Goal: Task Accomplishment & Management: Manage account settings

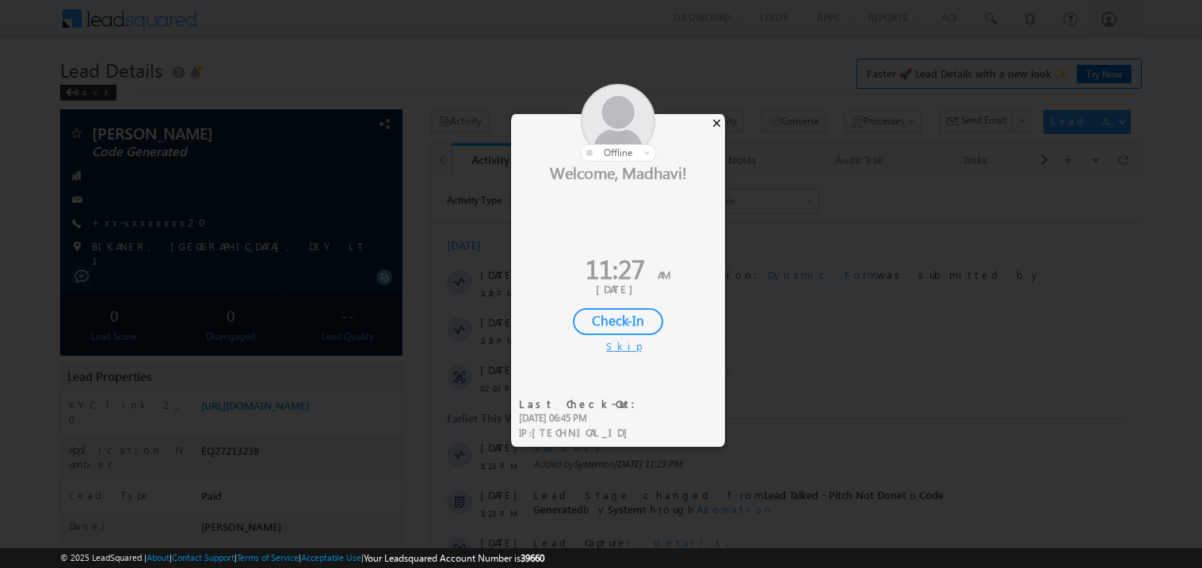
click at [720, 117] on div "×" at bounding box center [716, 122] width 17 height 17
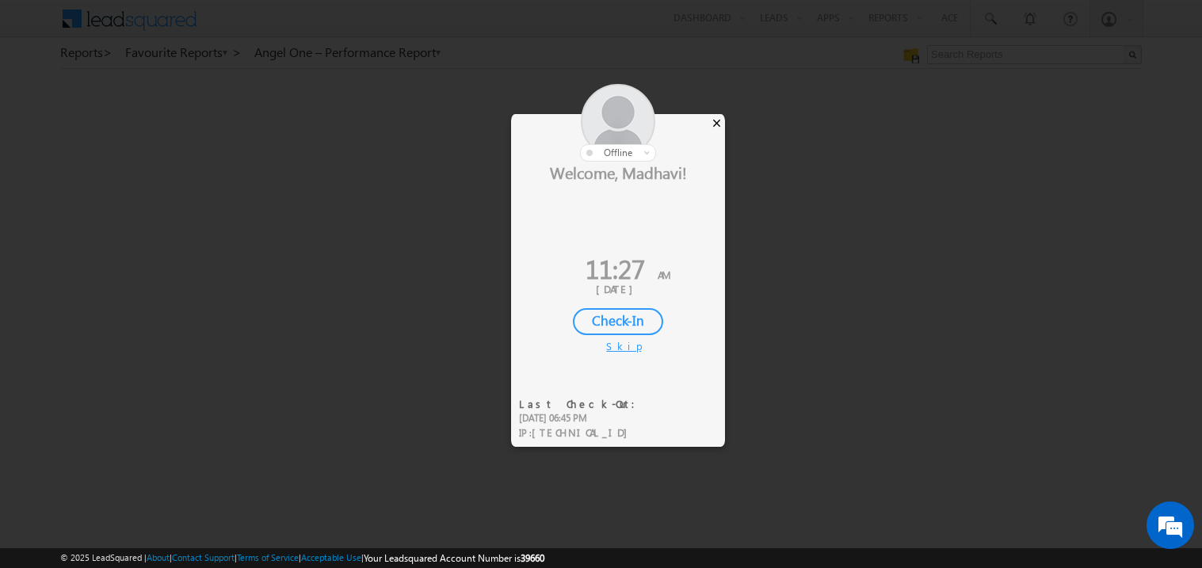
click at [719, 121] on div "×" at bounding box center [716, 122] width 17 height 17
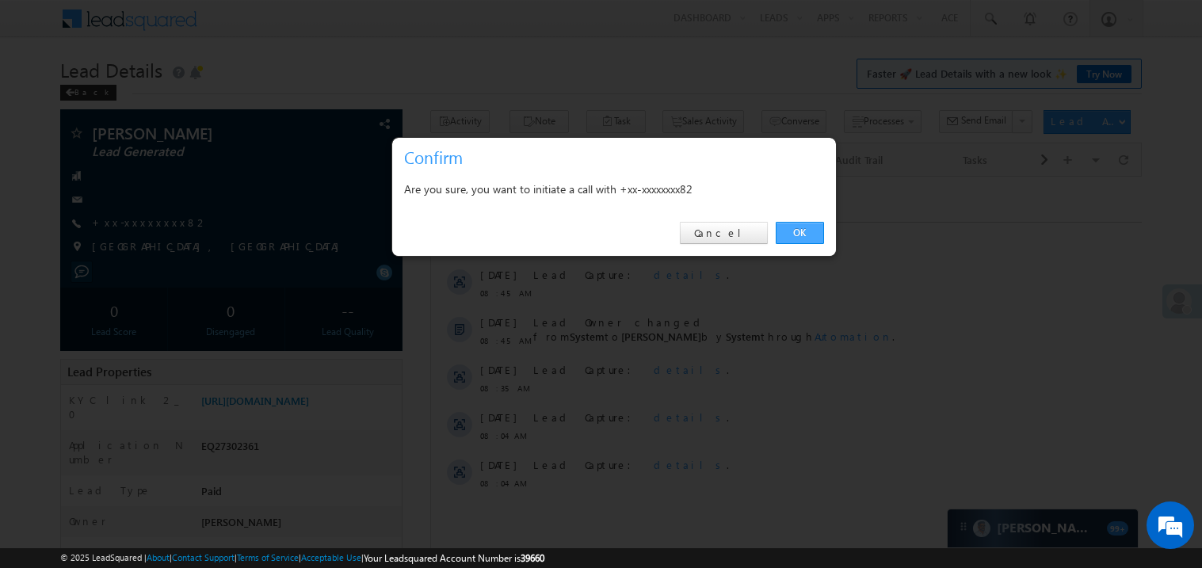
click at [795, 231] on link "OK" at bounding box center [800, 233] width 48 height 22
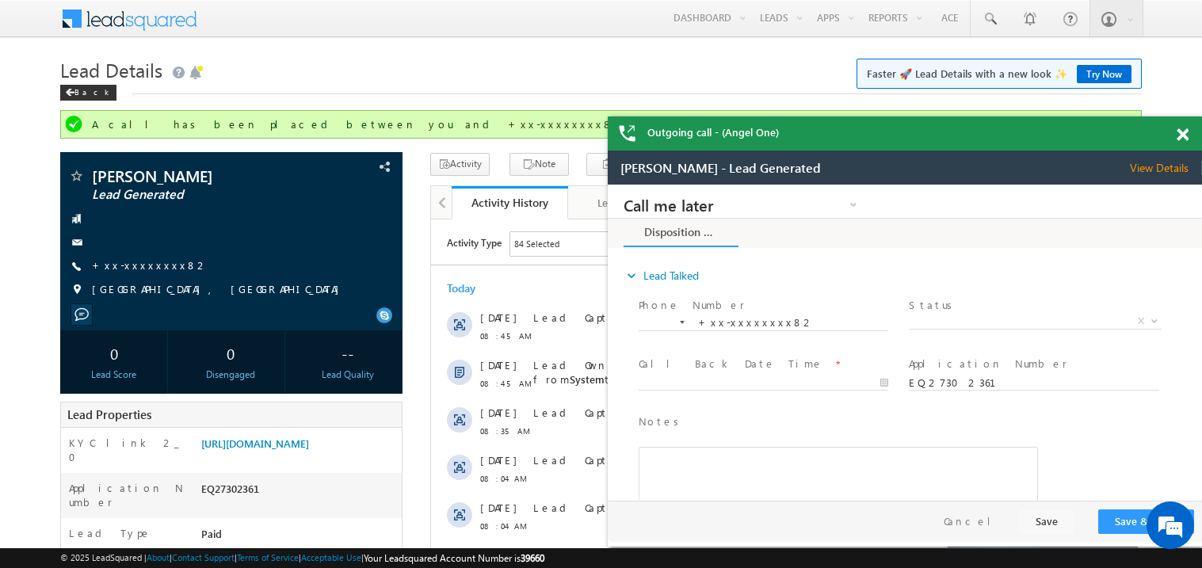
click at [1182, 130] on span at bounding box center [1183, 134] width 12 height 13
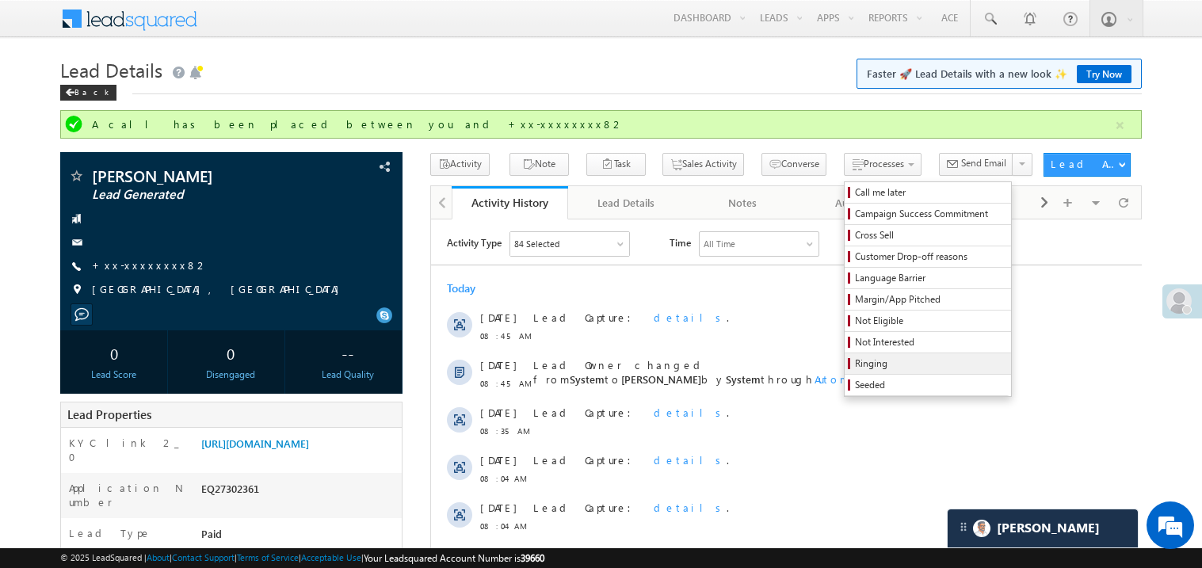
click at [860, 368] on span "Ringing" at bounding box center [930, 364] width 151 height 14
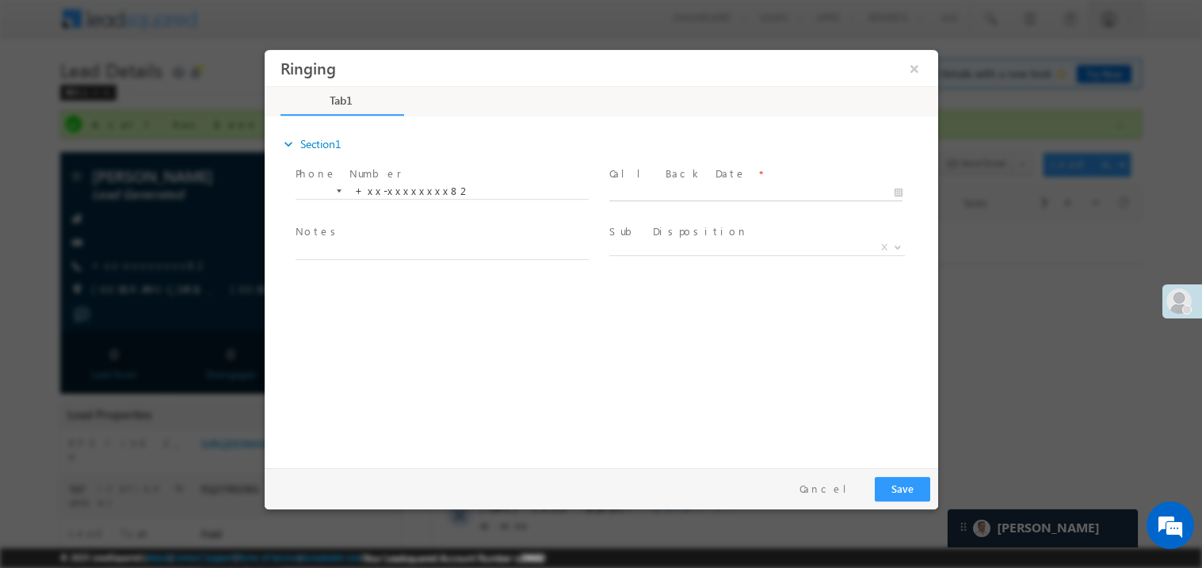
click at [642, 190] on body "Ringing ×" at bounding box center [600, 254] width 673 height 411
type input "08/17/25 11:29 AM"
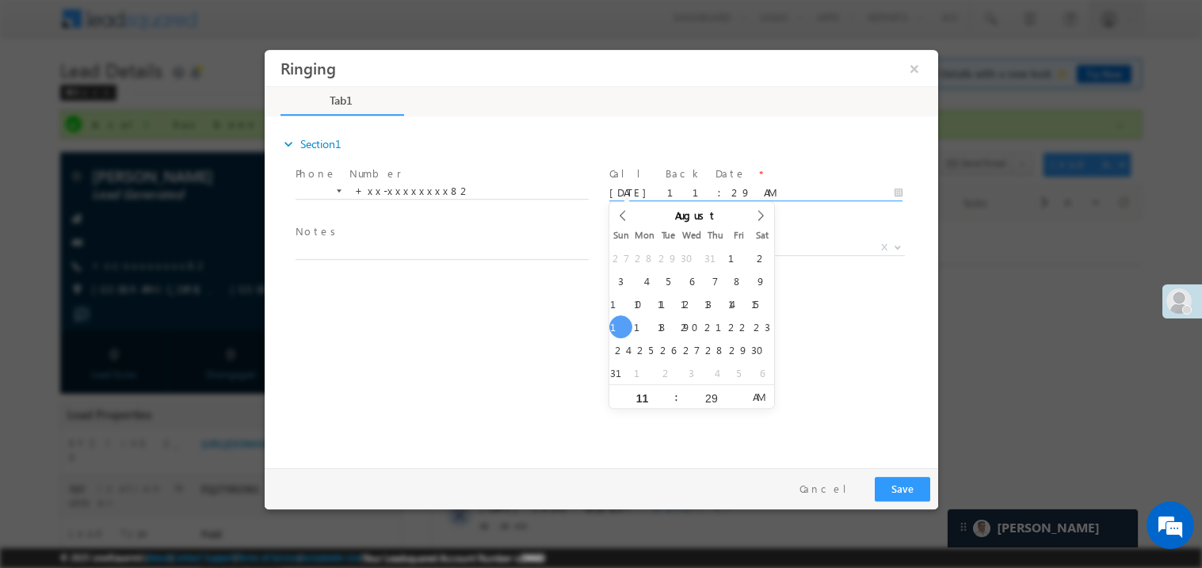
click at [527, 303] on div "expand_more Section1 Phone Number *" at bounding box center [605, 289] width 666 height 342
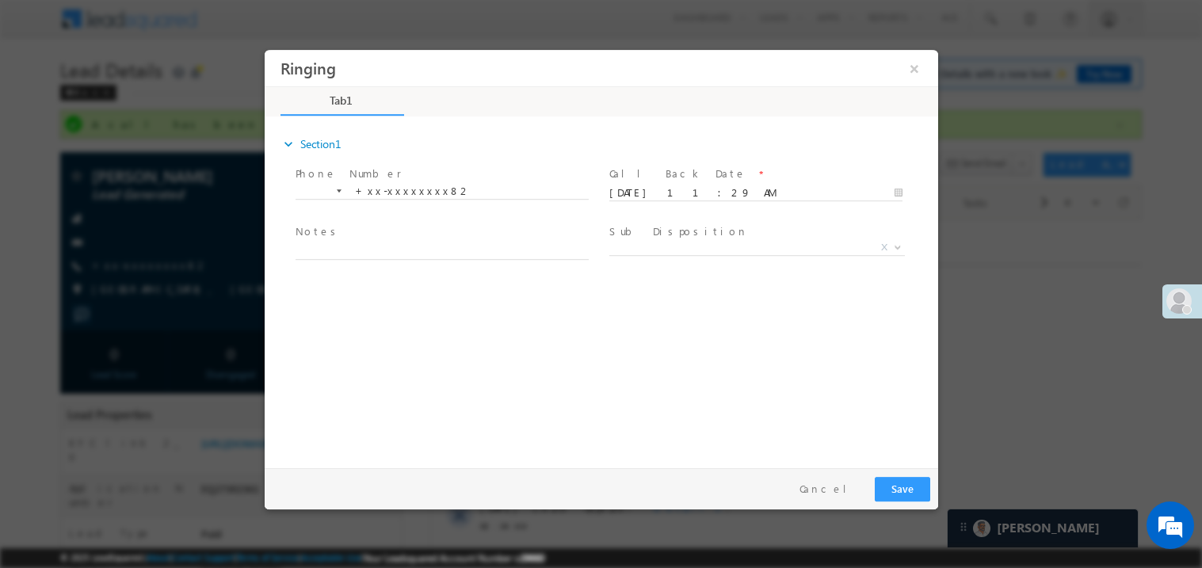
click at [359, 234] on span "Notes *" at bounding box center [441, 231] width 292 height 17
click at [346, 242] on textarea at bounding box center [441, 250] width 293 height 18
type textarea "ring"
click at [887, 482] on button "Save" at bounding box center [901, 488] width 55 height 25
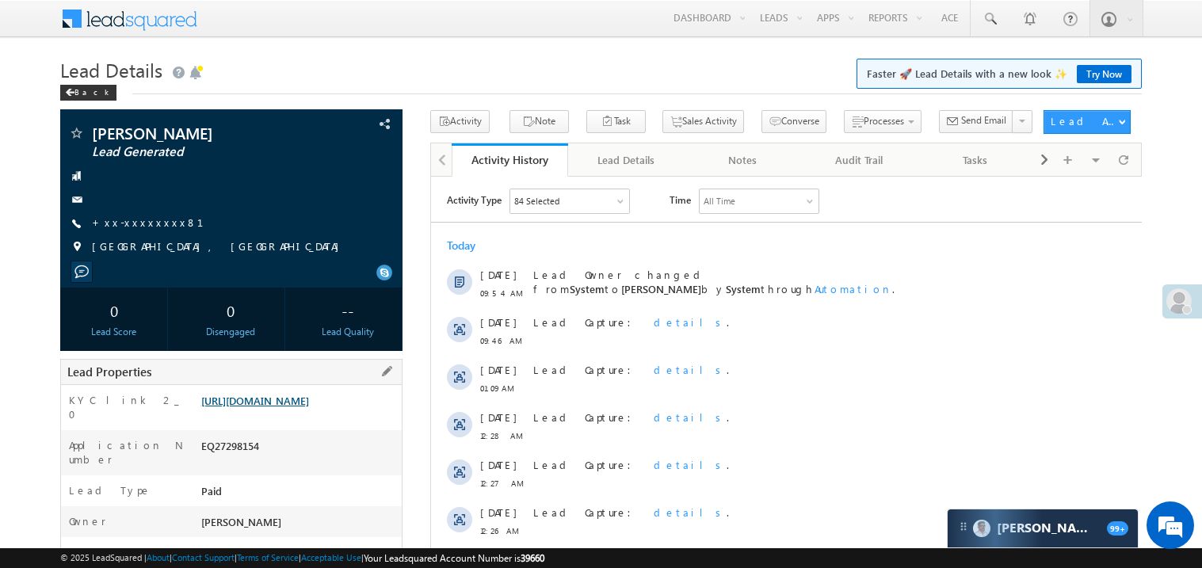
click at [309, 407] on link "https://angelbroking1-pk3em7sa.customui-test.leadsquared.com?leadId=f68be484-fd…" at bounding box center [255, 400] width 108 height 13
click at [154, 223] on link "+xx-xxxxxxxx81" at bounding box center [157, 221] width 131 height 13
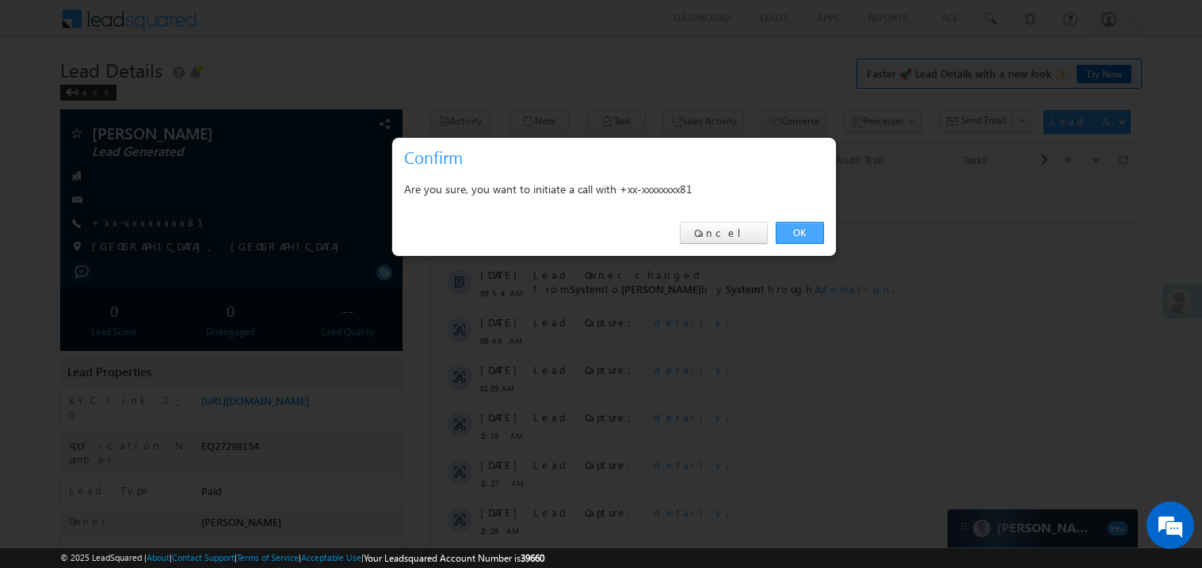
click at [799, 228] on link "OK" at bounding box center [800, 233] width 48 height 22
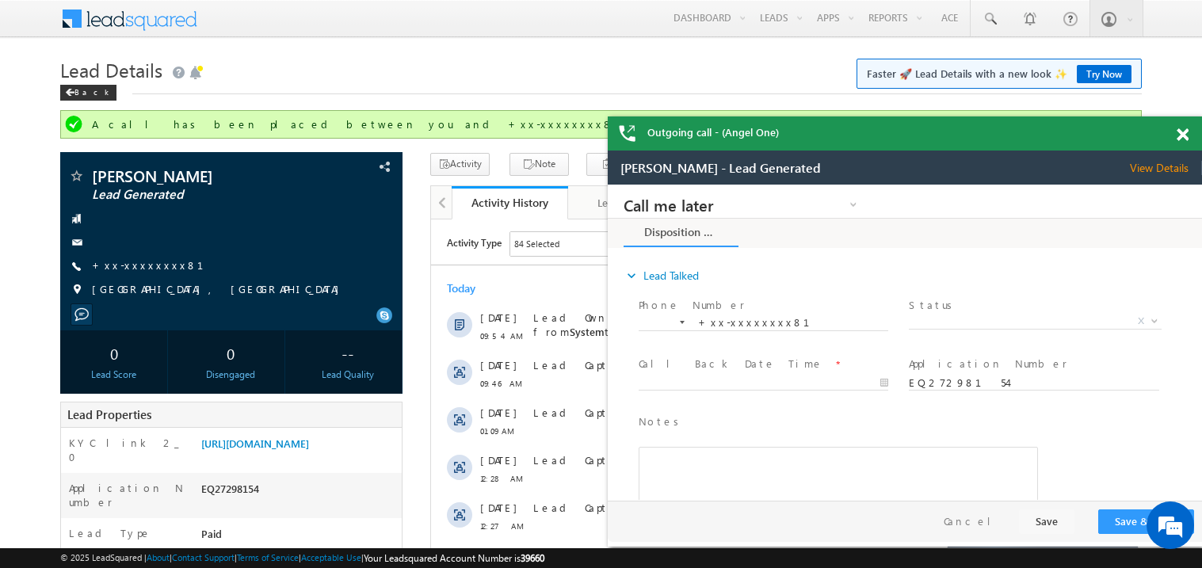
click at [1184, 135] on span at bounding box center [1183, 134] width 12 height 13
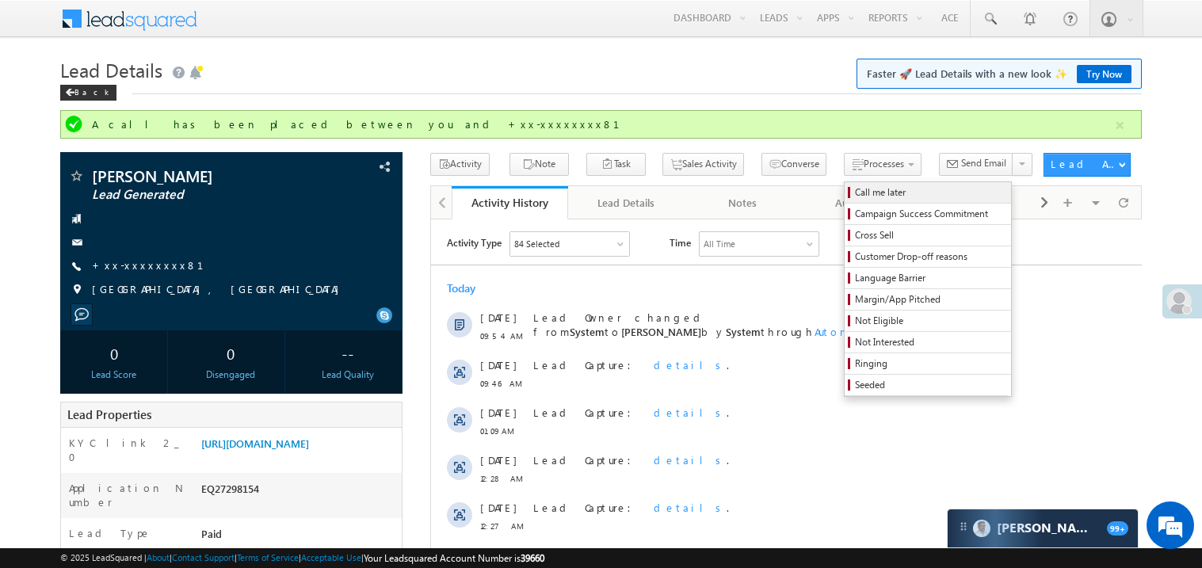
click at [855, 192] on span "Call me later" at bounding box center [930, 192] width 151 height 14
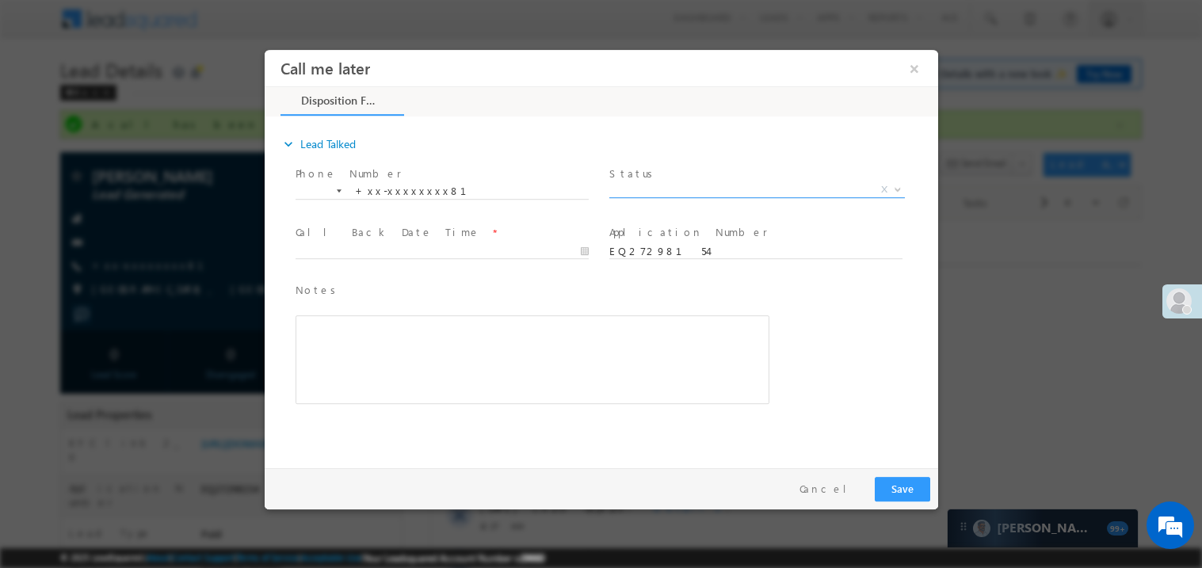
click at [641, 191] on span "X" at bounding box center [756, 189] width 296 height 16
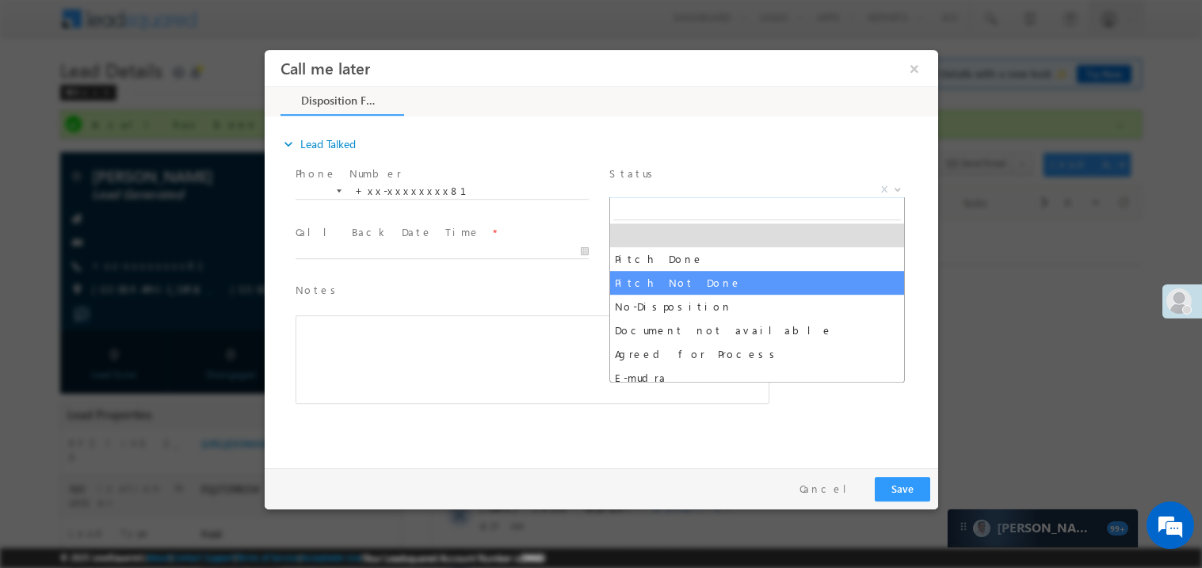
select select "Pitch Not Done"
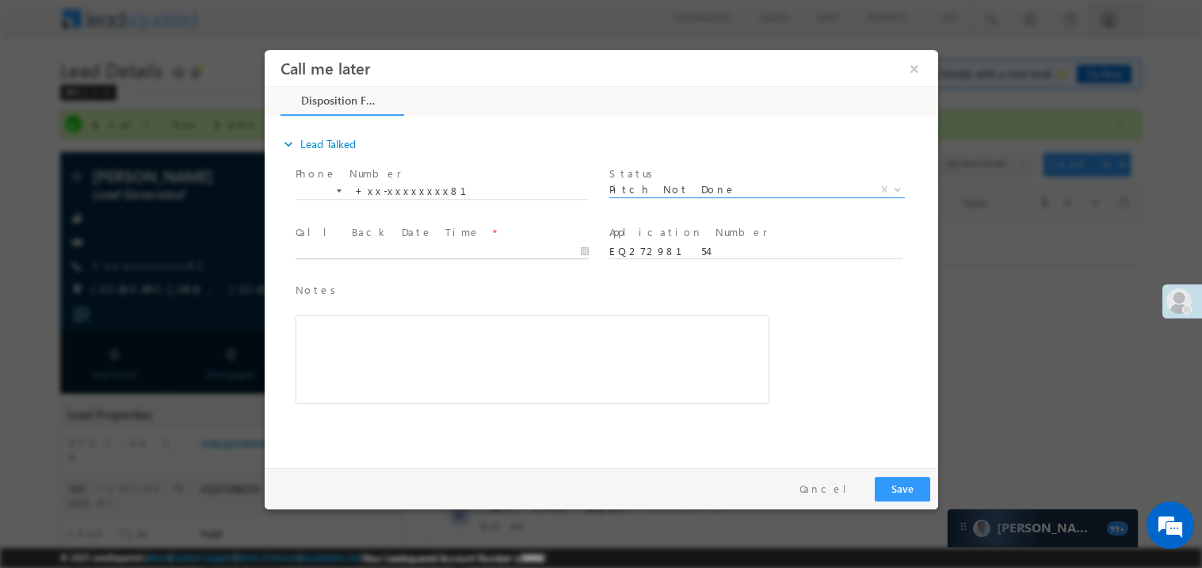
click at [376, 243] on body "Call me later ×" at bounding box center [600, 254] width 673 height 411
type input "08/17/25 11:32 AM"
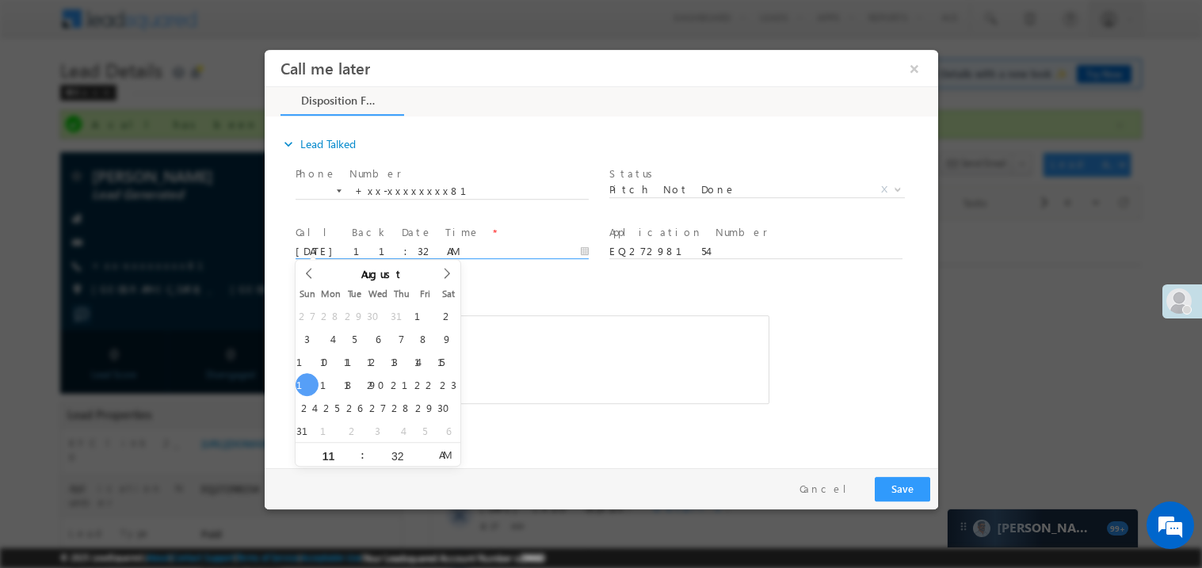
click at [486, 329] on div "Rich Text Editor, 40788eee-0fb2-11ec-a811-0adc8a9d82c2__tab1__section1__Notes__…" at bounding box center [532, 359] width 474 height 89
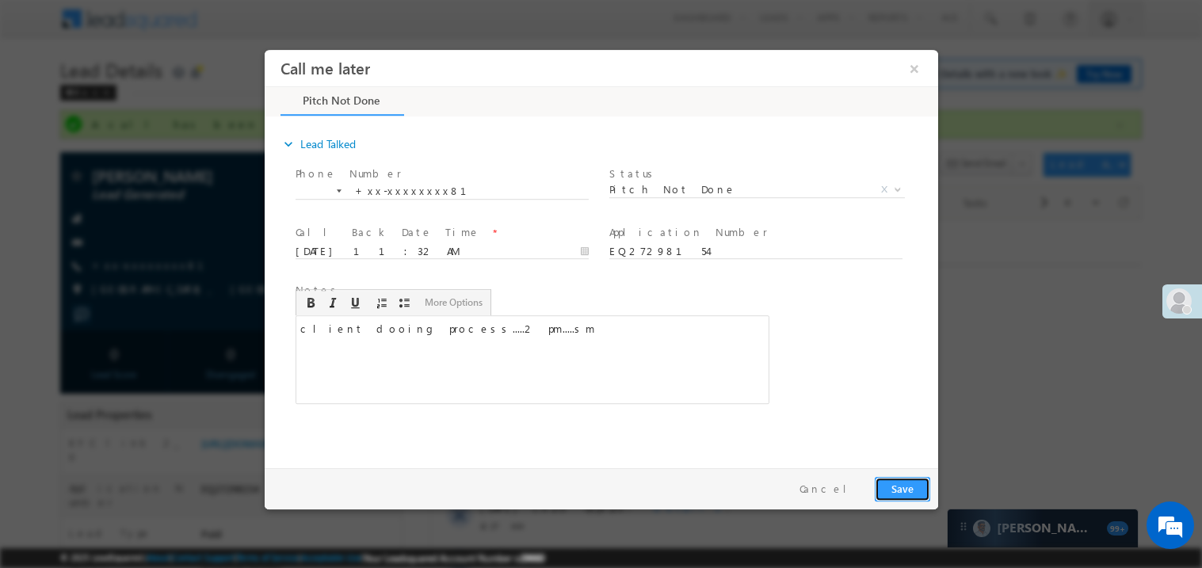
click at [918, 491] on button "Save" at bounding box center [901, 488] width 55 height 25
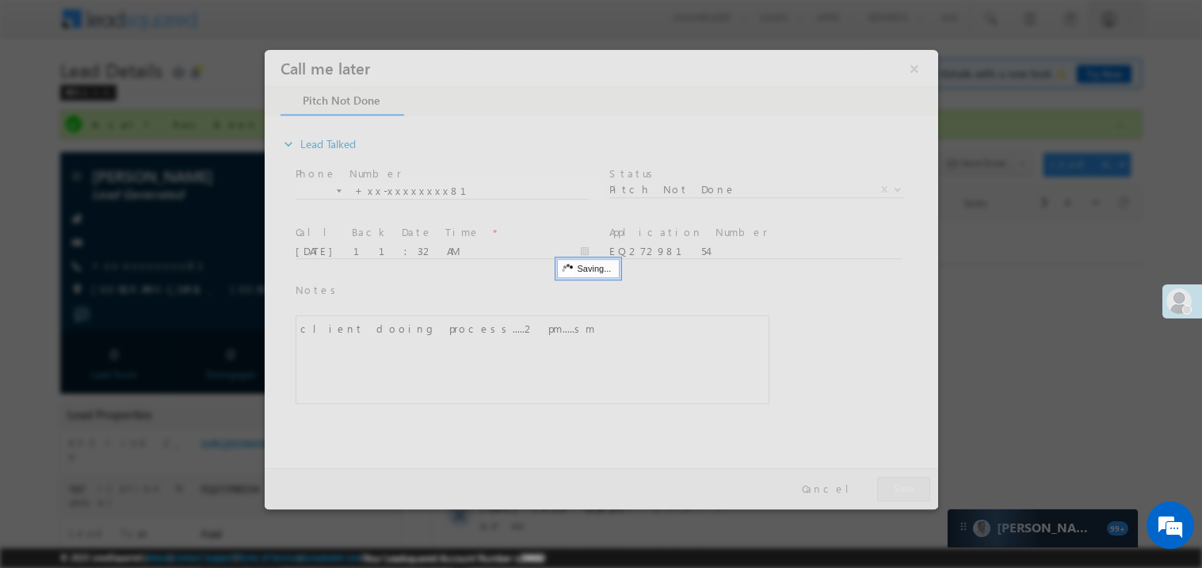
click at [918, 491] on div at bounding box center [600, 279] width 673 height 460
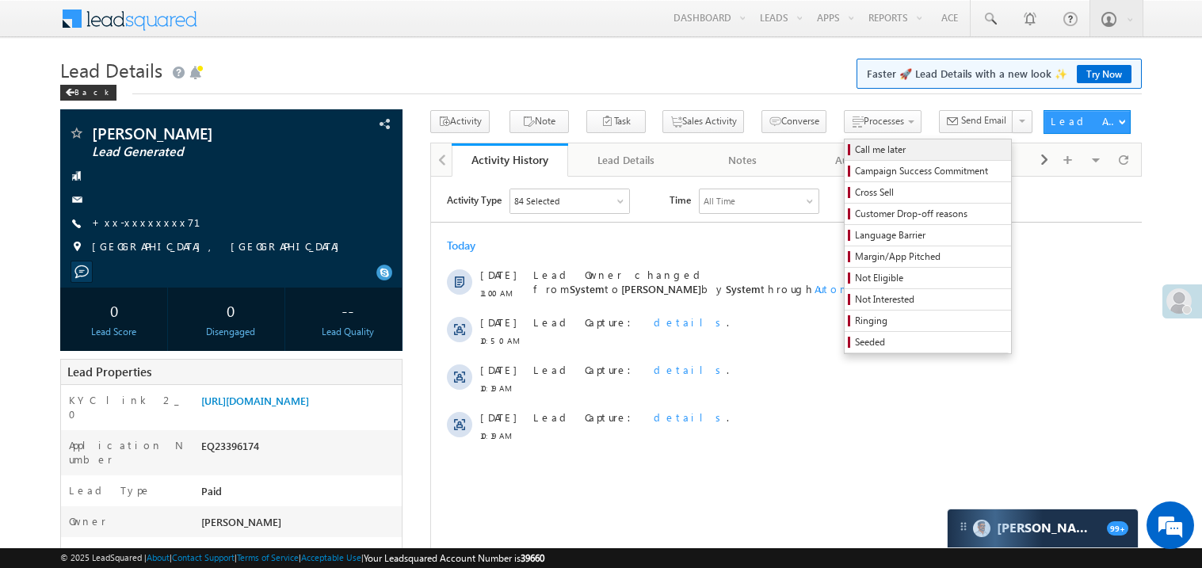
click at [855, 150] on span "Call me later" at bounding box center [930, 150] width 151 height 14
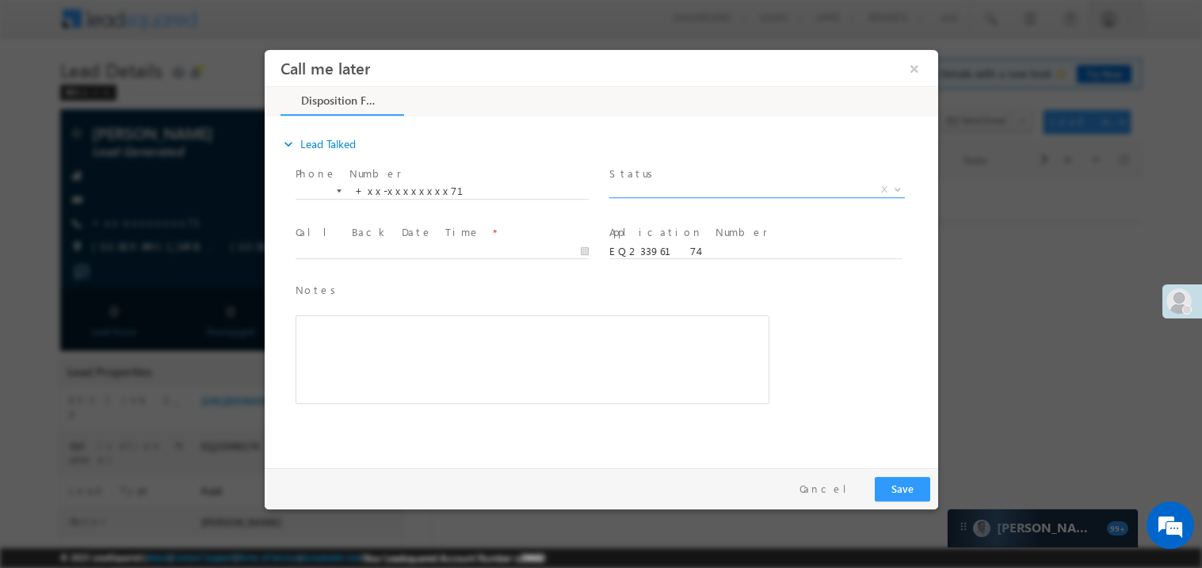
click at [655, 181] on span "X" at bounding box center [756, 189] width 296 height 16
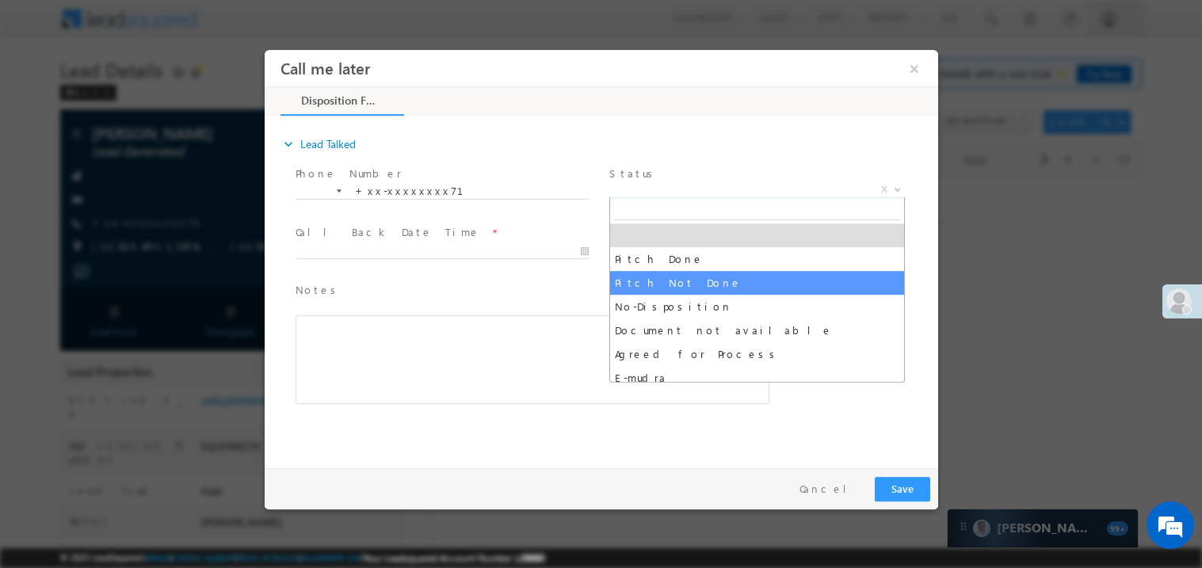
select select "Pitch Not Done"
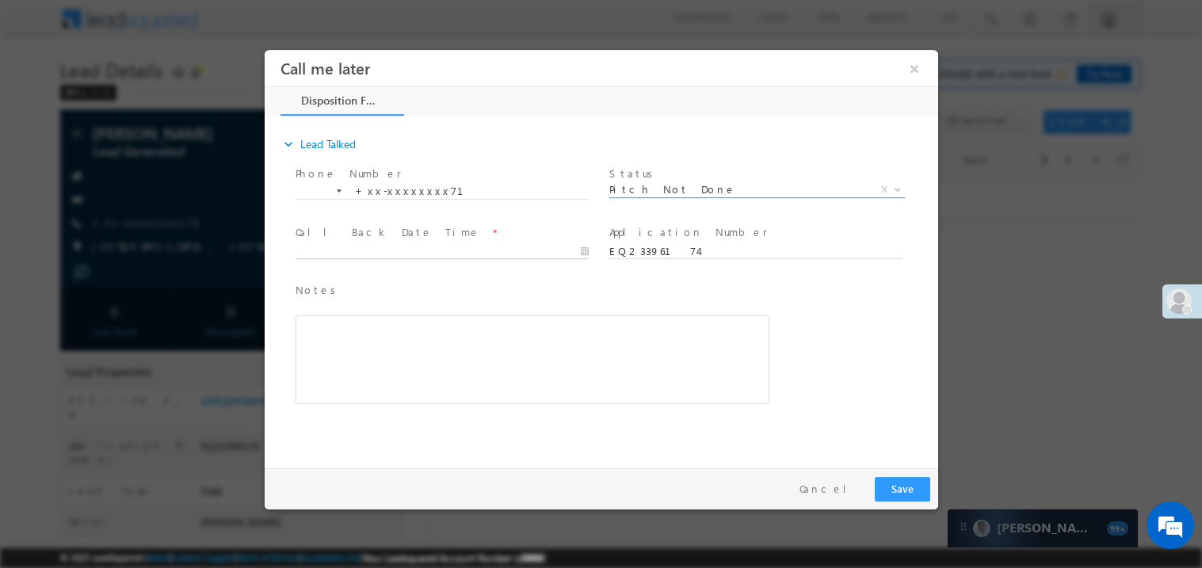
click at [379, 252] on body "Call me later ×" at bounding box center [600, 254] width 673 height 411
type input "08/17/25 11:34 AM"
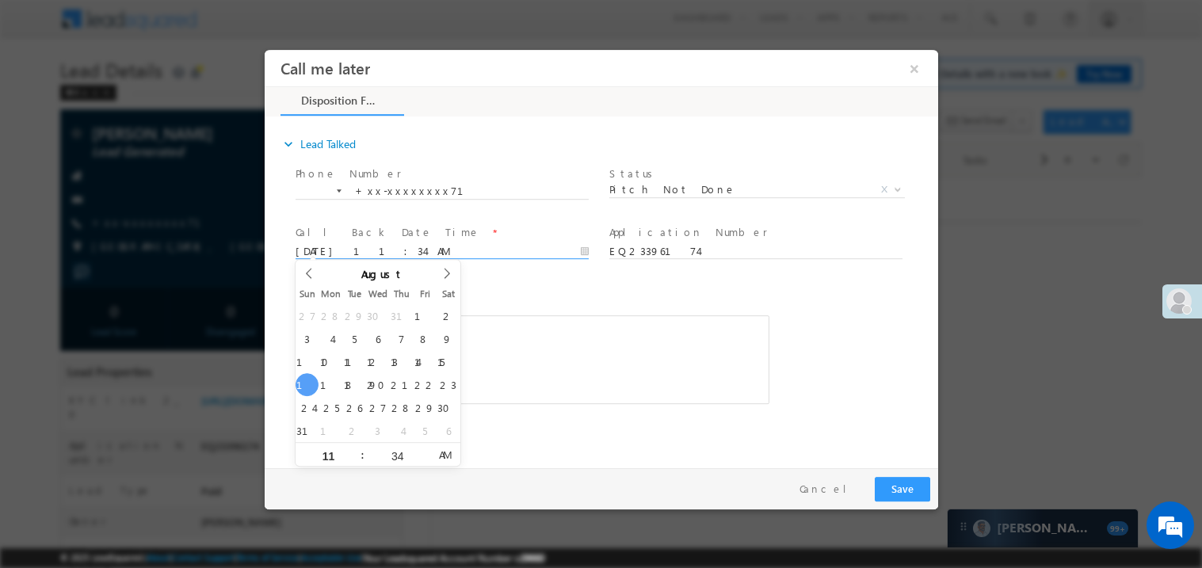
click at [542, 321] on div "Rich Text Editor, 40788eee-0fb2-11ec-a811-0adc8a9d82c2__tab1__section1__Notes__…" at bounding box center [532, 359] width 474 height 89
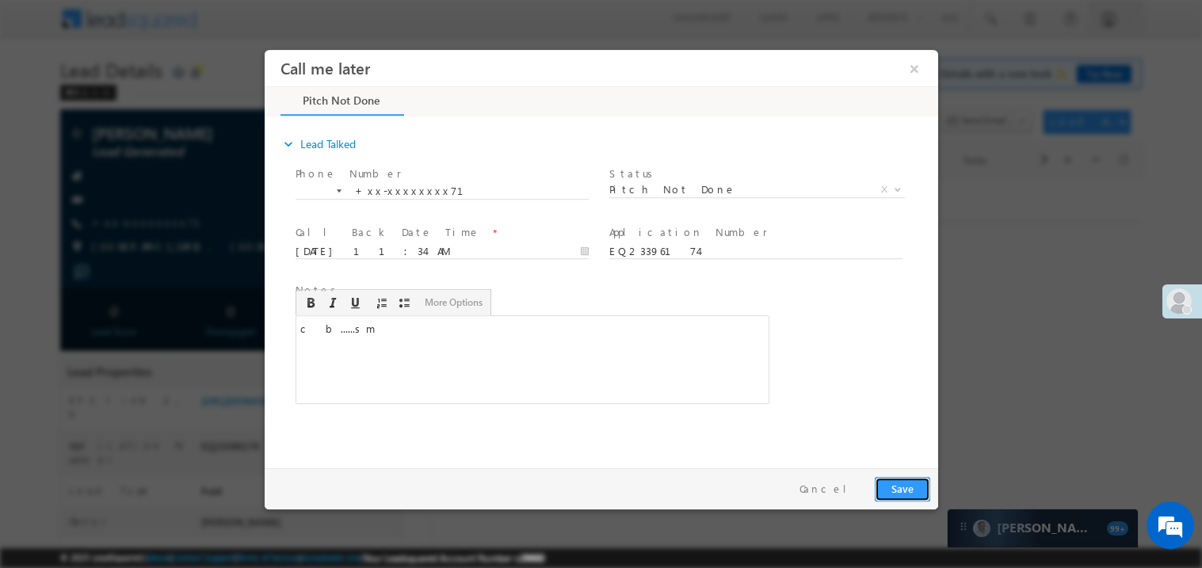
click at [913, 482] on button "Save" at bounding box center [901, 488] width 55 height 25
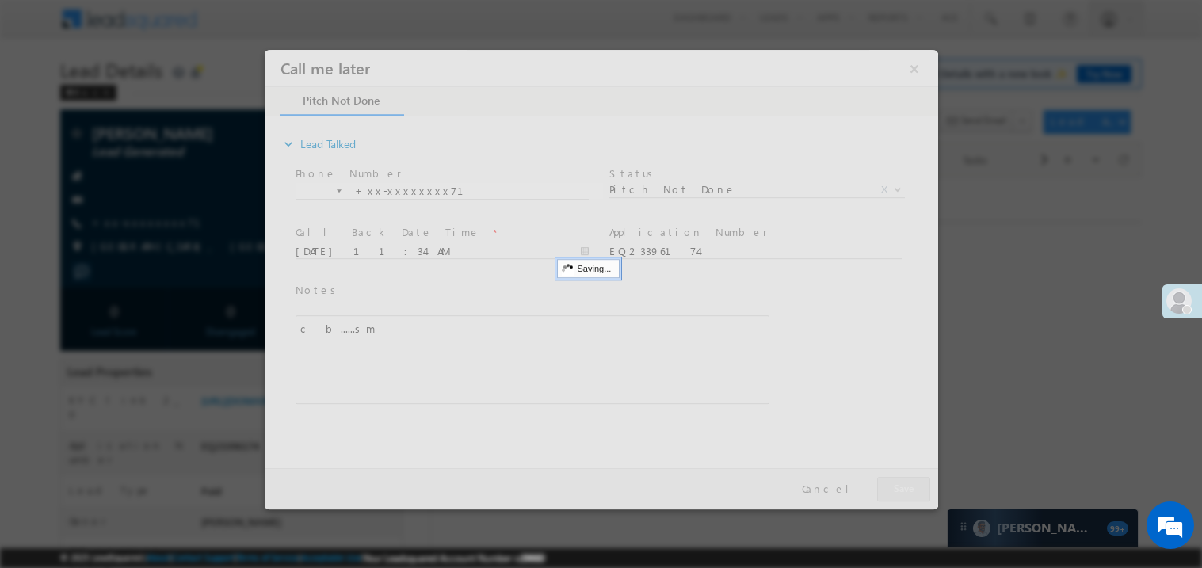
click at [913, 482] on div at bounding box center [600, 279] width 673 height 460
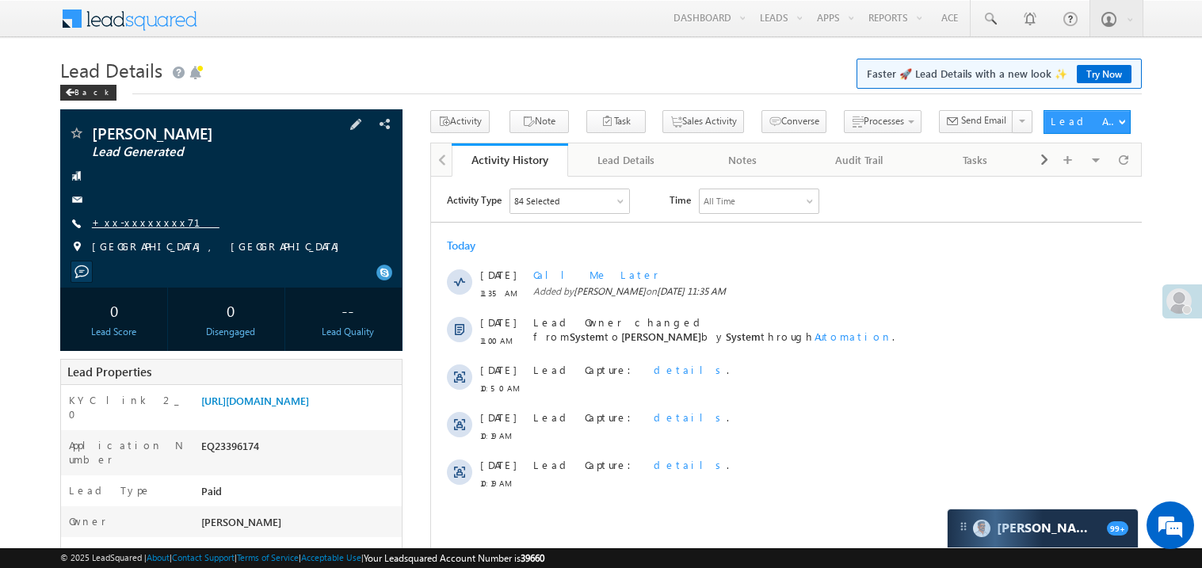
click at [144, 220] on link "+xx-xxxxxxxx71" at bounding box center [156, 221] width 128 height 13
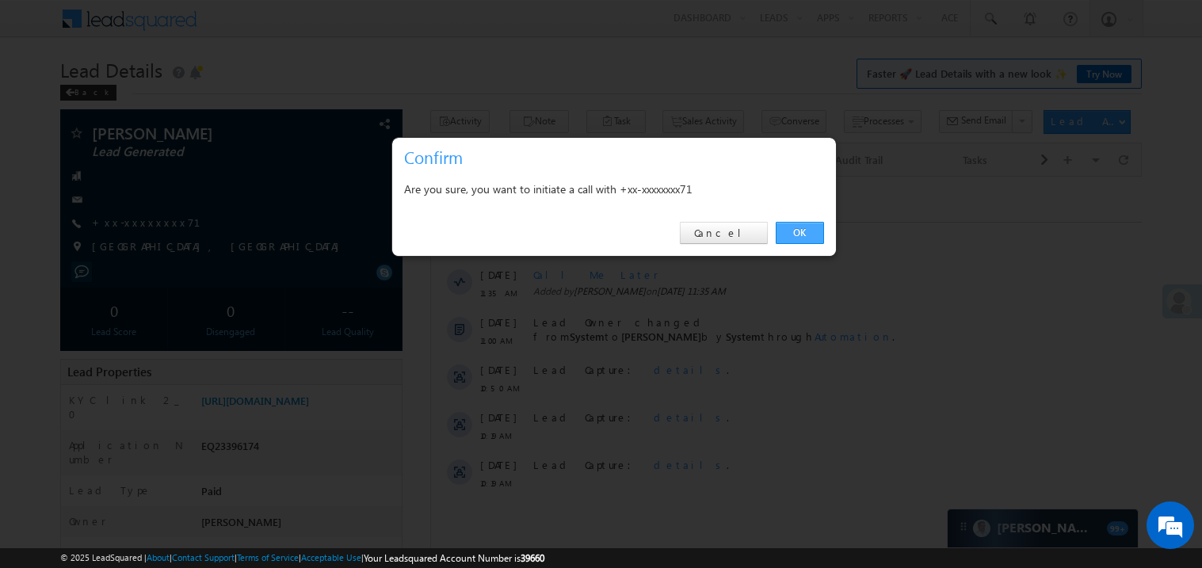
click at [798, 227] on link "OK" at bounding box center [800, 233] width 48 height 22
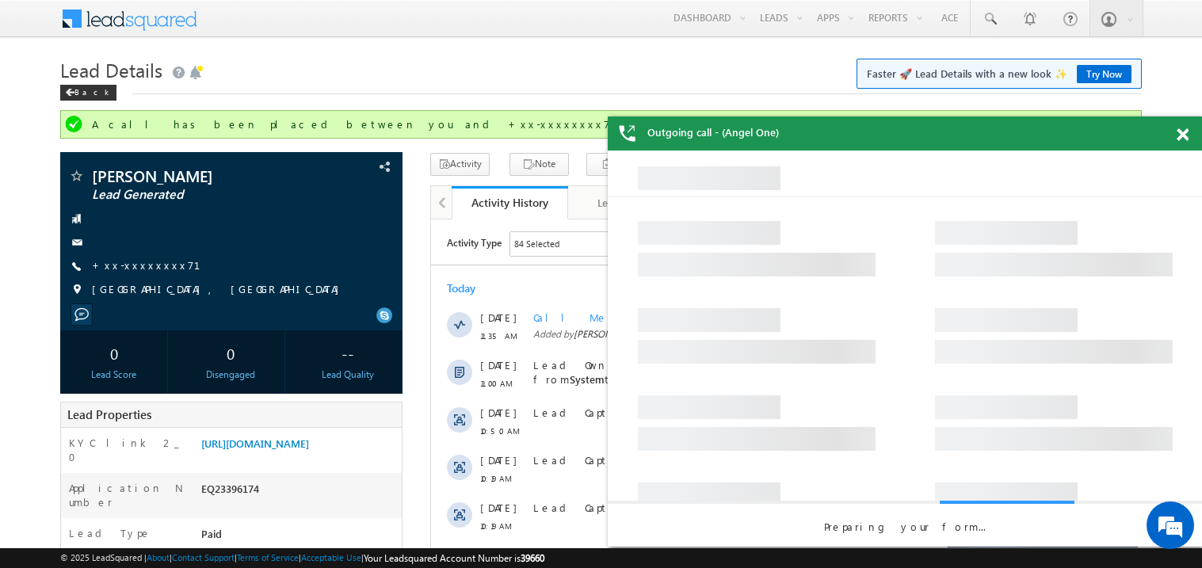
click at [1184, 139] on span at bounding box center [1183, 134] width 12 height 13
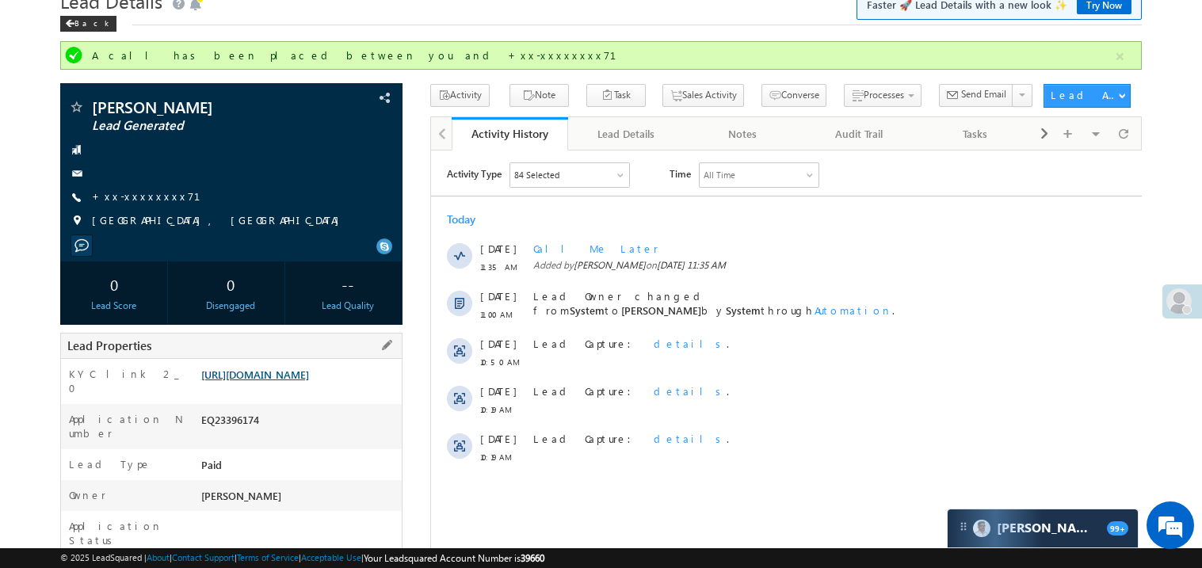
scroll to position [63, 0]
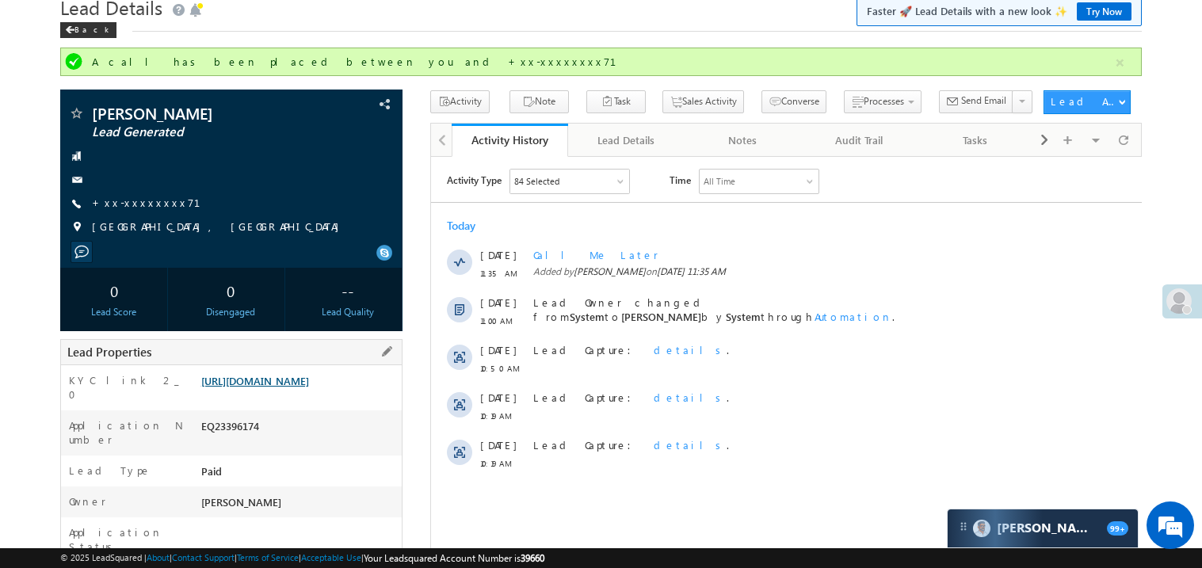
click at [309, 387] on link "https://angelbroking1-pk3em7sa.customui-test.leadsquared.com?leadId=eeece45c-5d…" at bounding box center [255, 380] width 108 height 13
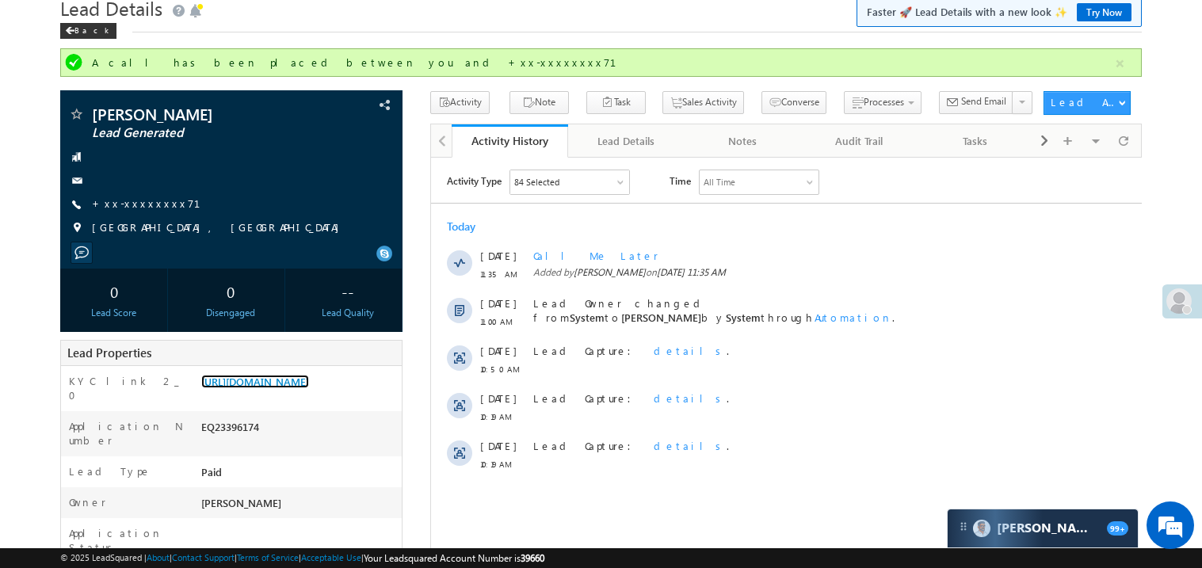
scroll to position [0, 0]
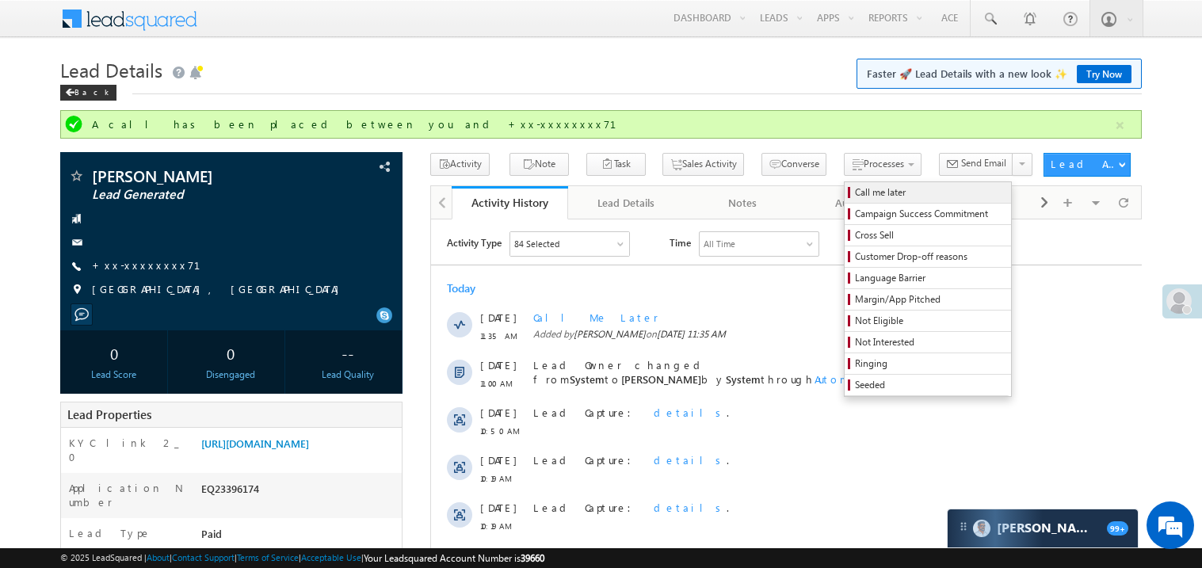
click at [855, 192] on span "Call me later" at bounding box center [930, 192] width 151 height 14
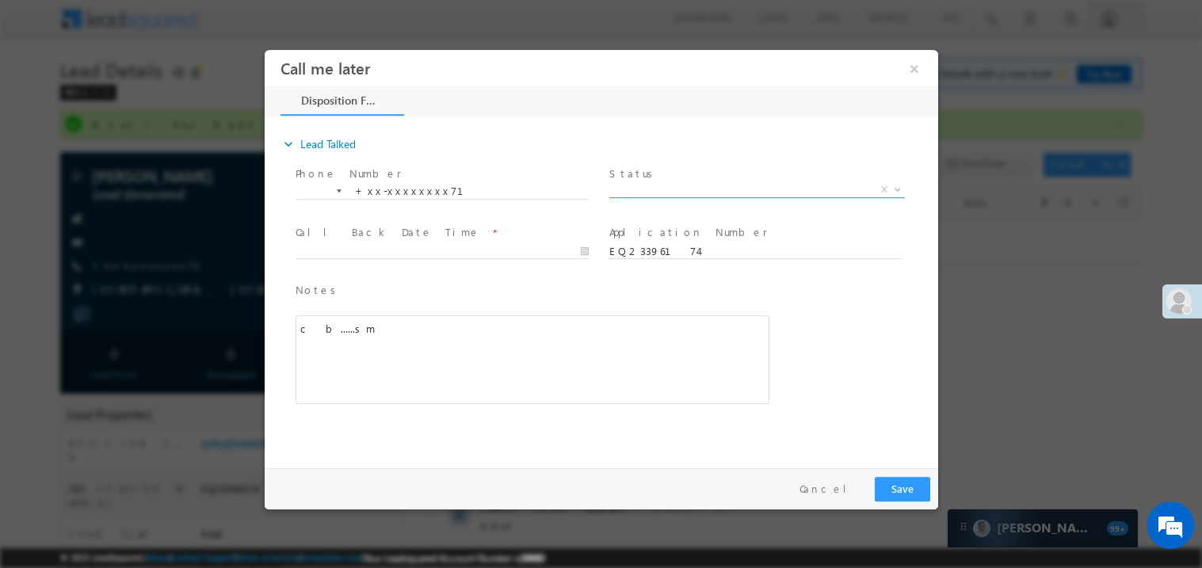
click at [649, 190] on span "X" at bounding box center [756, 189] width 296 height 16
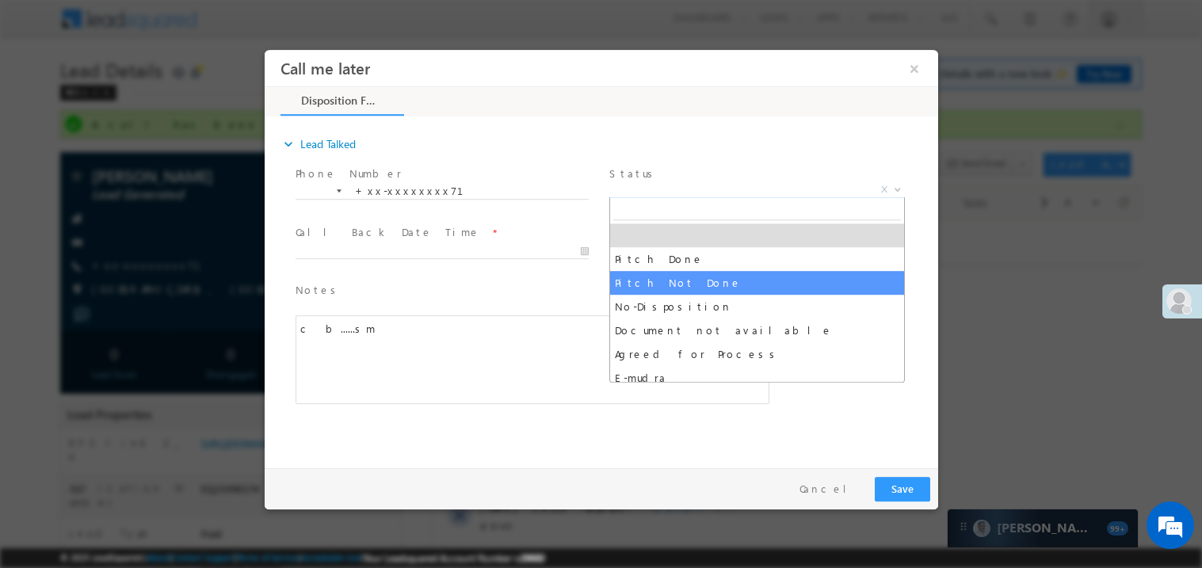
select select "Pitch Not Done"
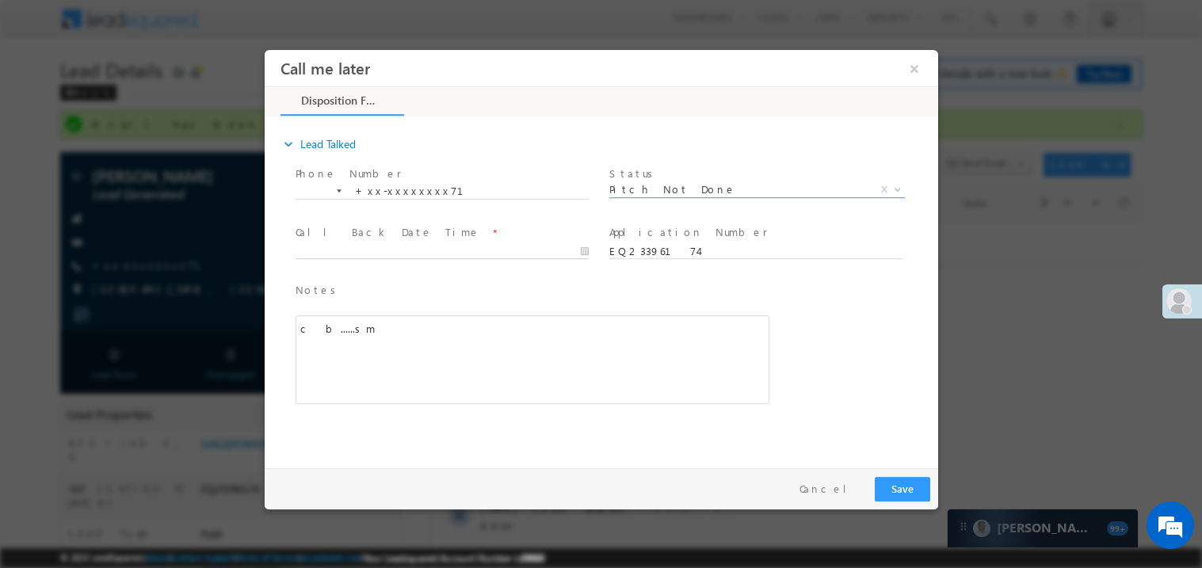
click at [339, 249] on body "Call me later ×" at bounding box center [600, 254] width 673 height 411
type input "08/17/25 11:36 AM"
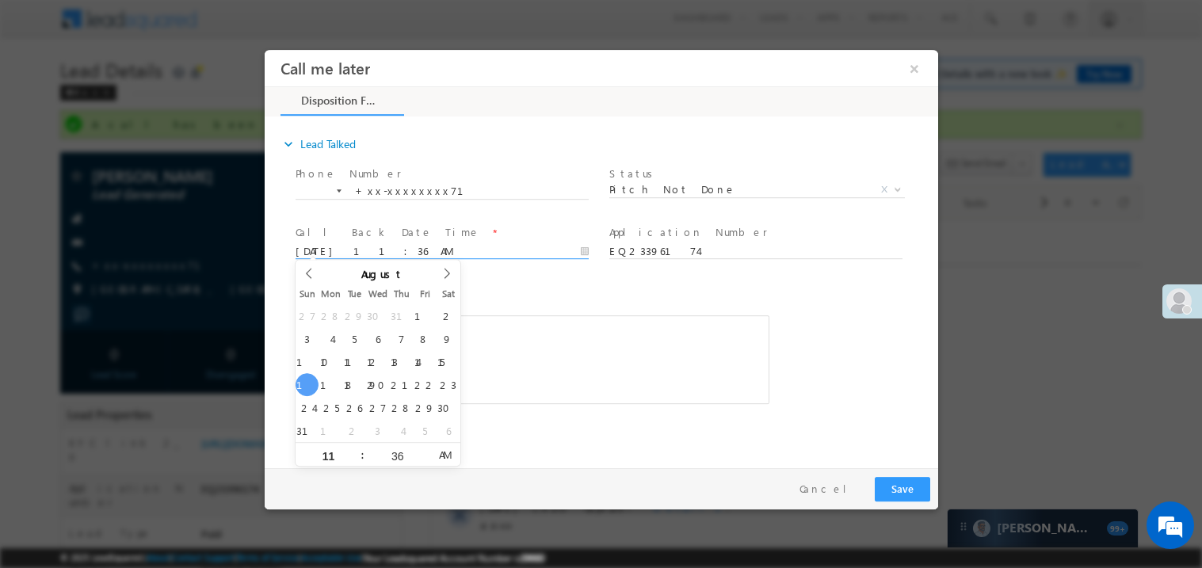
click at [680, 387] on div "c b......sm" at bounding box center [532, 359] width 474 height 89
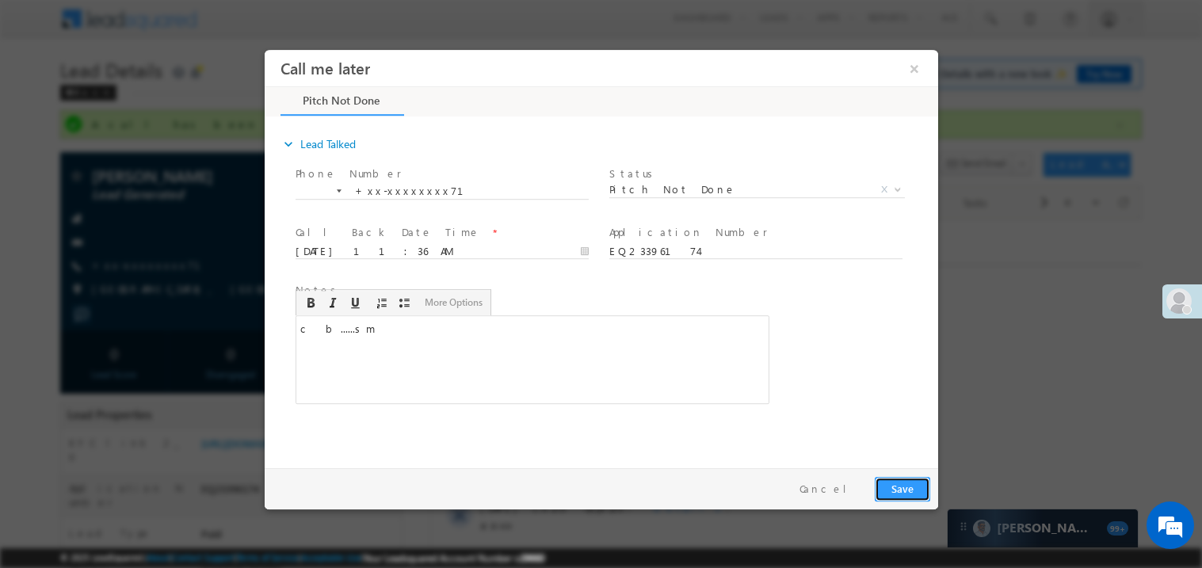
click at [923, 486] on button "Save" at bounding box center [901, 488] width 55 height 25
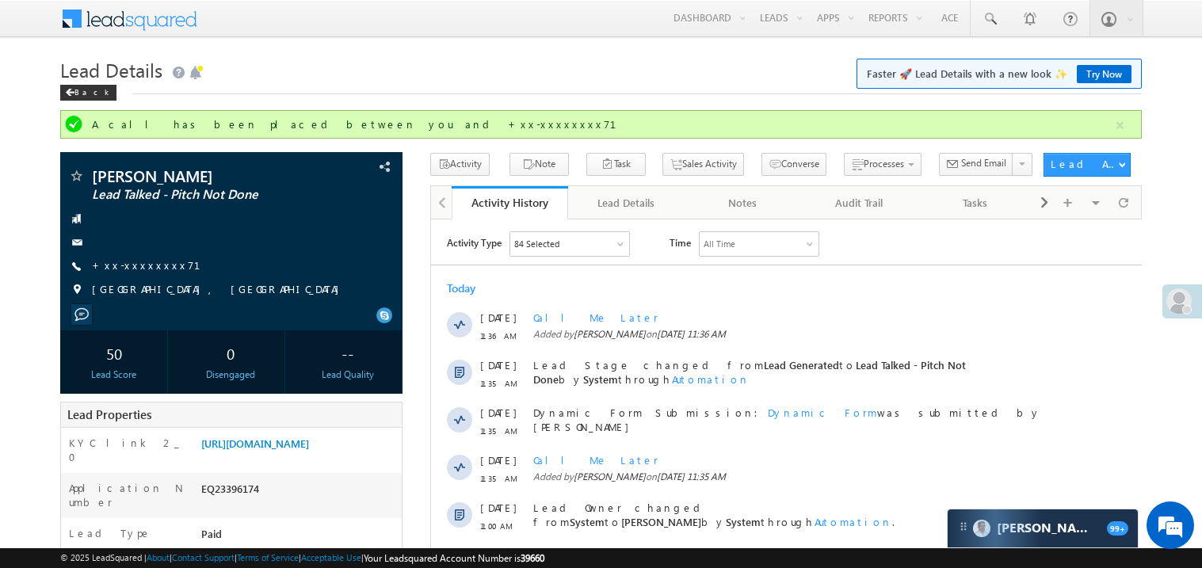
click at [448, 273] on div "Today 17 Aug 11:36 AM Call Me Later Added by Madhavi Sumit on 17 Aug 2025 11:36…" at bounding box center [785, 478] width 711 height 410
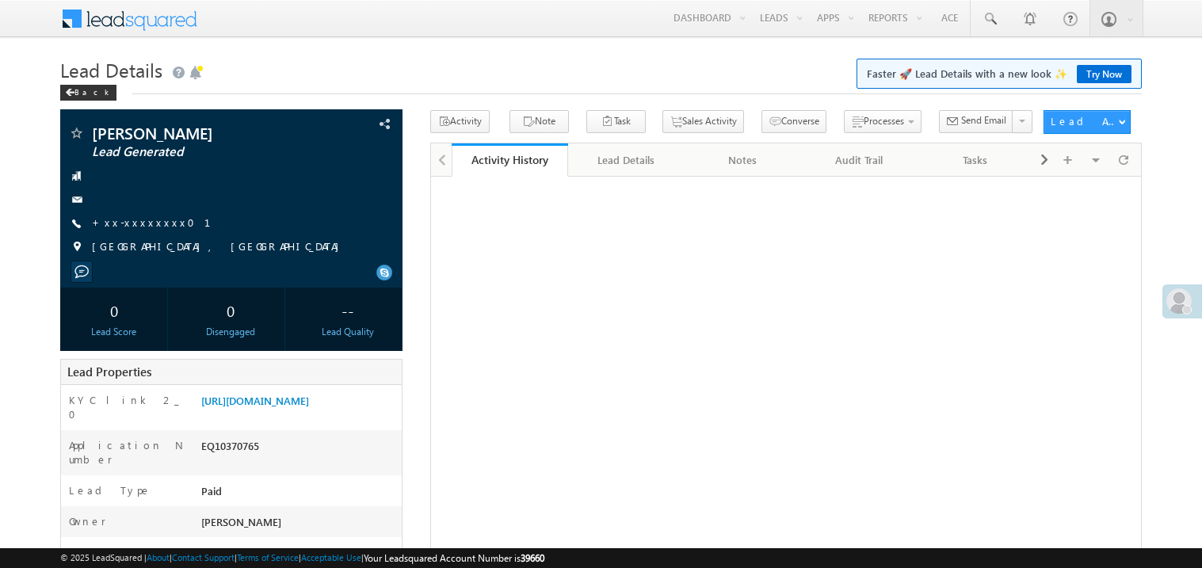
click at [139, 222] on link "+xx-xxxxxxxx01" at bounding box center [161, 221] width 138 height 13
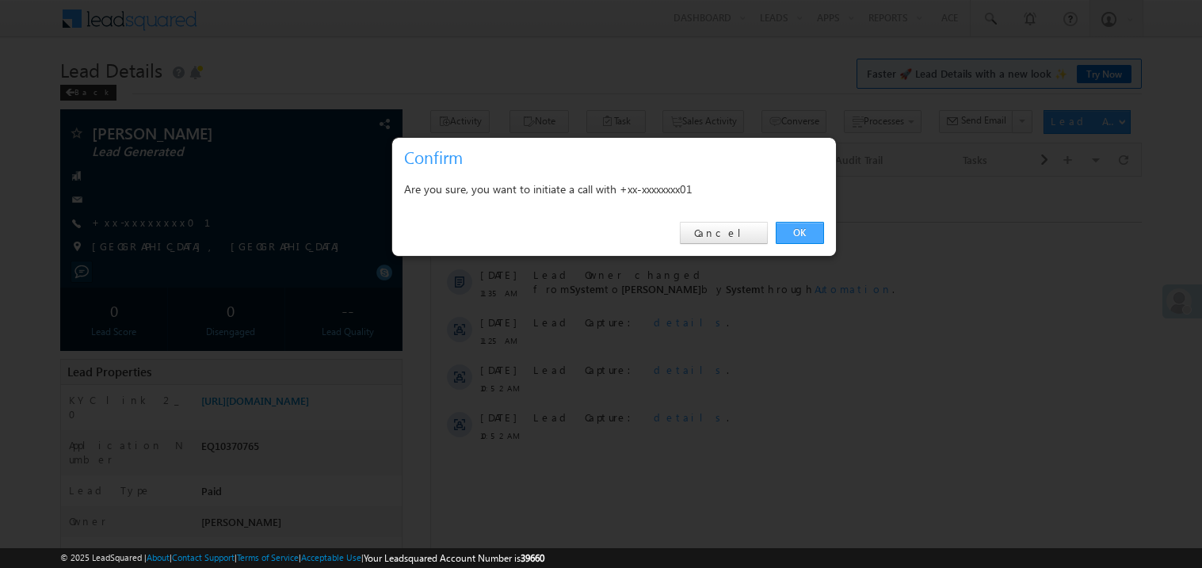
click at [803, 231] on link "OK" at bounding box center [800, 233] width 48 height 22
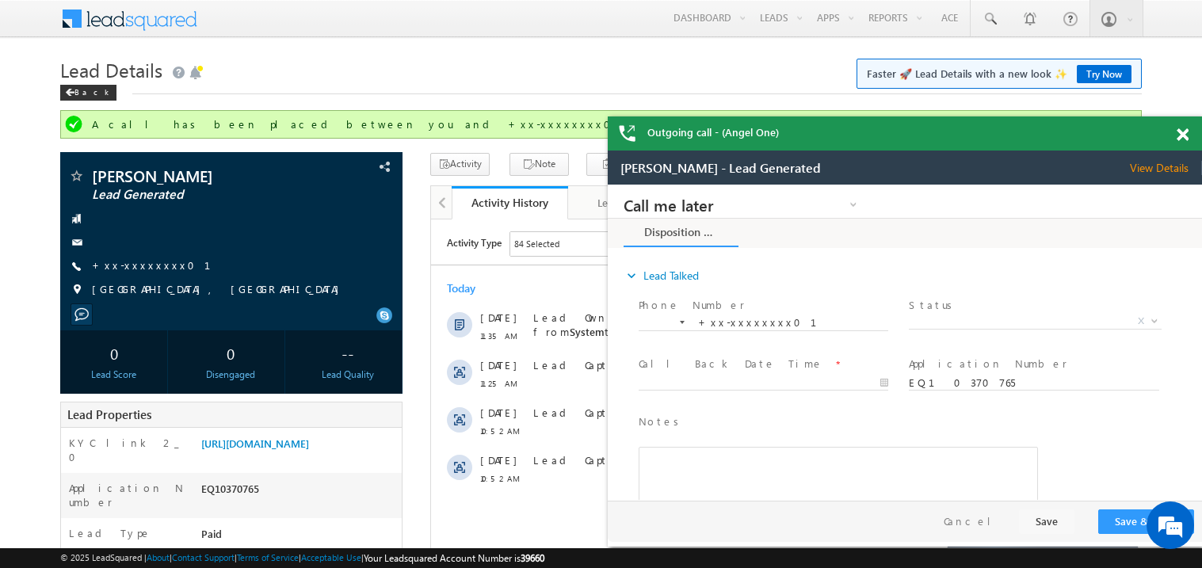
click at [1182, 135] on span at bounding box center [1183, 134] width 12 height 13
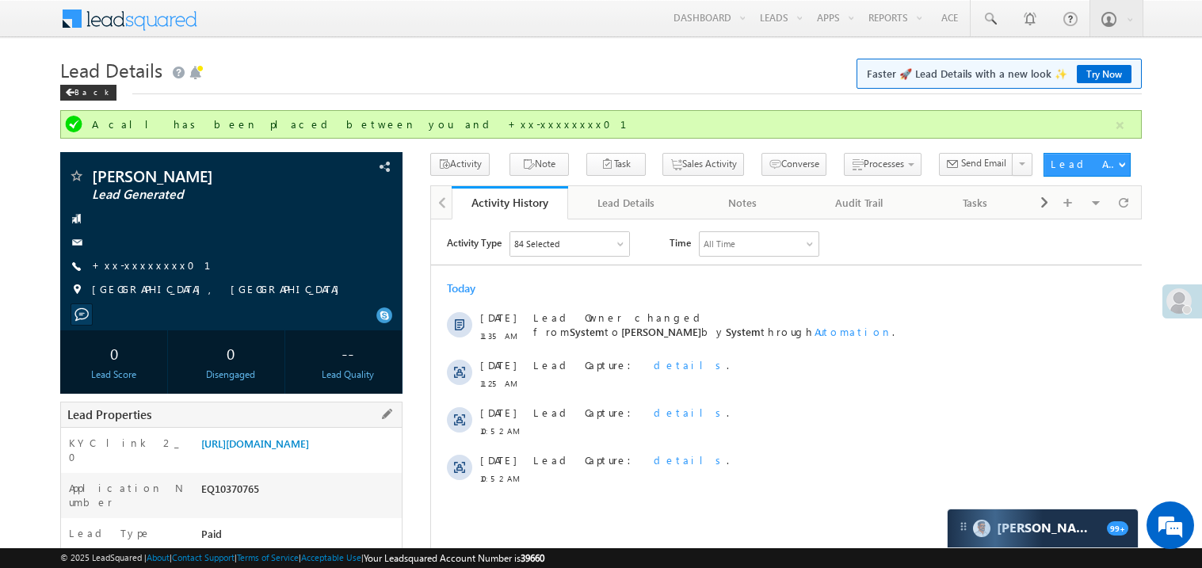
click at [288, 458] on div "[URL][DOMAIN_NAME]" at bounding box center [299, 447] width 204 height 22
click at [281, 450] on link "[URL][DOMAIN_NAME]" at bounding box center [255, 443] width 108 height 13
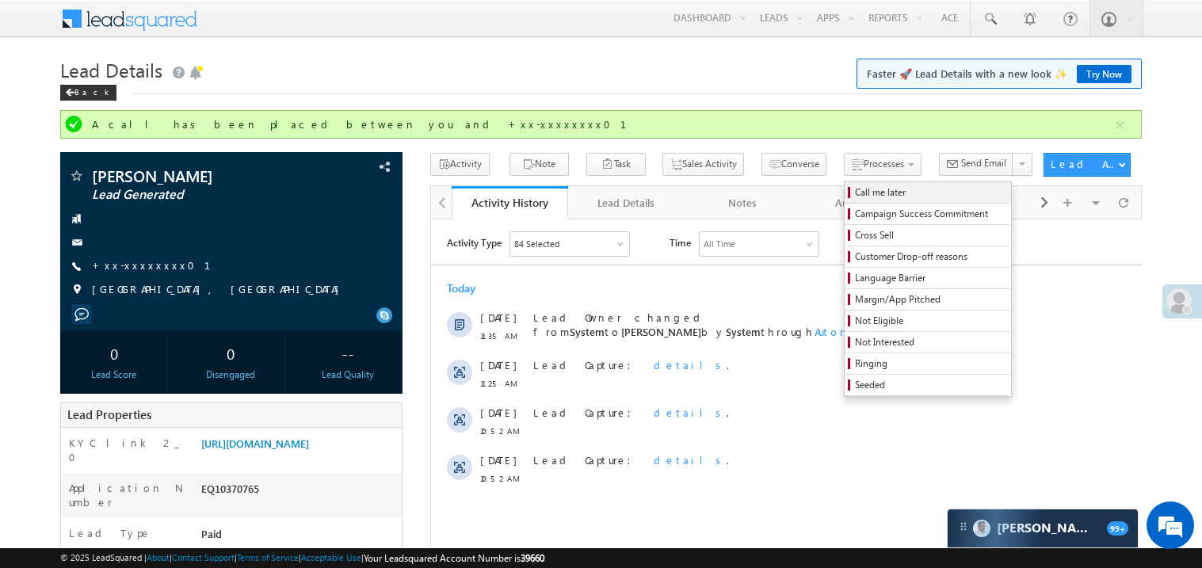
click at [855, 189] on span "Call me later" at bounding box center [930, 192] width 151 height 14
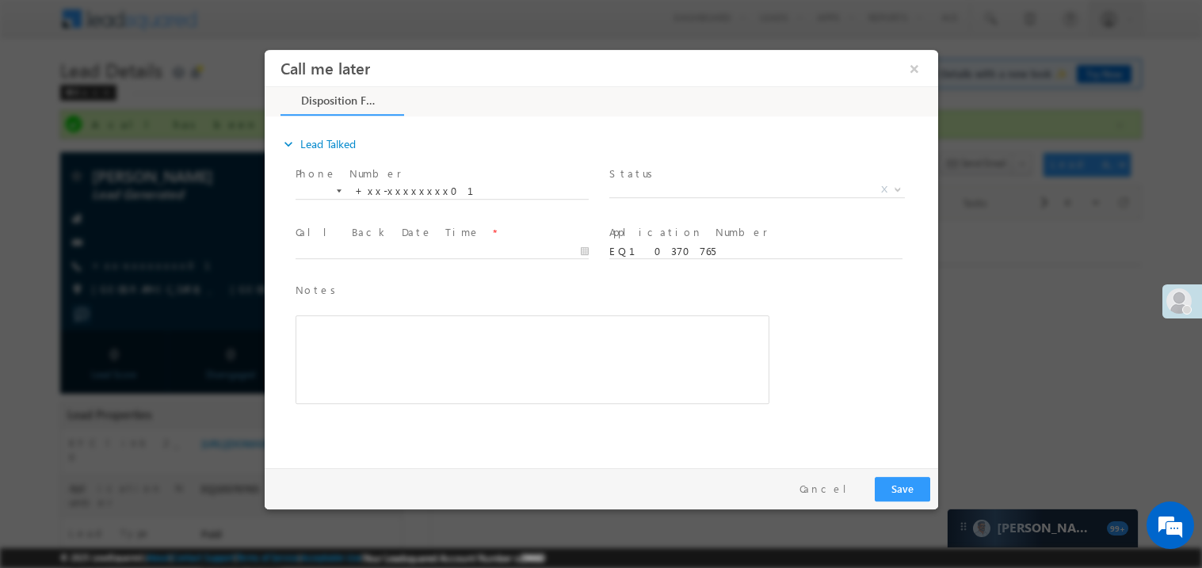
click at [685, 178] on span "Status *" at bounding box center [754, 173] width 292 height 17
click at [666, 185] on span "X" at bounding box center [756, 189] width 296 height 16
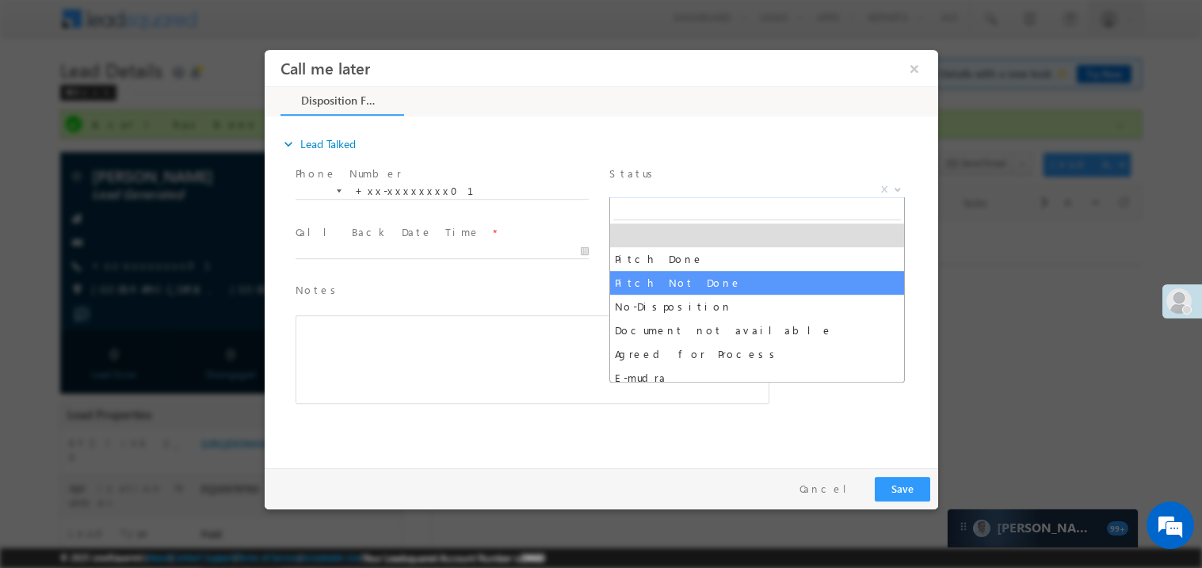
select select "Pitch Not Done"
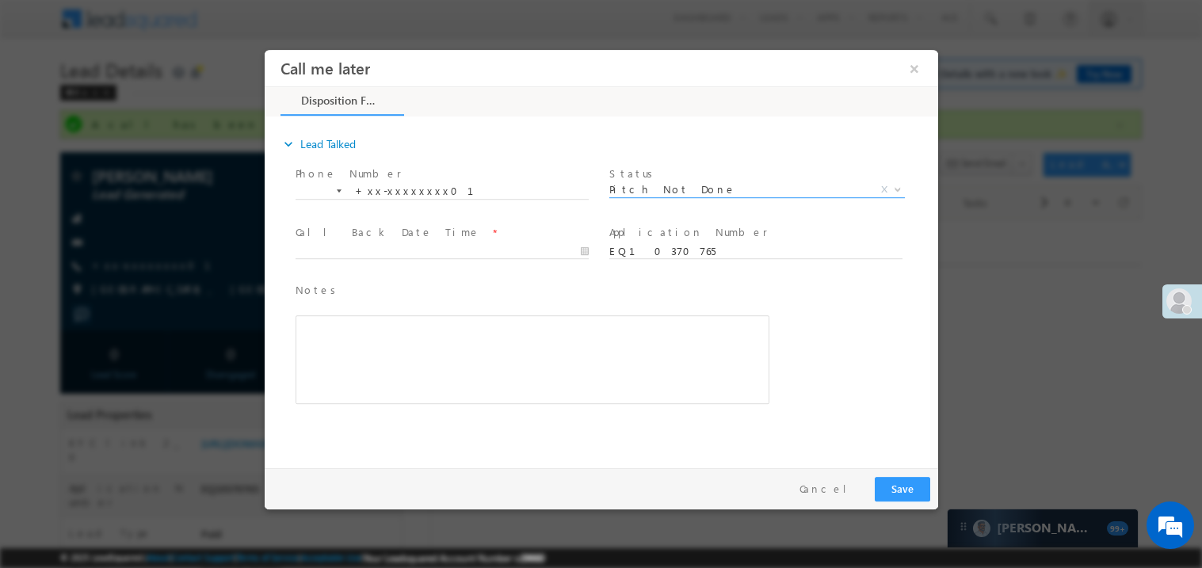
click at [315, 242] on span at bounding box center [448, 250] width 307 height 17
click at [319, 246] on body "Call me later ×" at bounding box center [600, 254] width 673 height 411
type input "[DATE] 11:42 AM"
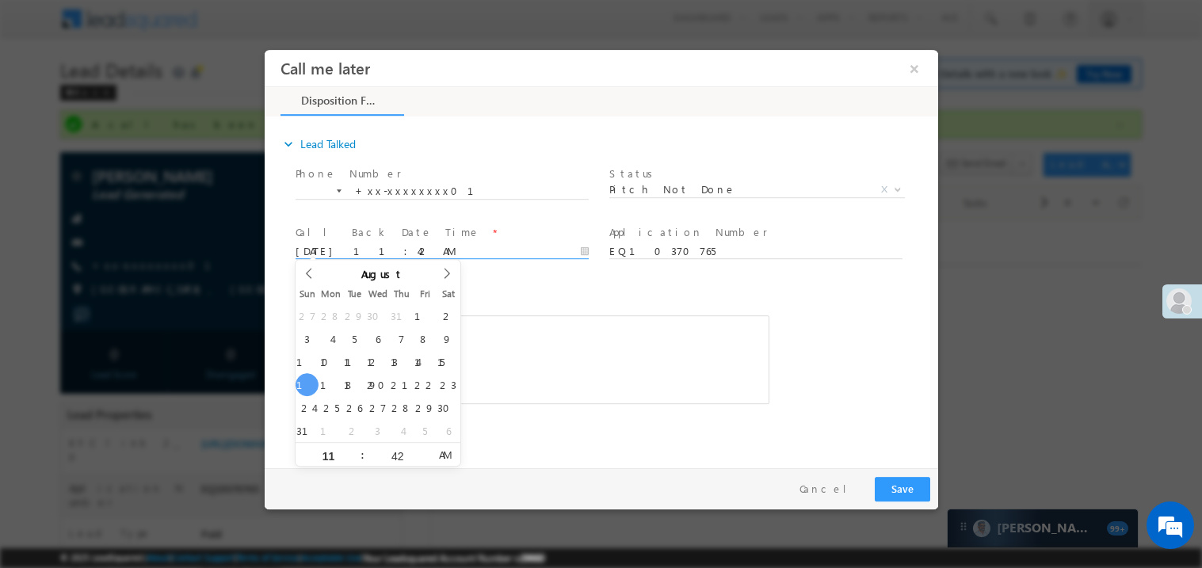
click at [537, 307] on div "Notes * Editor toolbars Basic Styles Bold Italic Underline Paragraph Insert/Rem…" at bounding box center [532, 342] width 474 height 123
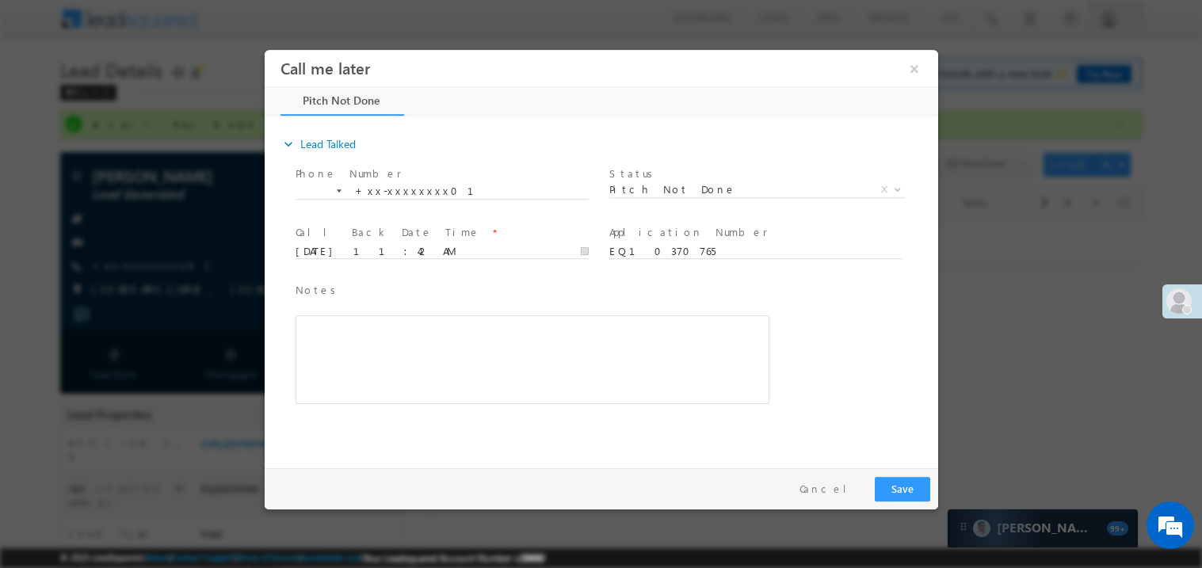
click at [527, 352] on div "Rich Text Editor, 40788eee-0fb2-11ec-a811-0adc8a9d82c2__tab1__section1__Notes__…" at bounding box center [532, 359] width 474 height 89
click at [915, 498] on button "Save" at bounding box center [901, 488] width 55 height 25
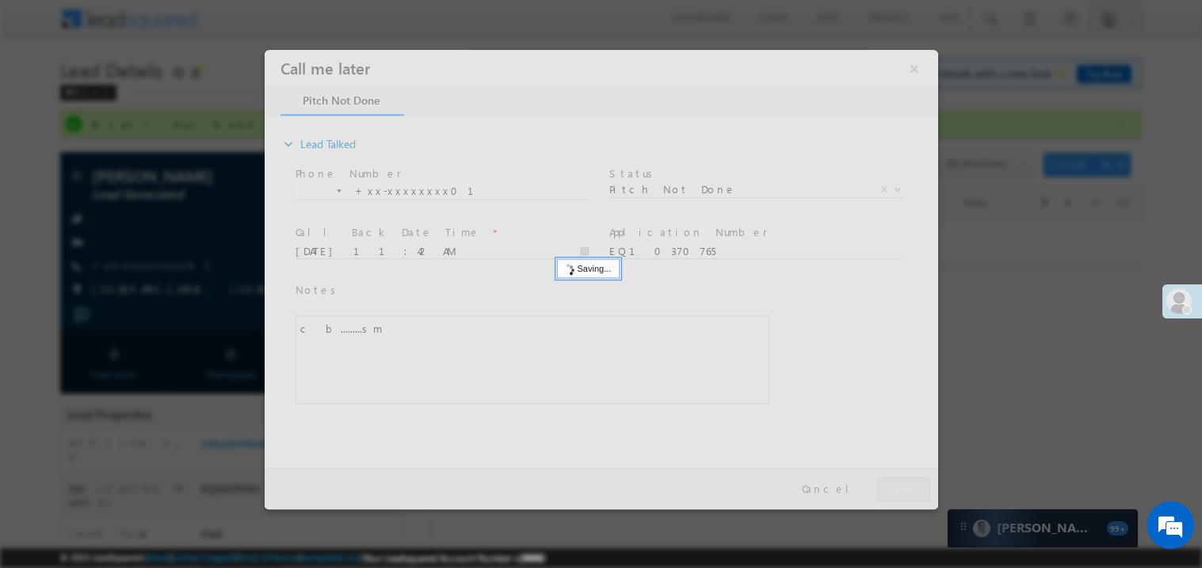
click at [915, 498] on div at bounding box center [600, 279] width 673 height 460
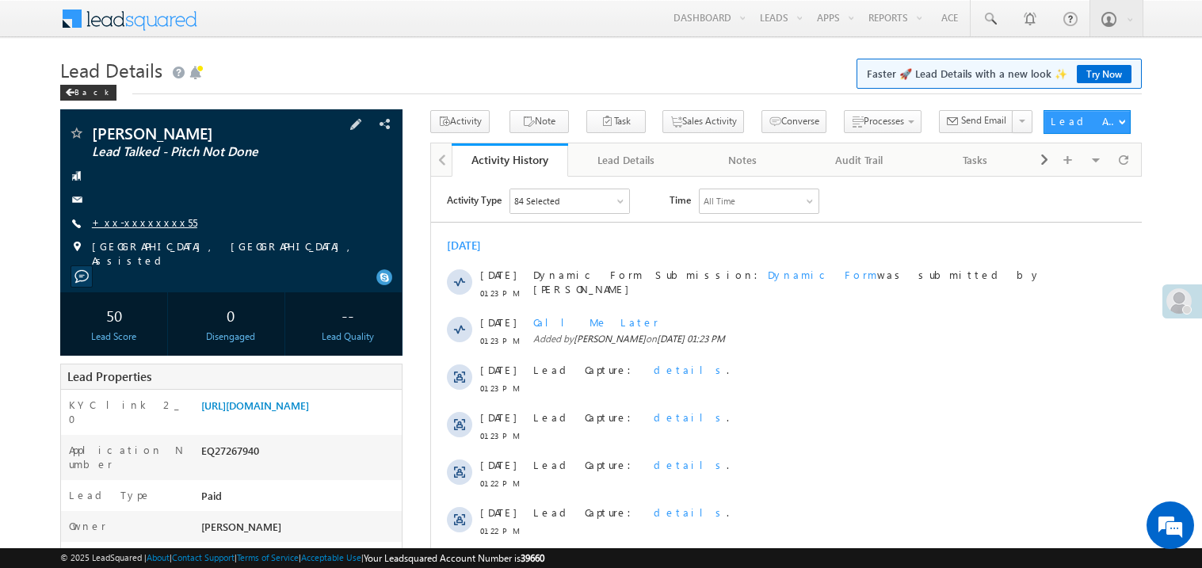
click at [116, 220] on link "+xx-xxxxxxxx55" at bounding box center [144, 221] width 105 height 13
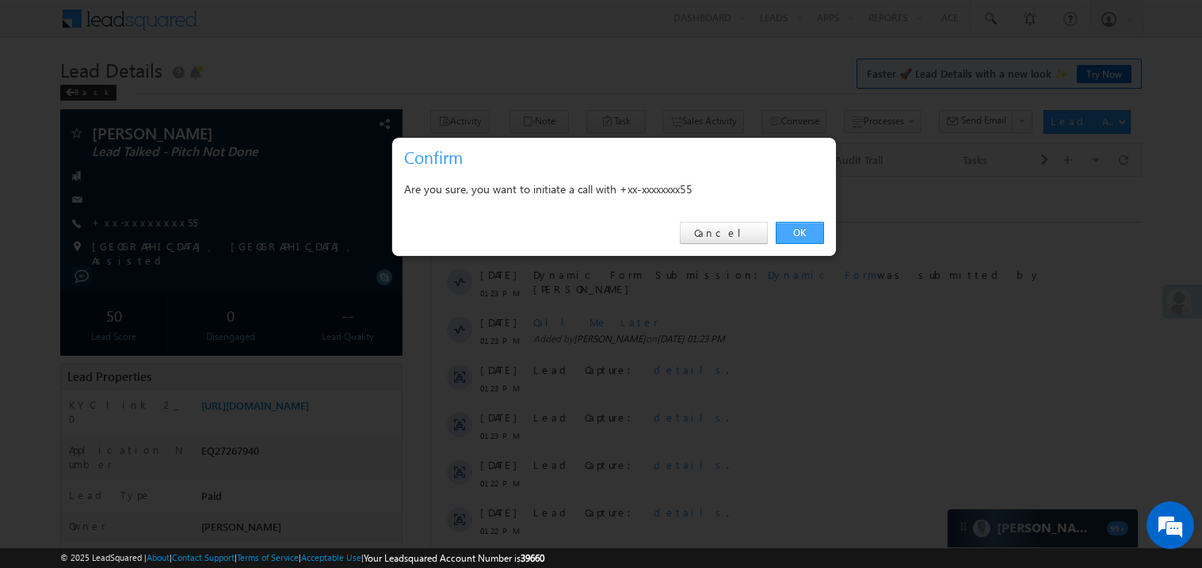
click at [799, 228] on link "OK" at bounding box center [800, 233] width 48 height 22
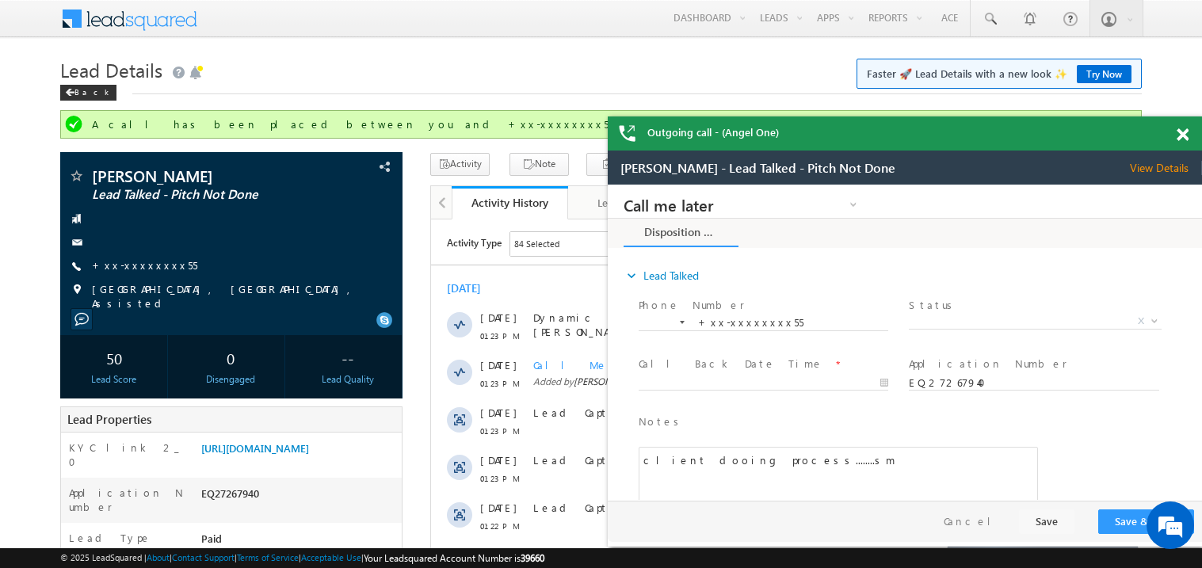
click at [1184, 133] on span at bounding box center [1183, 134] width 12 height 13
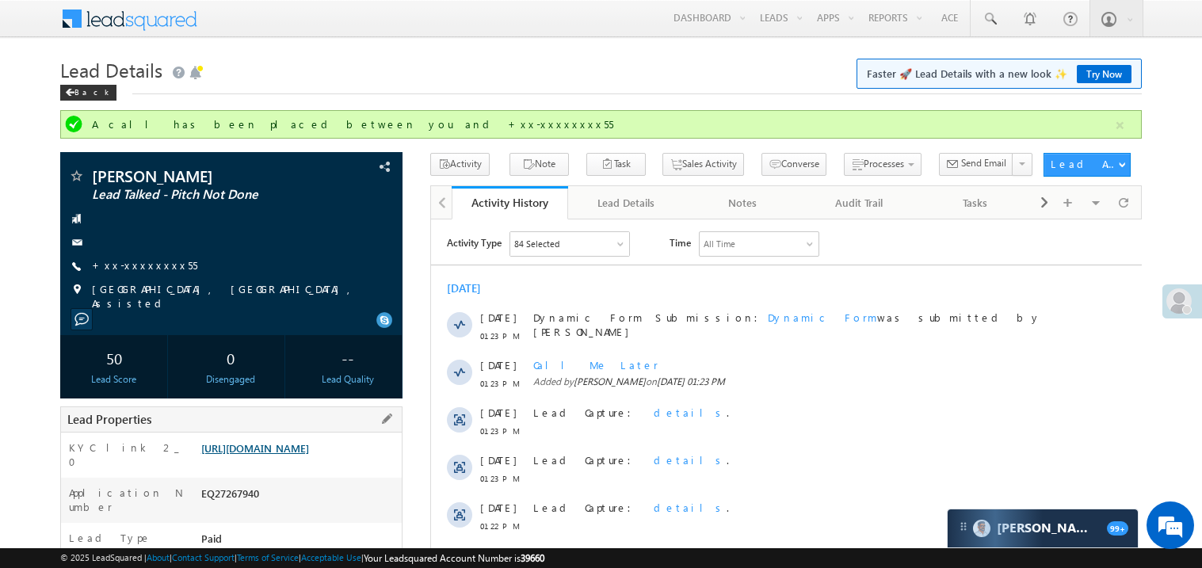
click at [302, 455] on link "[URL][DOMAIN_NAME]" at bounding box center [255, 447] width 108 height 13
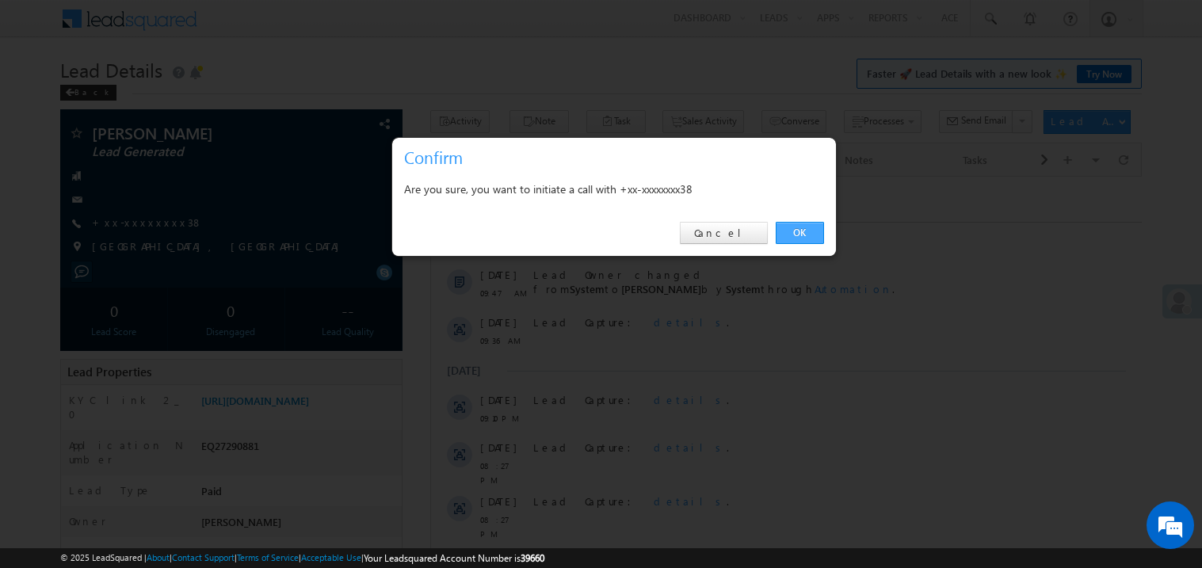
click at [800, 231] on link "OK" at bounding box center [800, 233] width 48 height 22
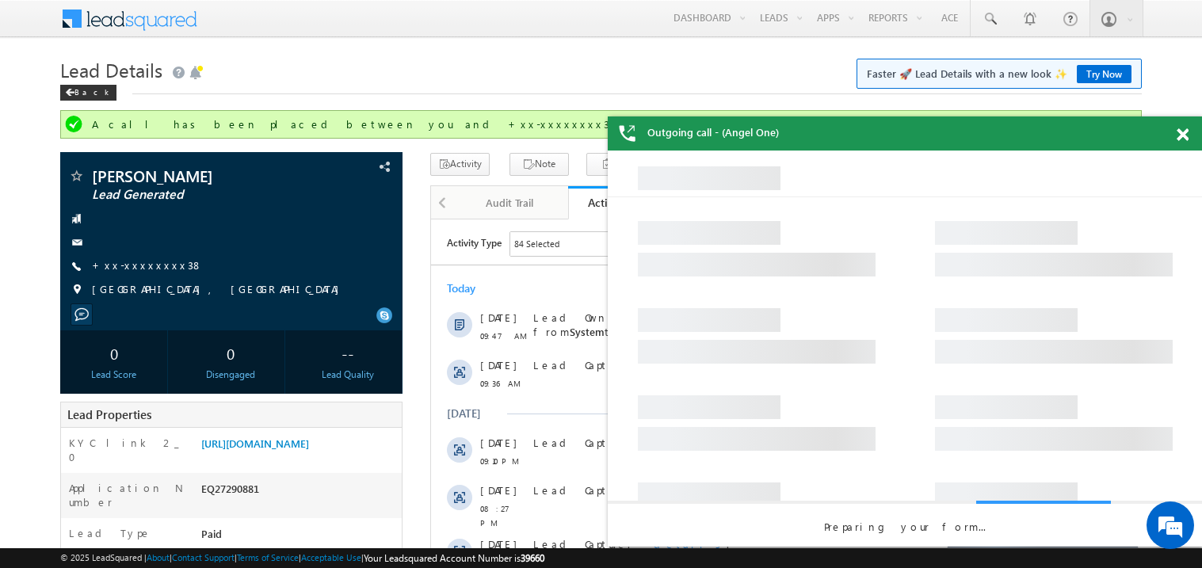
click at [1179, 135] on span at bounding box center [1183, 134] width 12 height 13
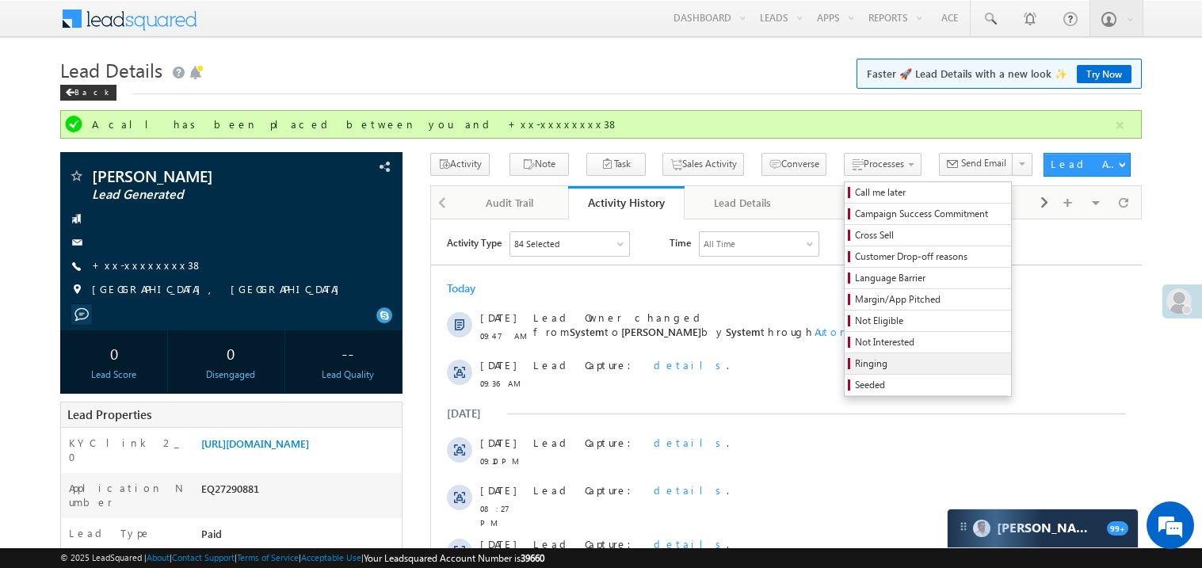
click at [855, 364] on span "Ringing" at bounding box center [930, 364] width 151 height 14
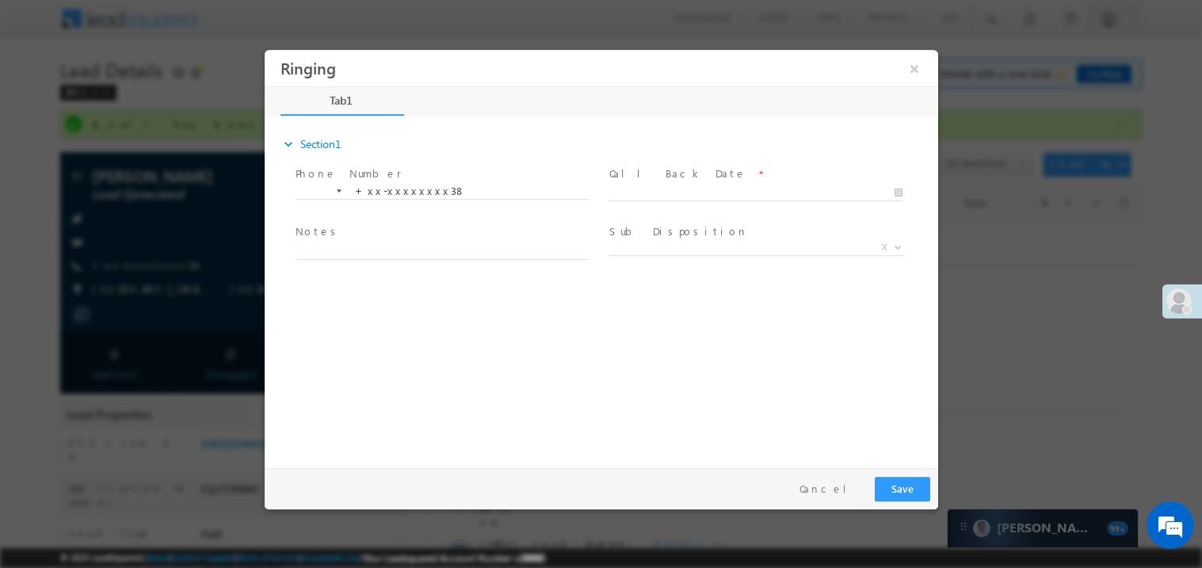
click at [650, 184] on span at bounding box center [761, 192] width 307 height 17
click at [638, 190] on body "Ringing ×" at bounding box center [600, 254] width 673 height 411
type input "08/17/25 11:46 AM"
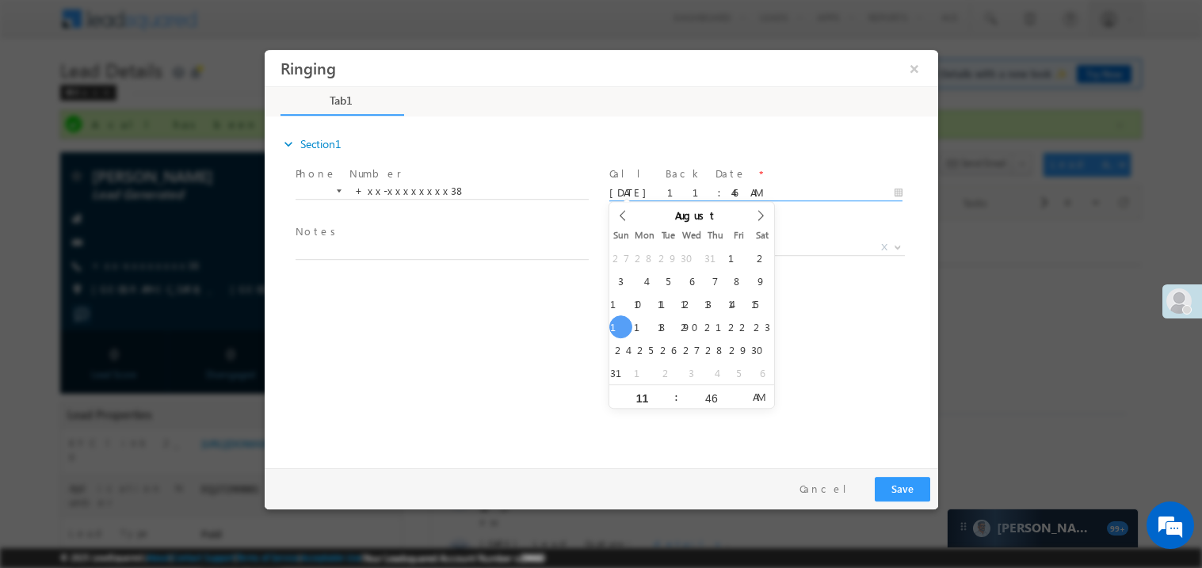
click at [406, 258] on span at bounding box center [441, 266] width 292 height 17
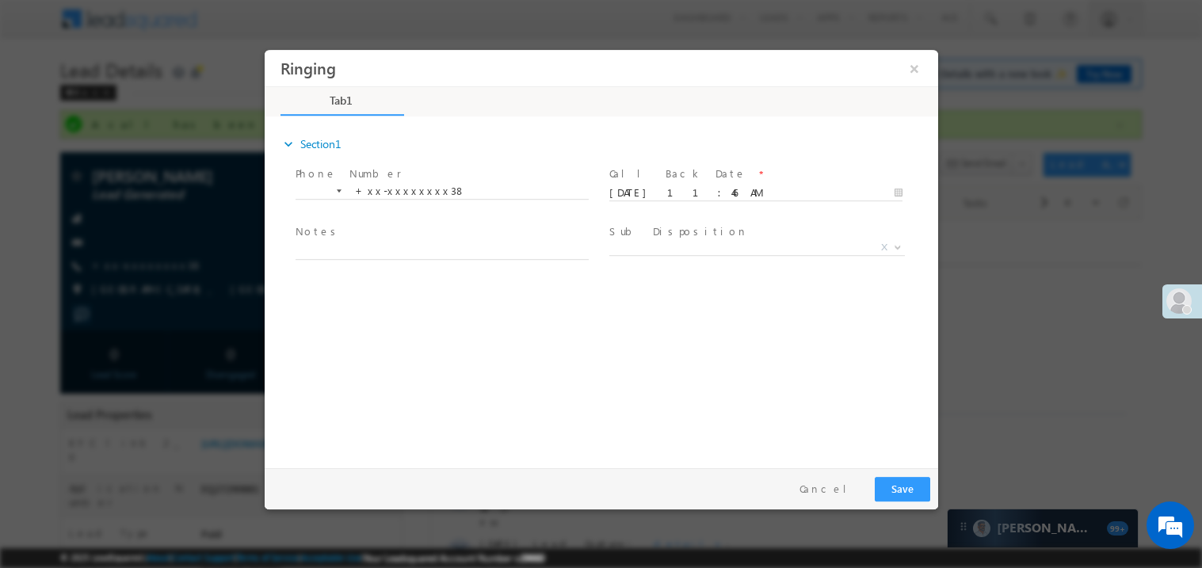
click at [378, 252] on textarea at bounding box center [441, 250] width 293 height 18
type textarea "ring"
click at [910, 486] on button "Save" at bounding box center [901, 488] width 55 height 25
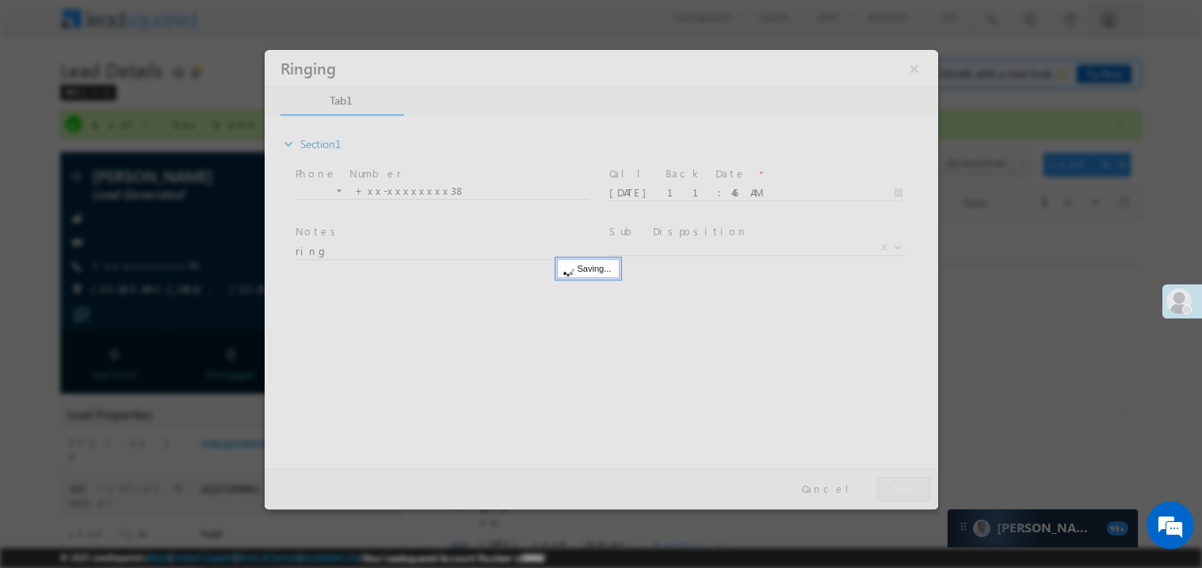
click at [910, 486] on div at bounding box center [600, 279] width 673 height 460
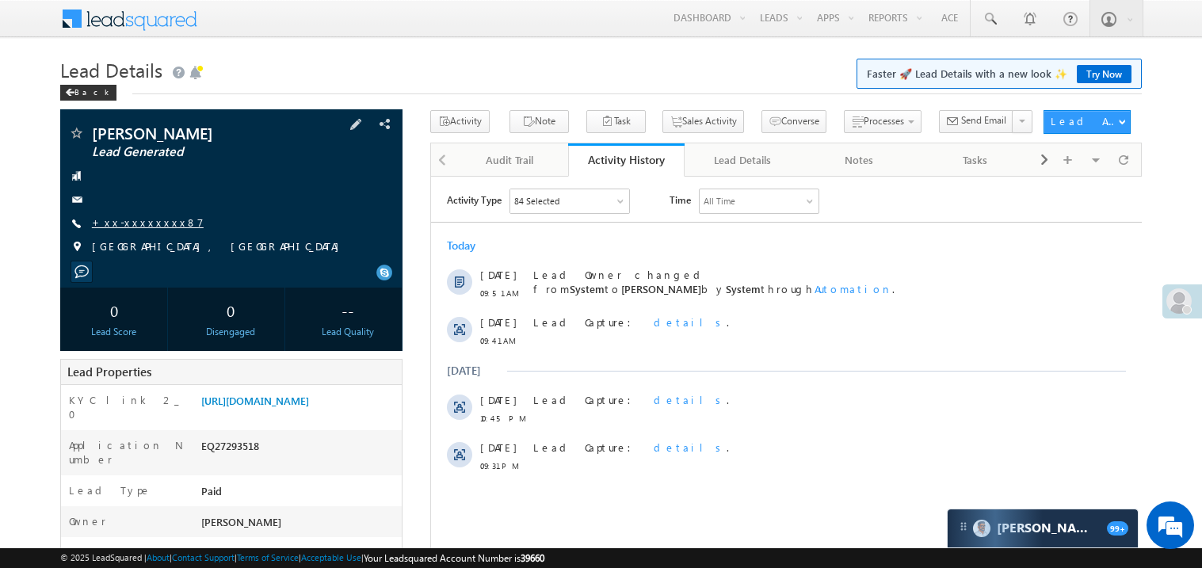
click at [136, 218] on link "+xx-xxxxxxxx87" at bounding box center [148, 221] width 112 height 13
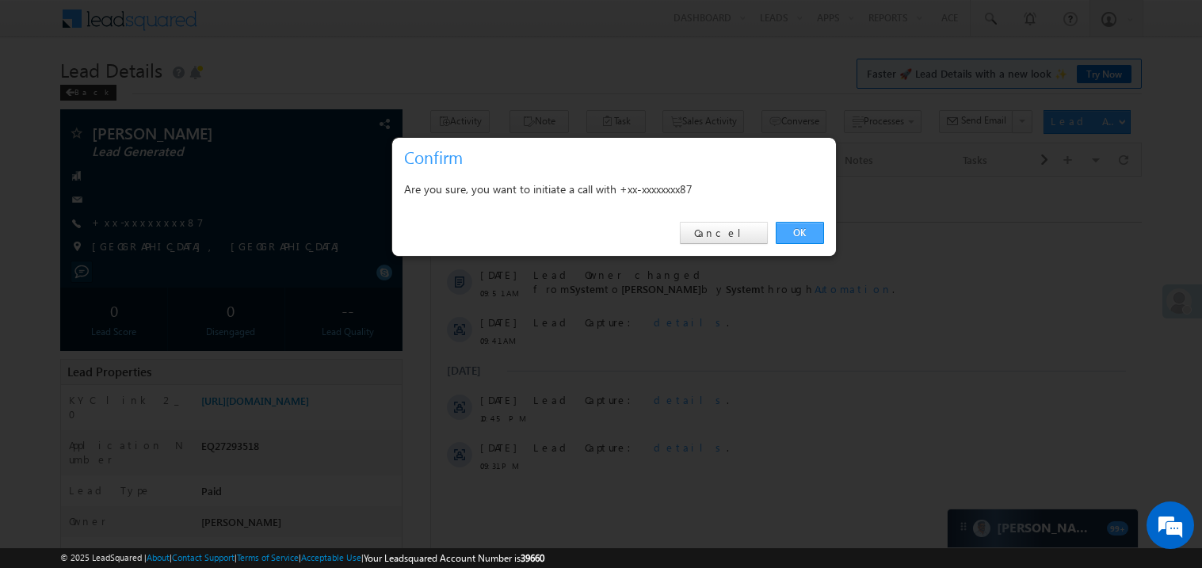
click at [809, 227] on link "OK" at bounding box center [800, 233] width 48 height 22
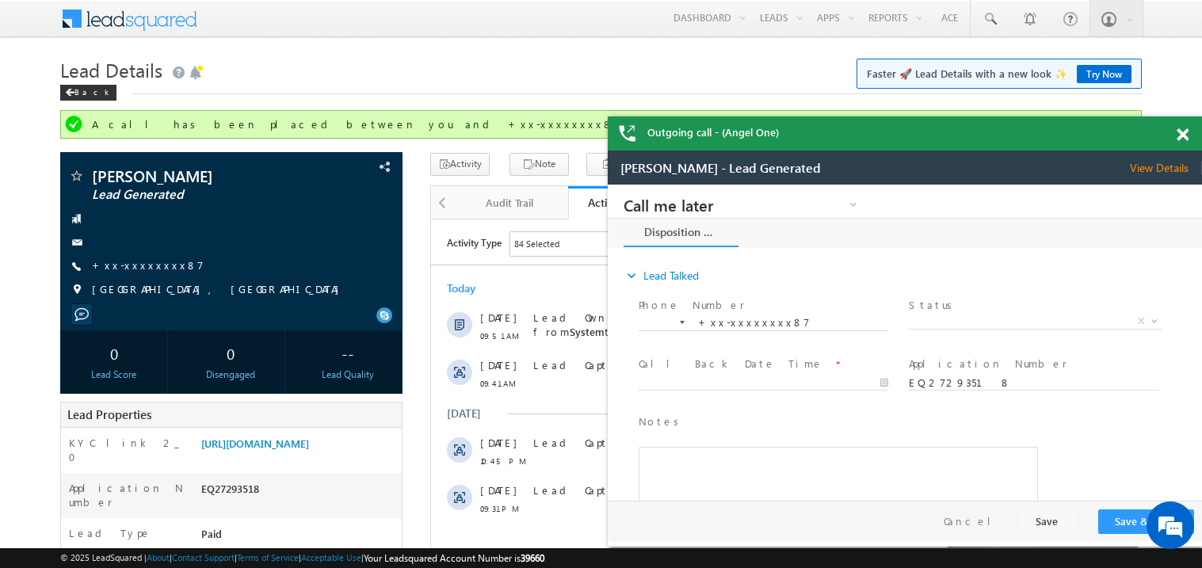
click at [1183, 135] on span at bounding box center [1183, 134] width 12 height 13
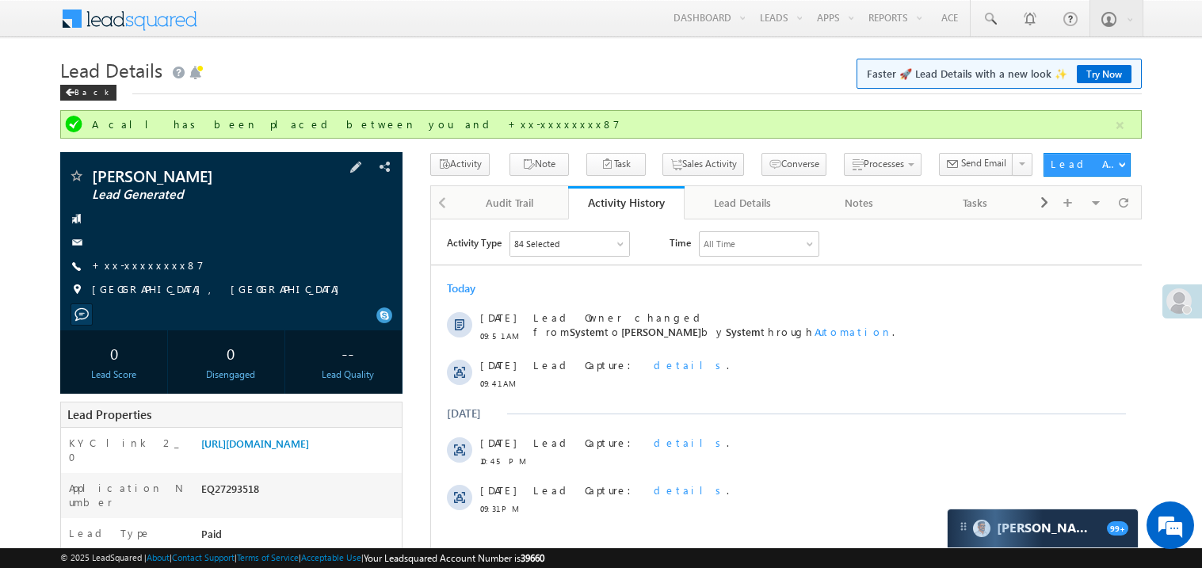
click at [147, 275] on div "[PERSON_NAME] Lead Generated +xx-xxxxxxxx87" at bounding box center [231, 237] width 326 height 138
click at [134, 265] on link "+xx-xxxxxxxx87" at bounding box center [148, 264] width 112 height 13
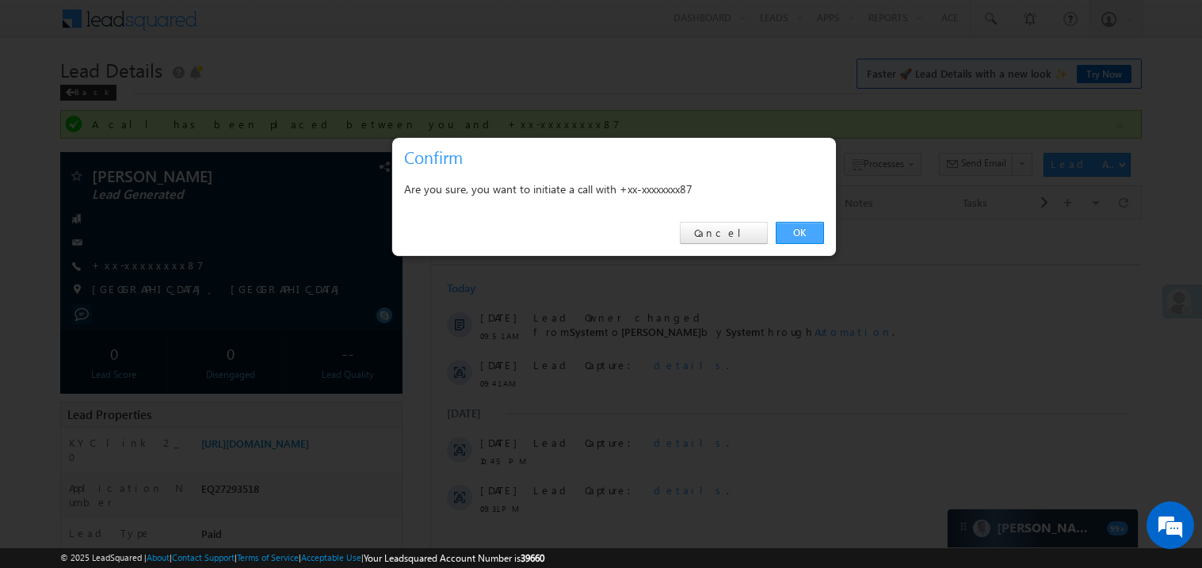
click at [796, 231] on link "OK" at bounding box center [800, 233] width 48 height 22
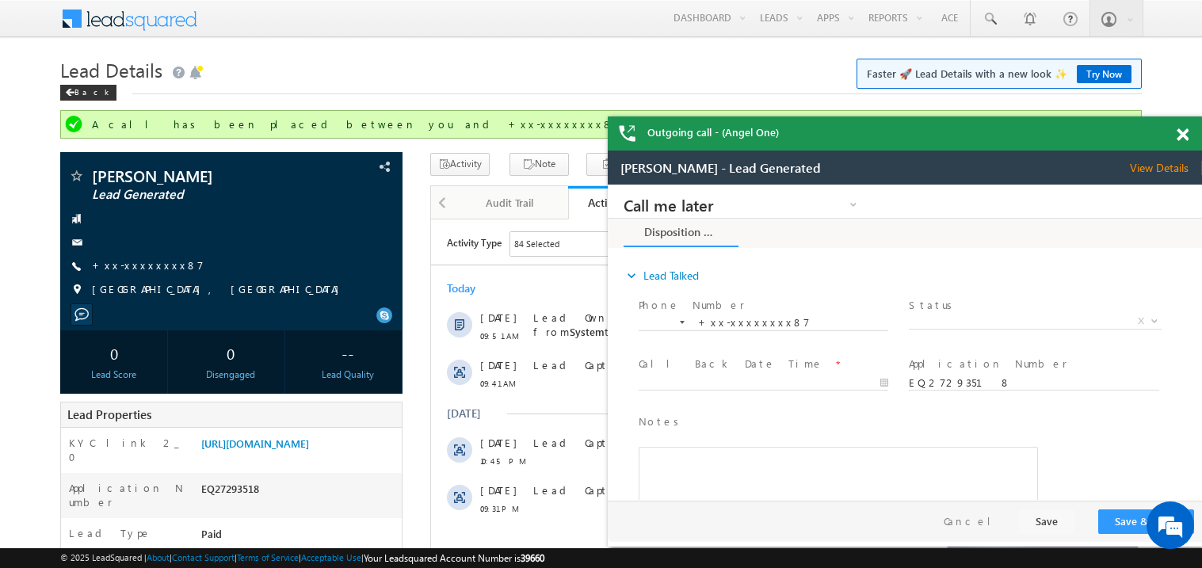
click at [1188, 139] on span at bounding box center [1183, 134] width 12 height 13
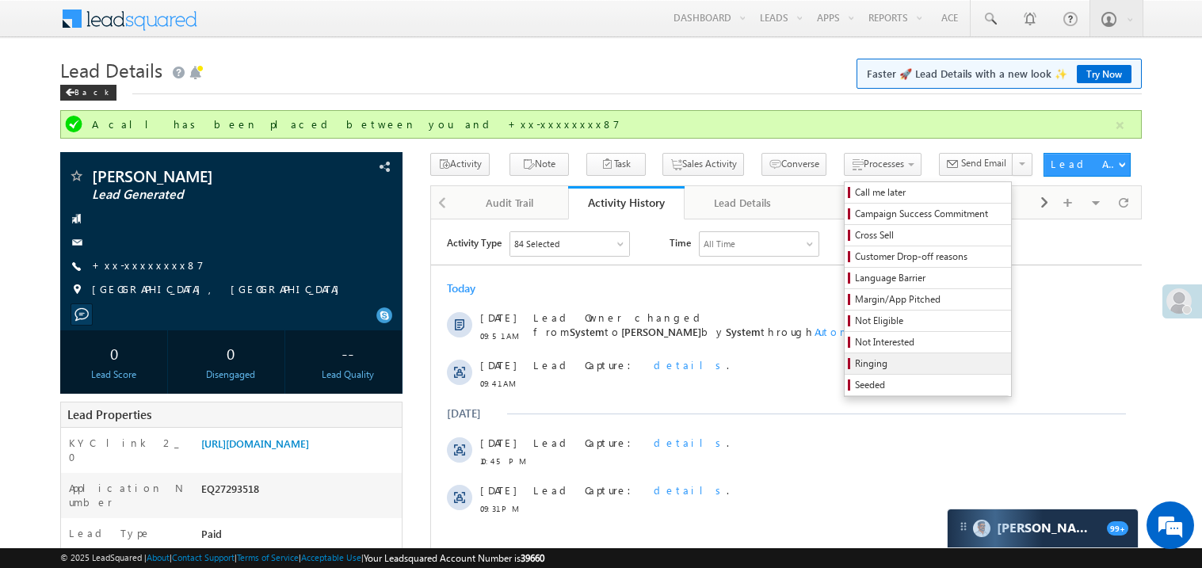
click at [855, 364] on span "Ringing" at bounding box center [930, 364] width 151 height 14
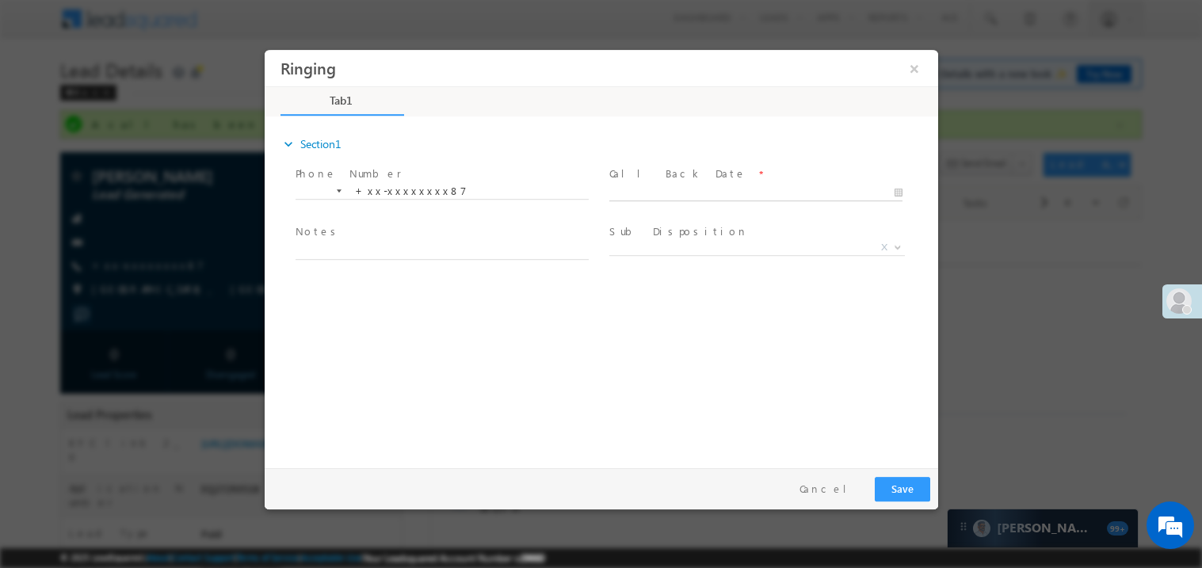
click at [659, 189] on body "Ringing ×" at bounding box center [600, 254] width 673 height 411
type input "08/17/25 11:50 AM"
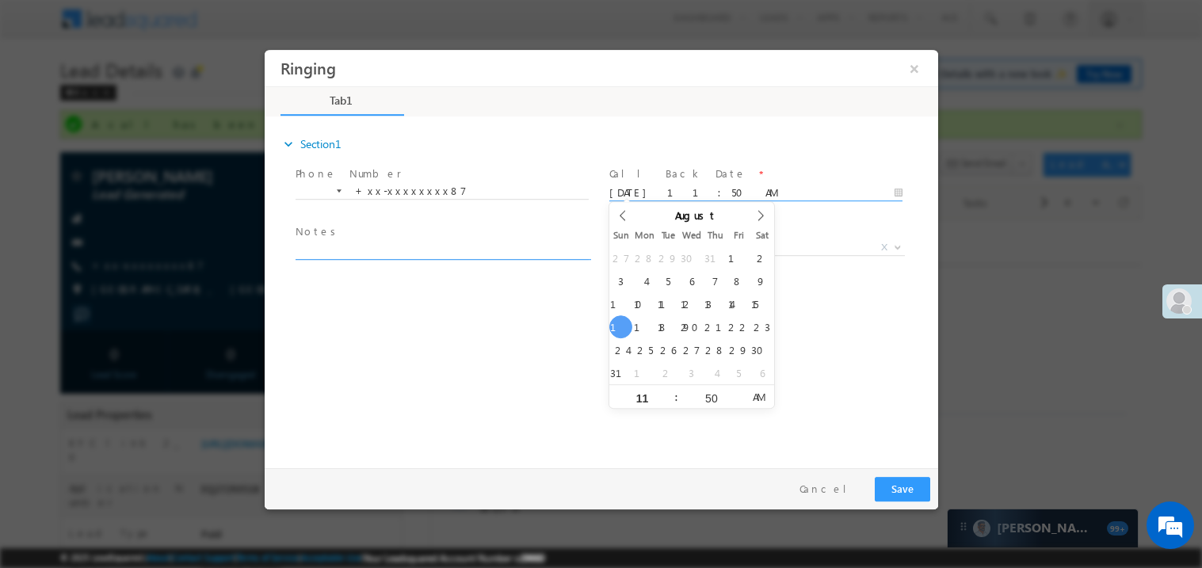
click at [371, 255] on textarea at bounding box center [441, 250] width 293 height 18
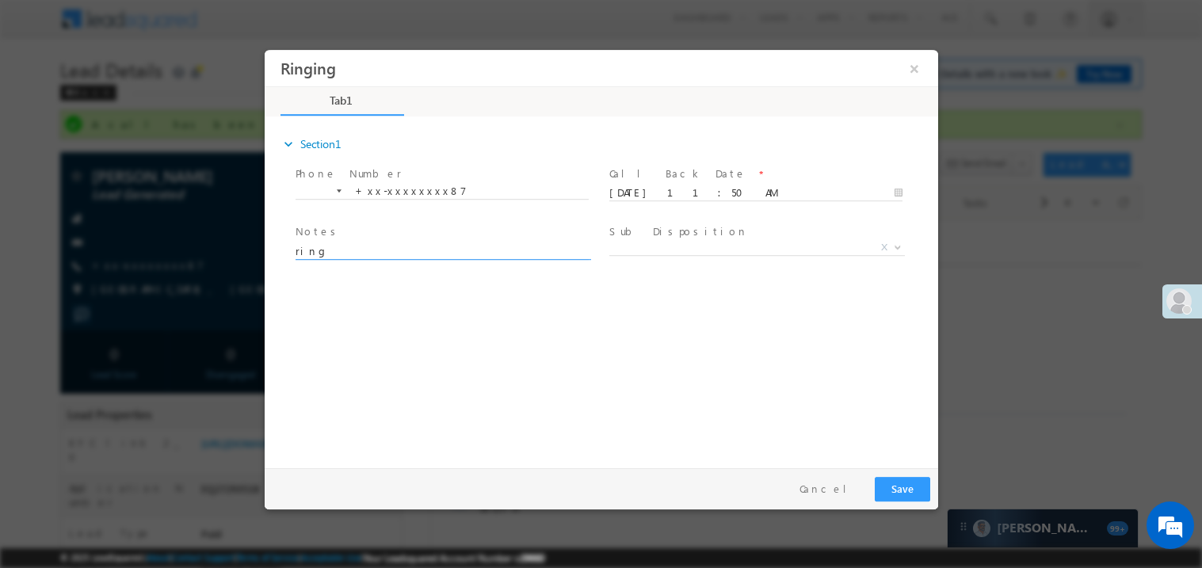
type textarea "ring"
click at [903, 480] on button "Save" at bounding box center [901, 488] width 55 height 25
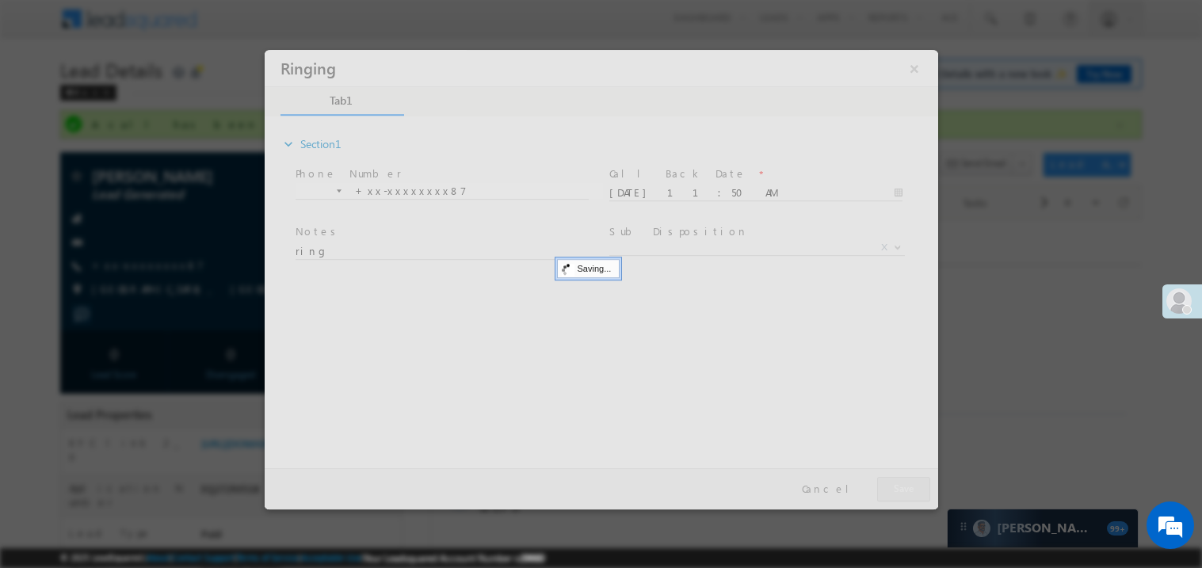
click at [903, 480] on div at bounding box center [600, 279] width 673 height 460
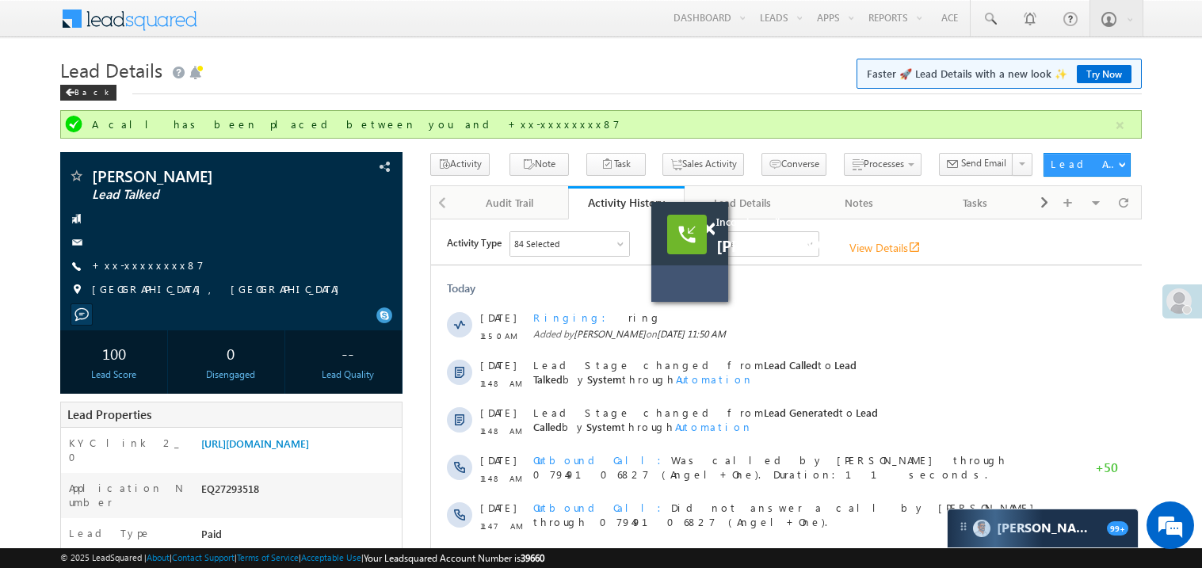
click at [715, 235] on div at bounding box center [717, 222] width 21 height 40
click at [711, 228] on span at bounding box center [709, 229] width 12 height 13
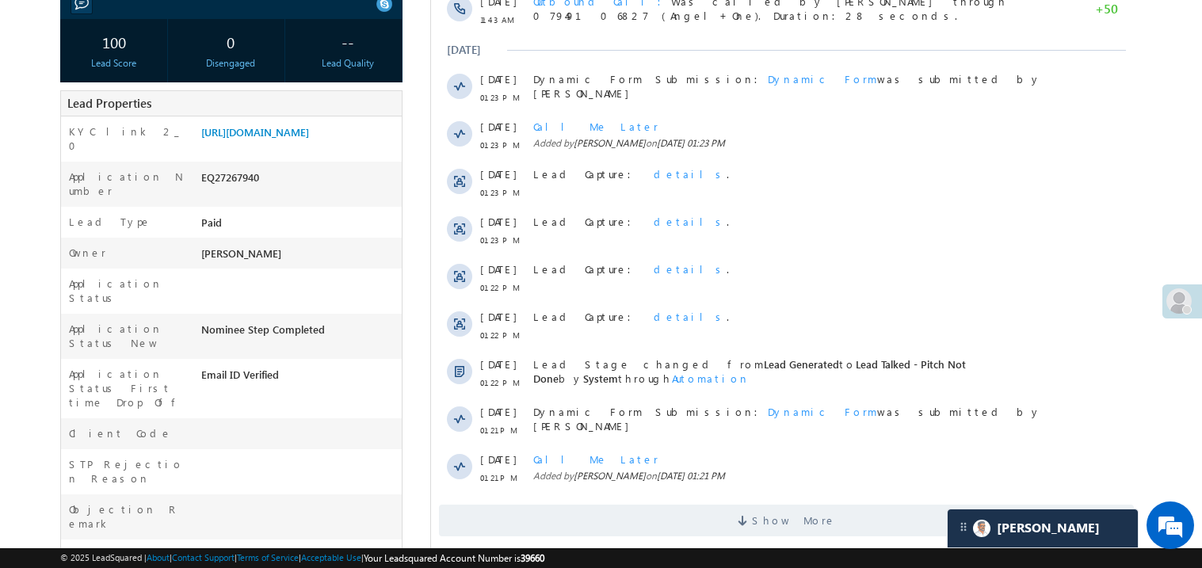
scroll to position [284, 0]
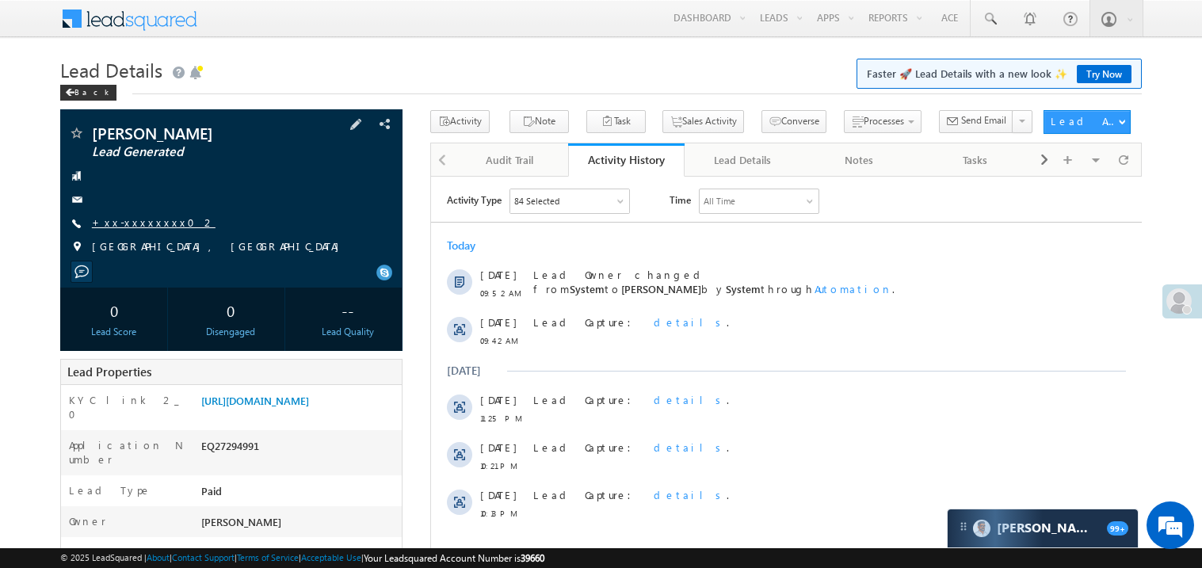
click at [135, 224] on link "+xx-xxxxxxxx02" at bounding box center [154, 221] width 124 height 13
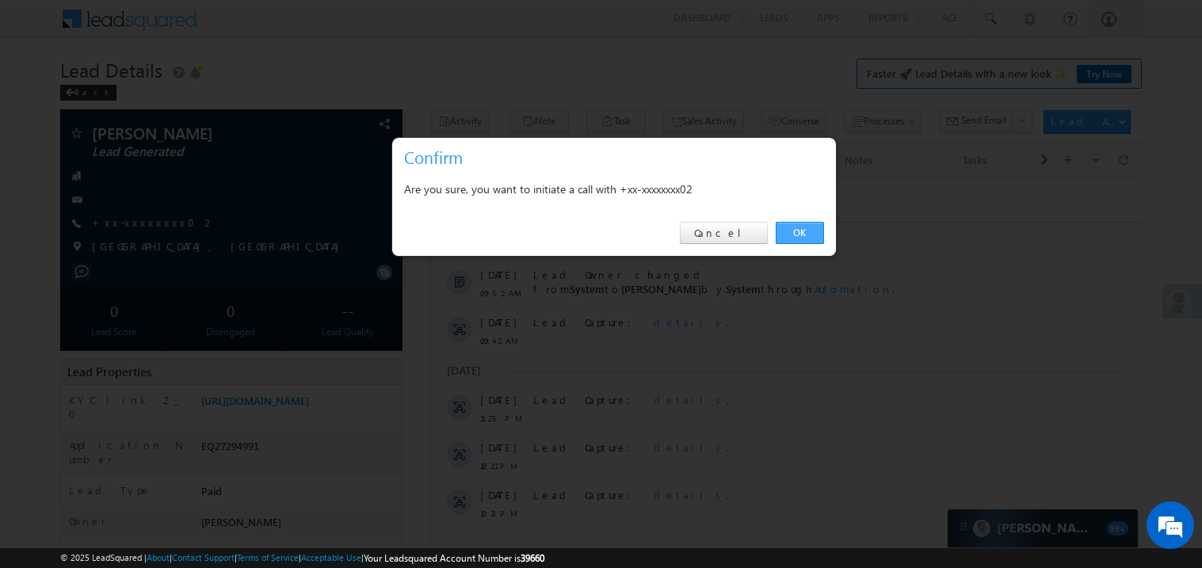
click at [797, 233] on link "OK" at bounding box center [800, 233] width 48 height 22
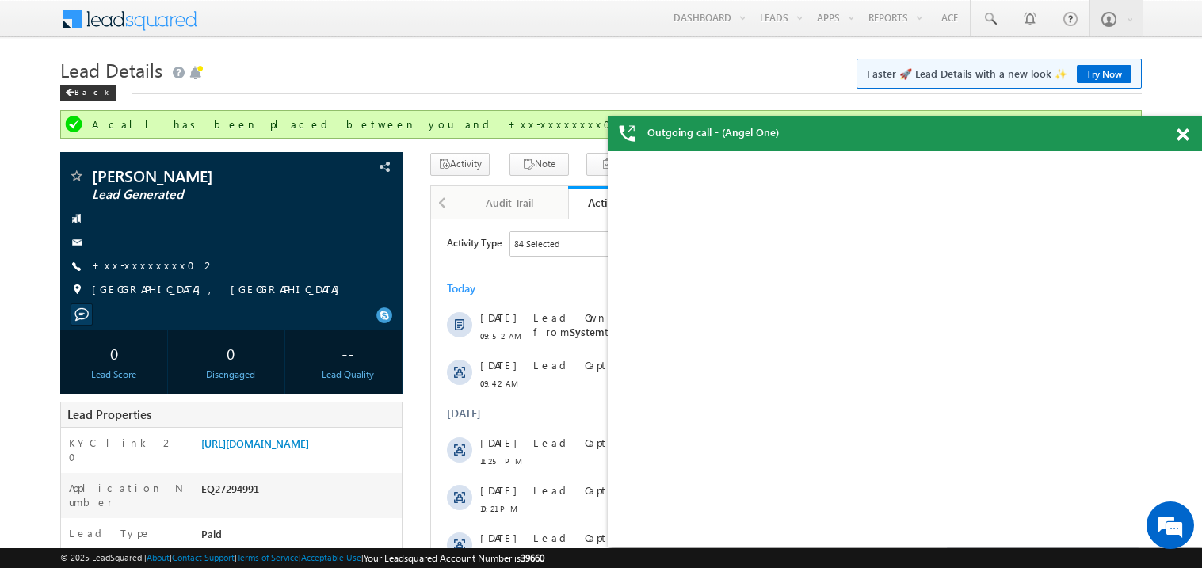
click at [1188, 134] on span at bounding box center [1183, 134] width 12 height 13
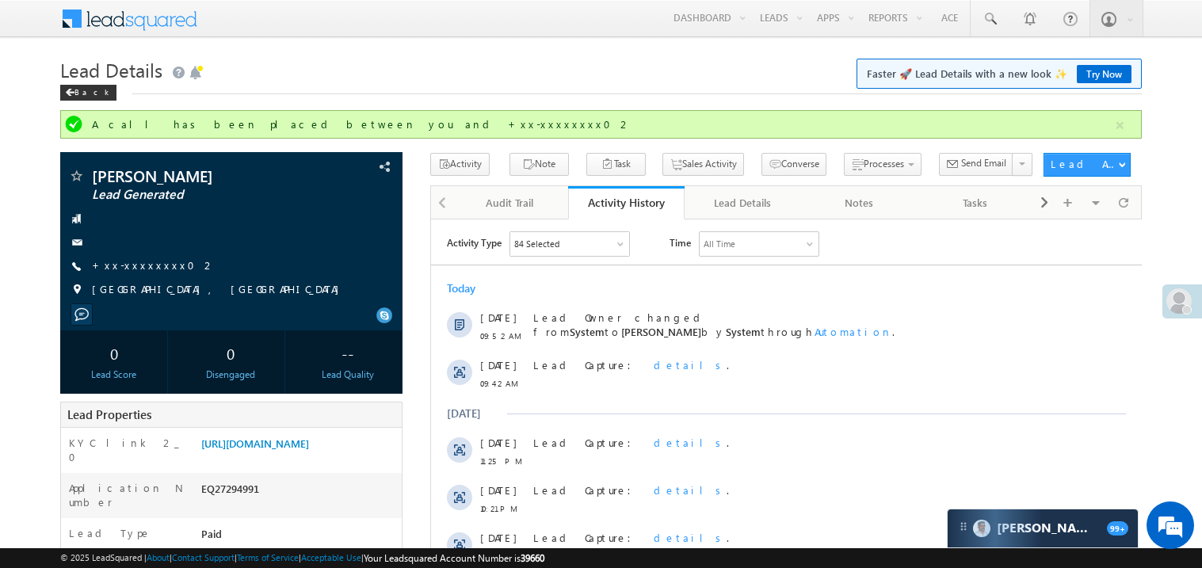
click at [785, 285] on div "Today" at bounding box center [785, 287] width 711 height 14
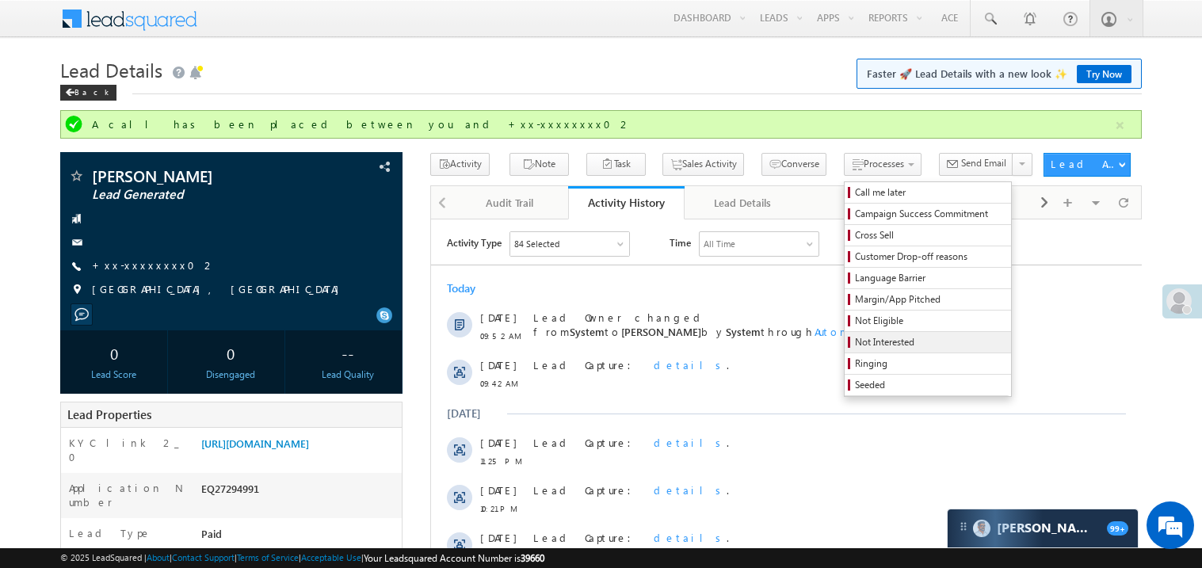
click at [855, 345] on span "Not Interested" at bounding box center [930, 342] width 151 height 14
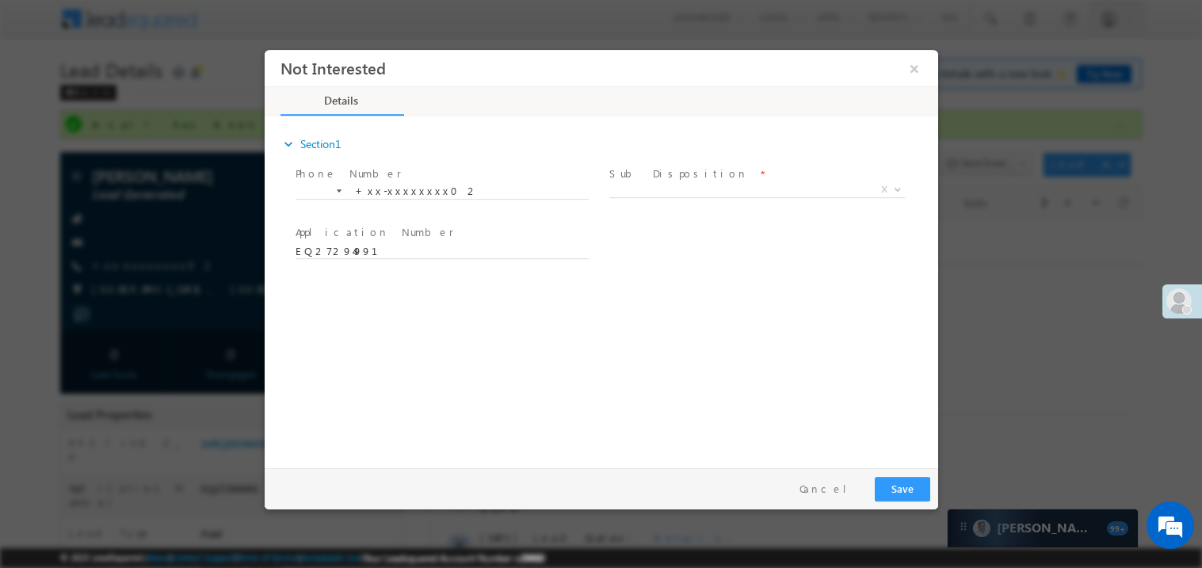
click at [642, 178] on label "Sub Disposition" at bounding box center [677, 173] width 139 height 15
click at [640, 184] on span "X" at bounding box center [756, 189] width 296 height 16
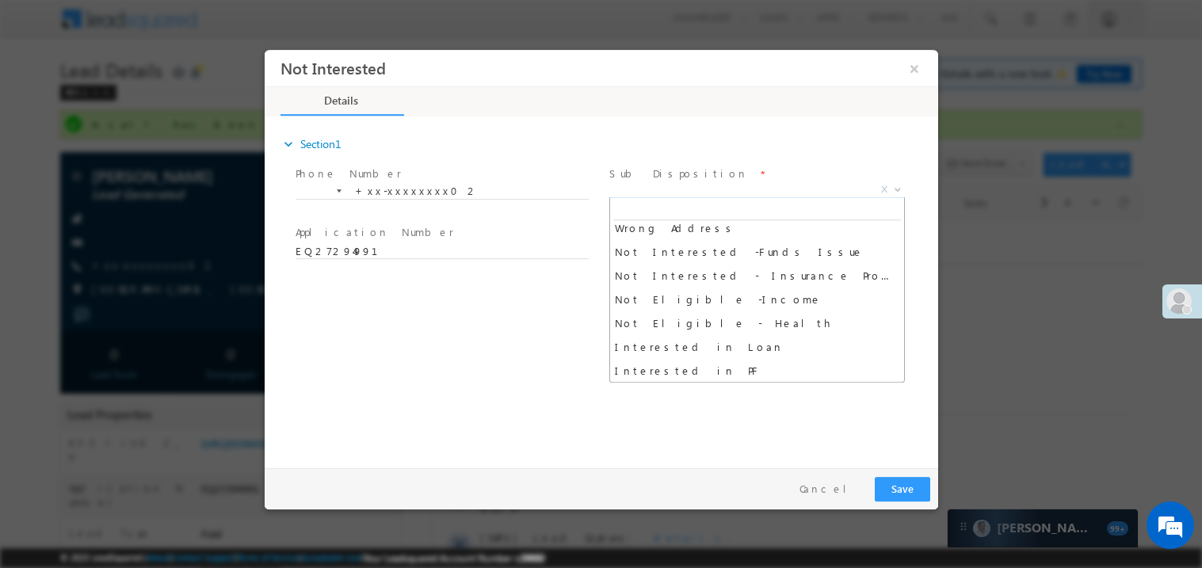
scroll to position [316, 0]
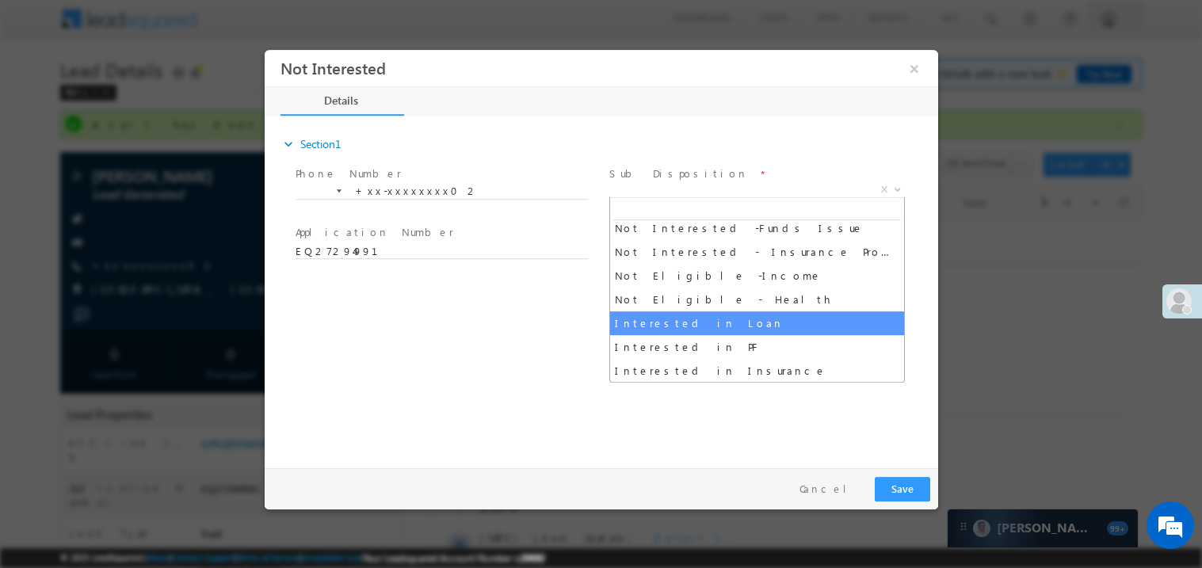
select select "Interested in Loan"
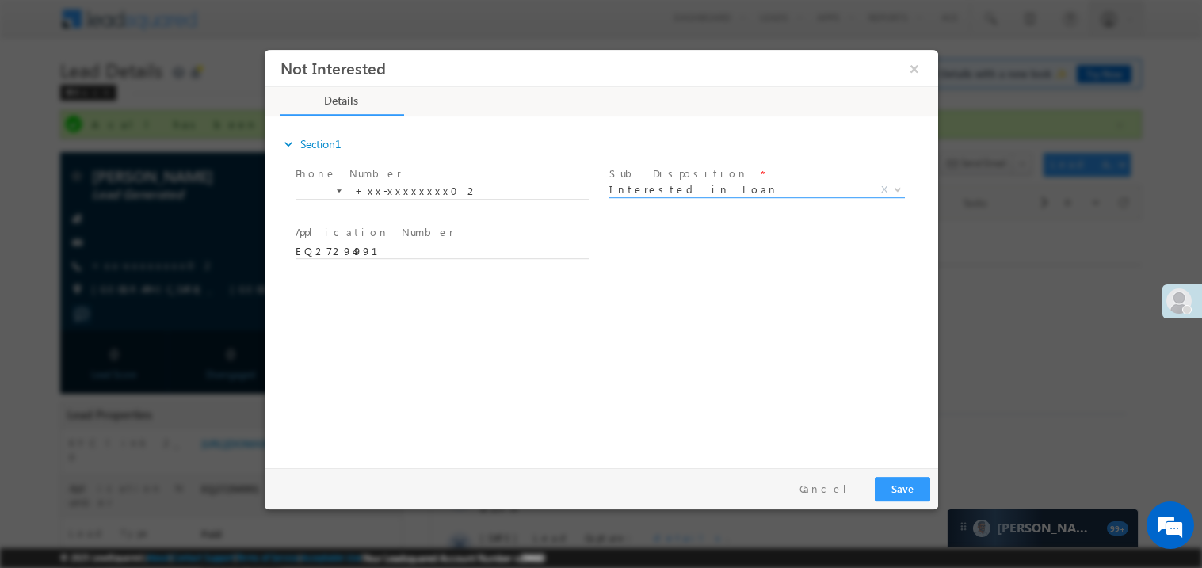
click at [822, 448] on div "expand_more Section1 Phone Number *" at bounding box center [605, 289] width 666 height 342
click at [892, 490] on button "Save" at bounding box center [901, 488] width 55 height 25
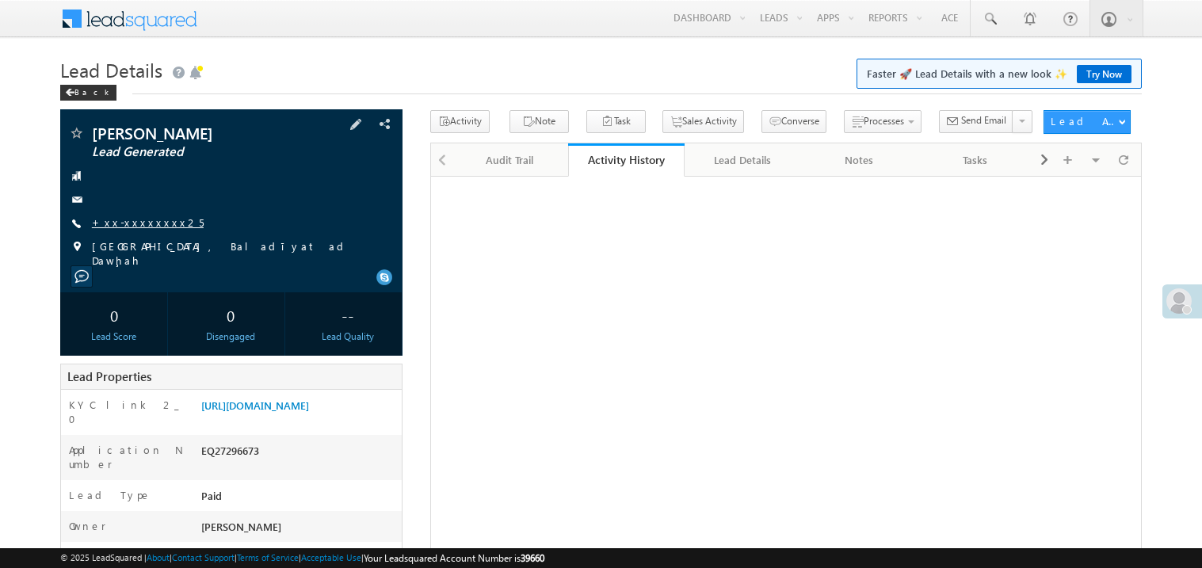
click at [150, 224] on link "+xx-xxxxxxxx25" at bounding box center [148, 221] width 112 height 13
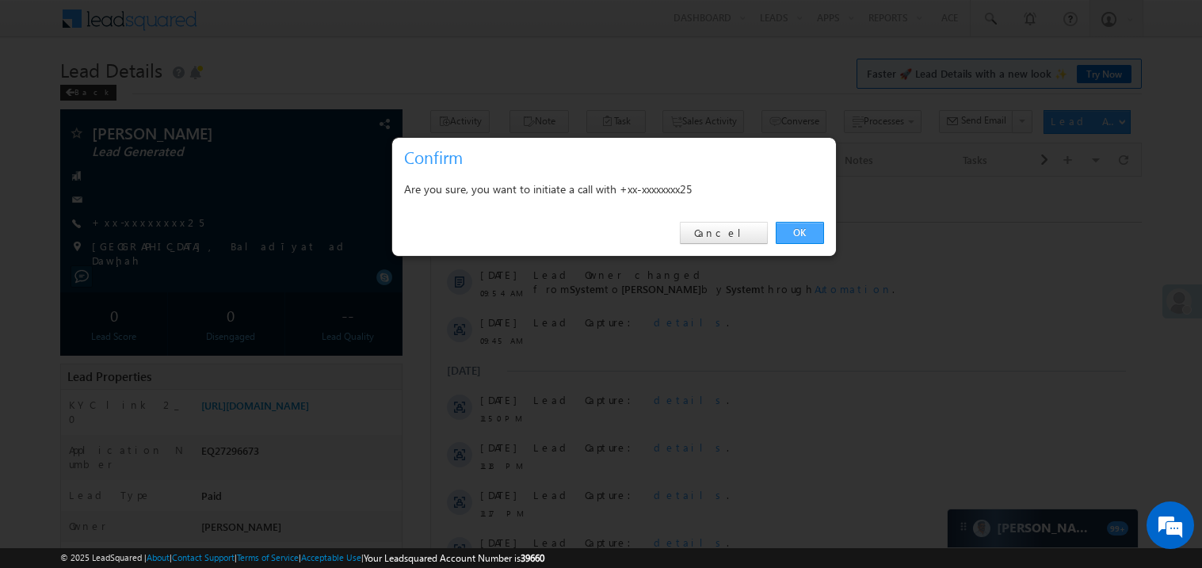
click at [795, 231] on link "OK" at bounding box center [800, 233] width 48 height 22
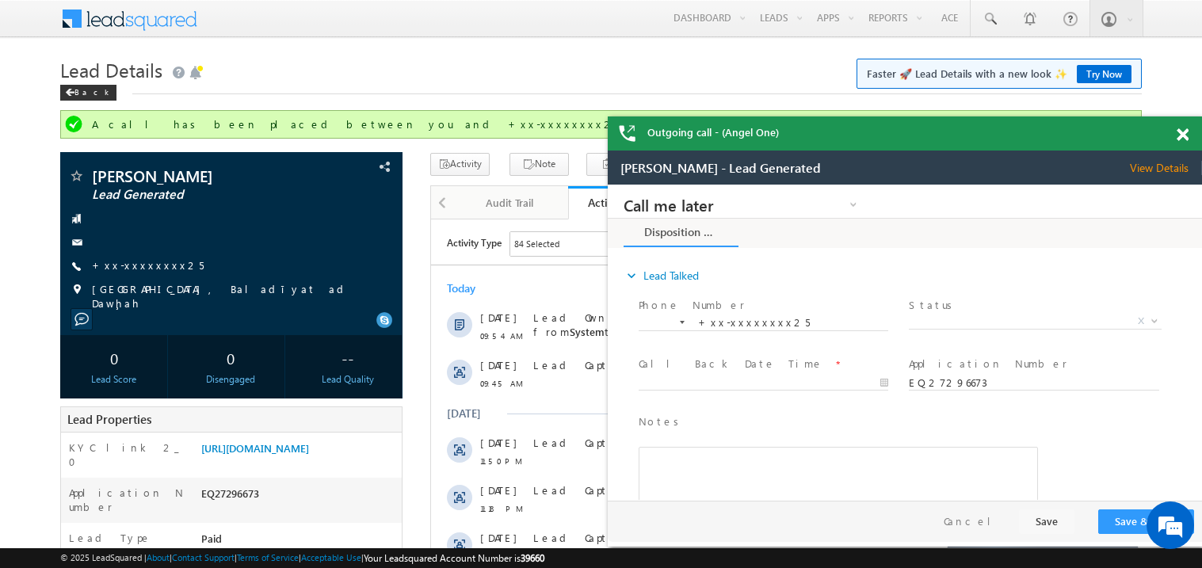
click at [1186, 131] on span at bounding box center [1183, 134] width 12 height 13
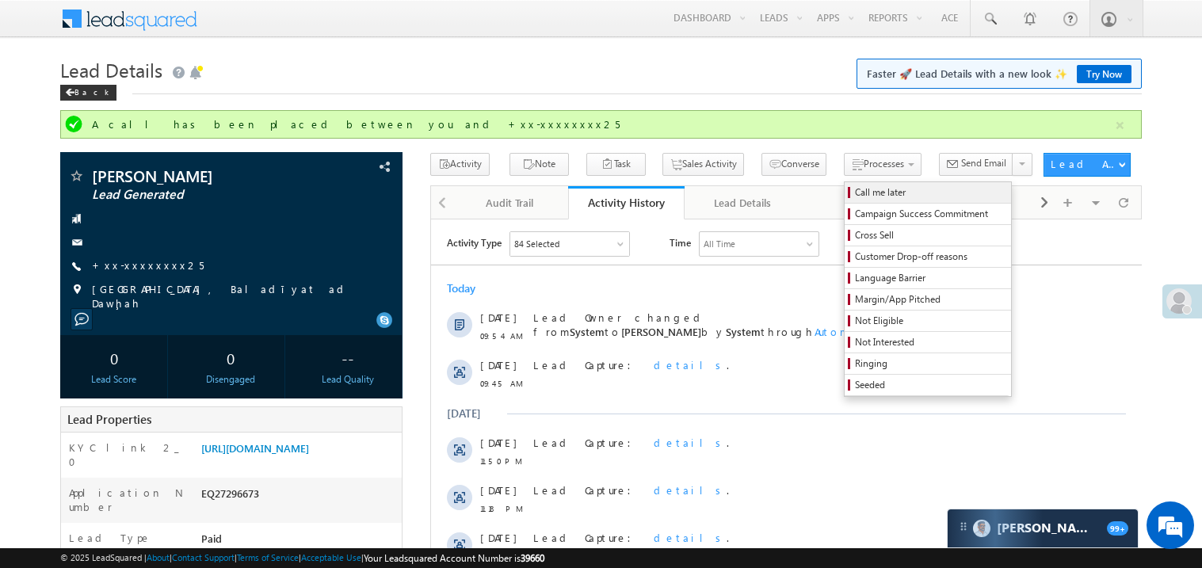
click at [855, 190] on span "Call me later" at bounding box center [930, 192] width 151 height 14
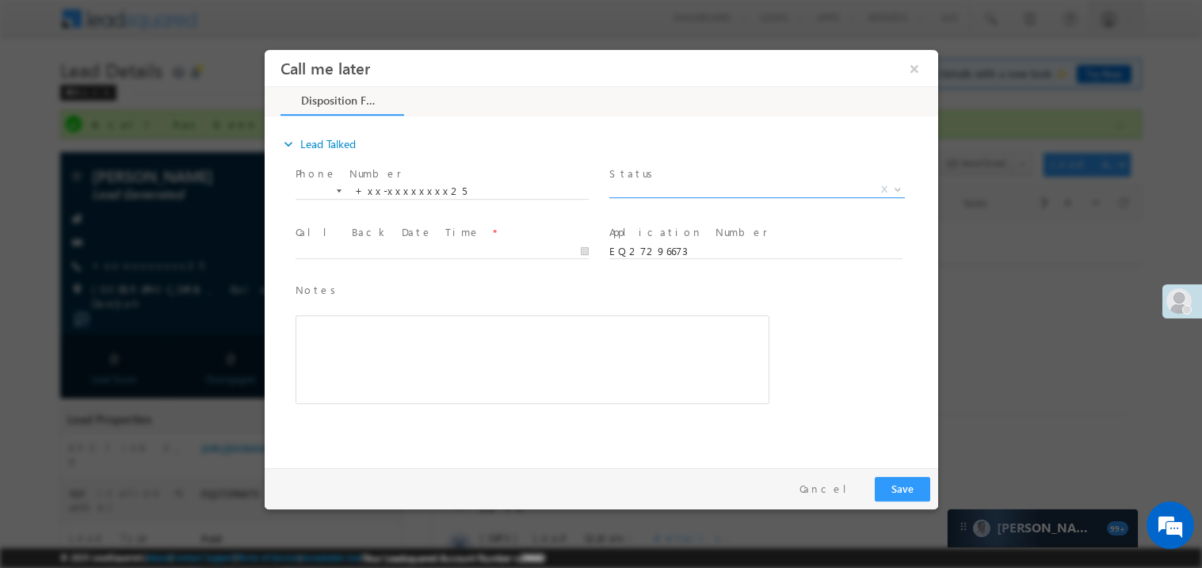
click at [651, 189] on span "X" at bounding box center [756, 189] width 296 height 16
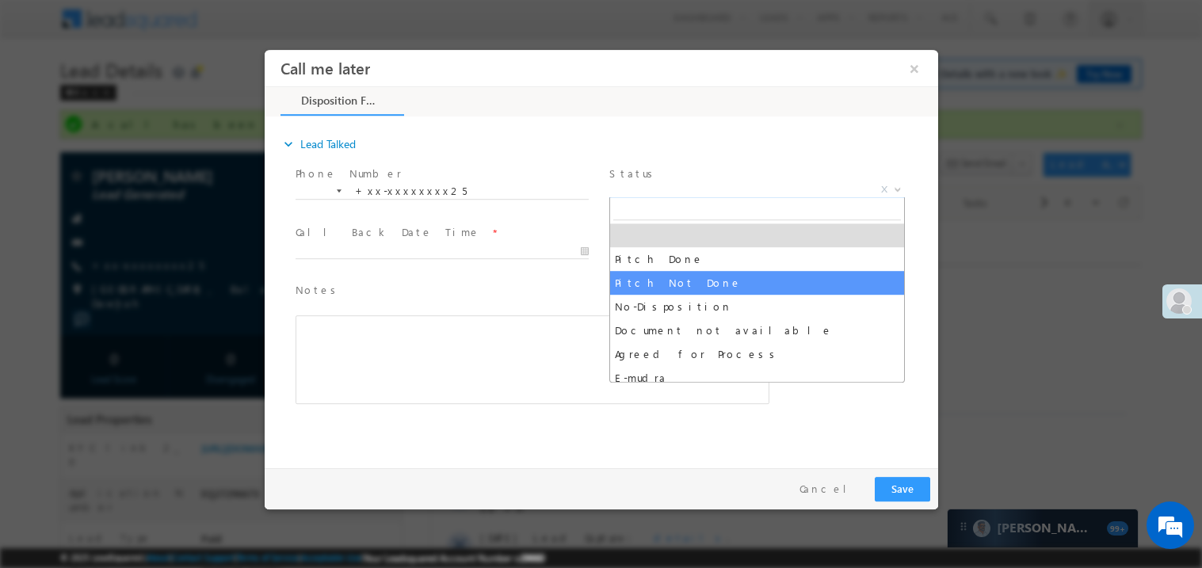
select select "Pitch Not Done"
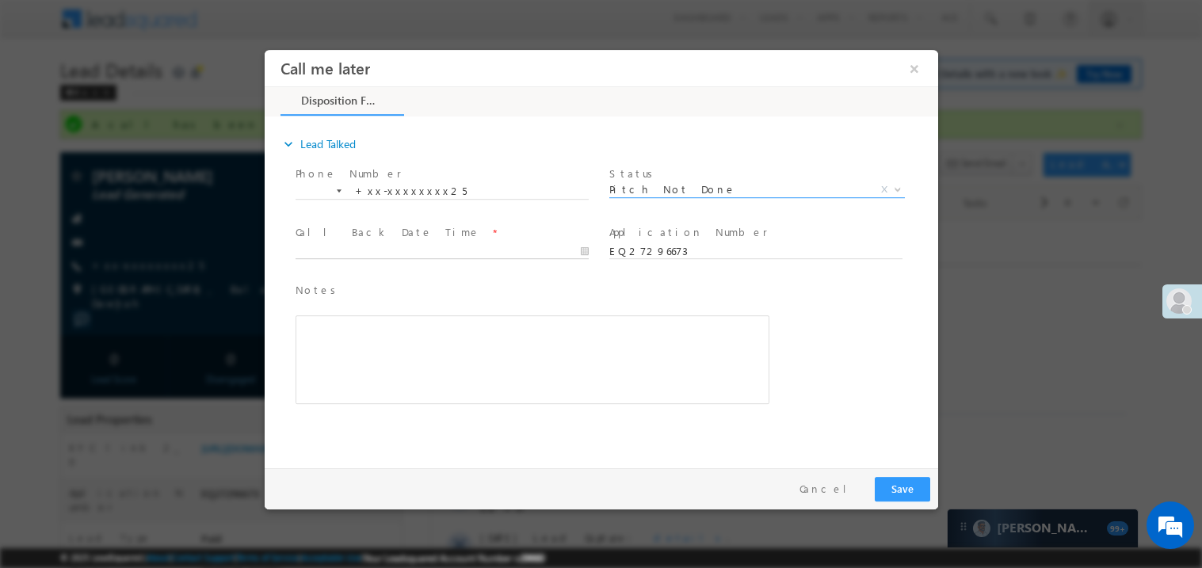
click at [353, 251] on body "Call me later ×" at bounding box center [600, 254] width 673 height 411
type input "08/17/25 11:54 AM"
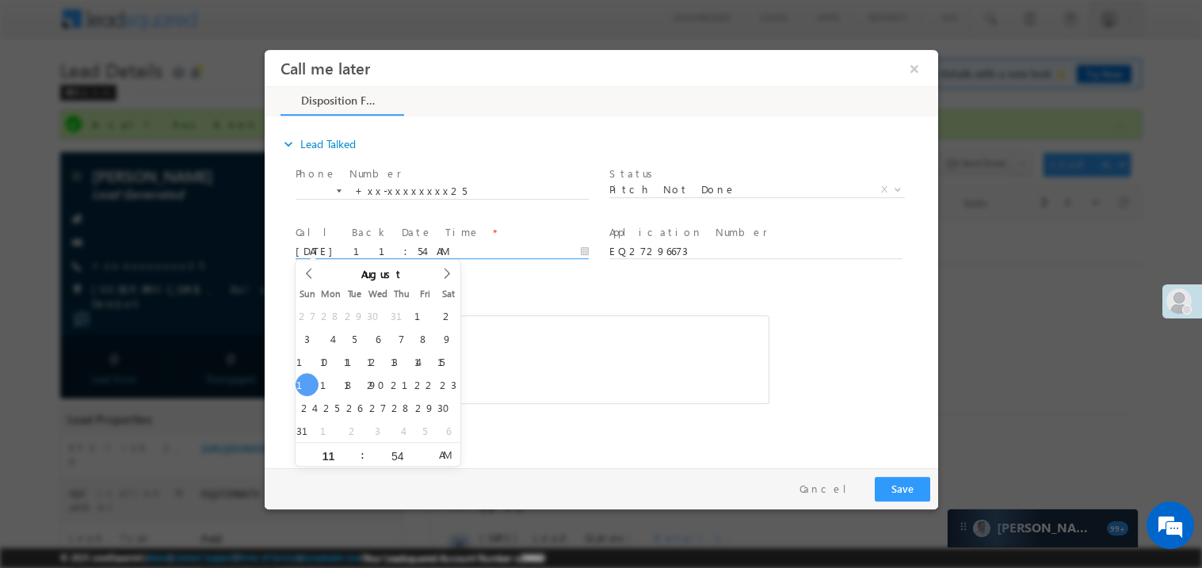
click at [513, 345] on div "Rich Text Editor, 40788eee-0fb2-11ec-a811-0adc8a9d82c2__tab1__section1__Notes__…" at bounding box center [532, 359] width 474 height 89
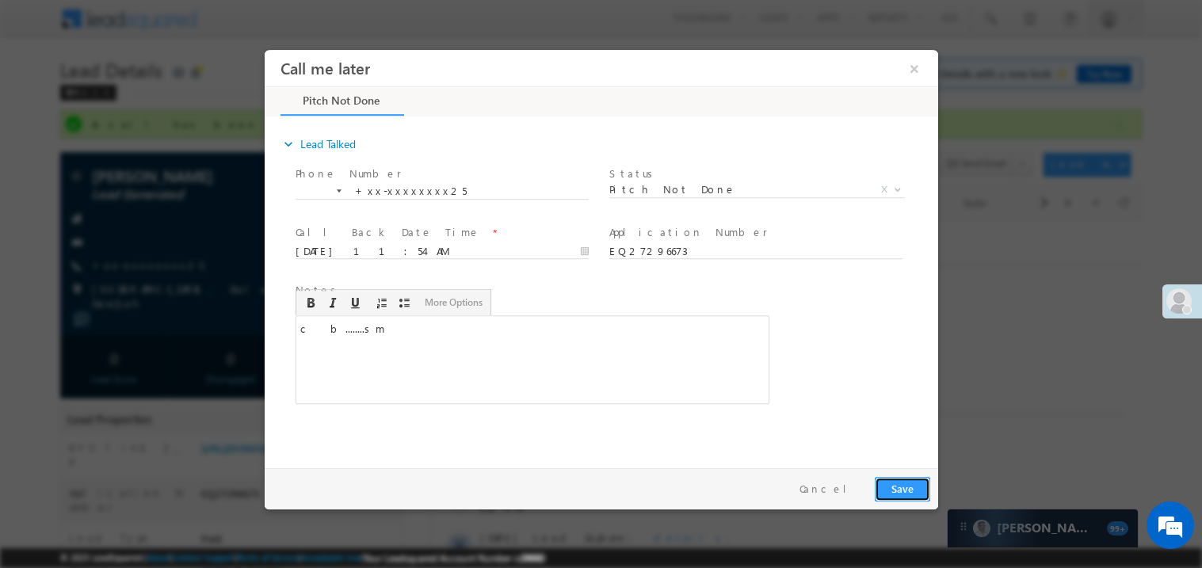
click at [902, 498] on button "Save" at bounding box center [901, 488] width 55 height 25
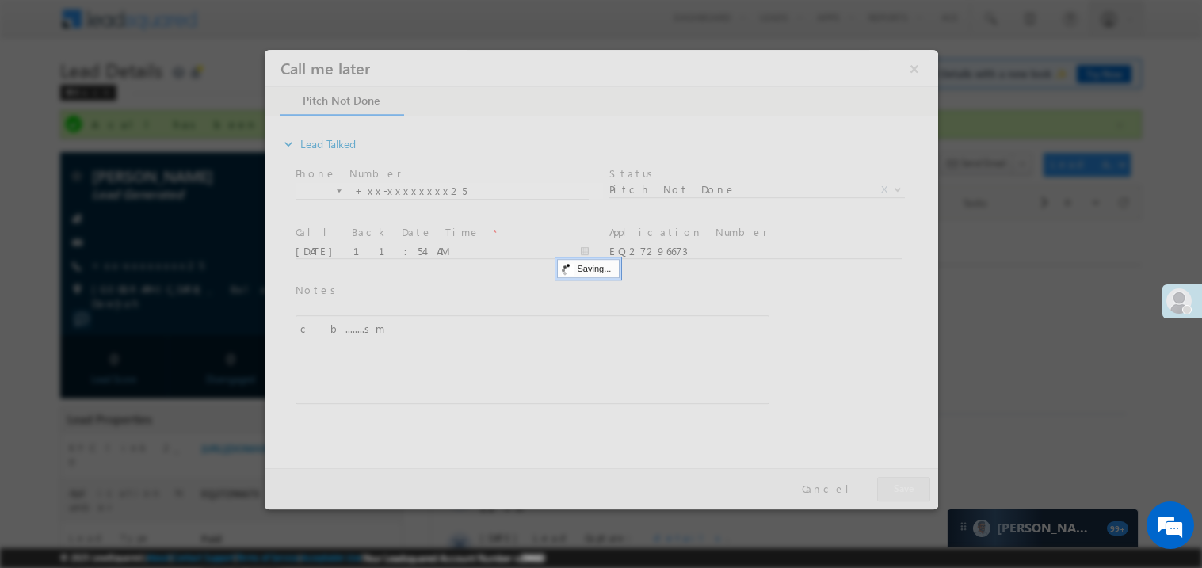
click at [902, 498] on div at bounding box center [600, 279] width 673 height 460
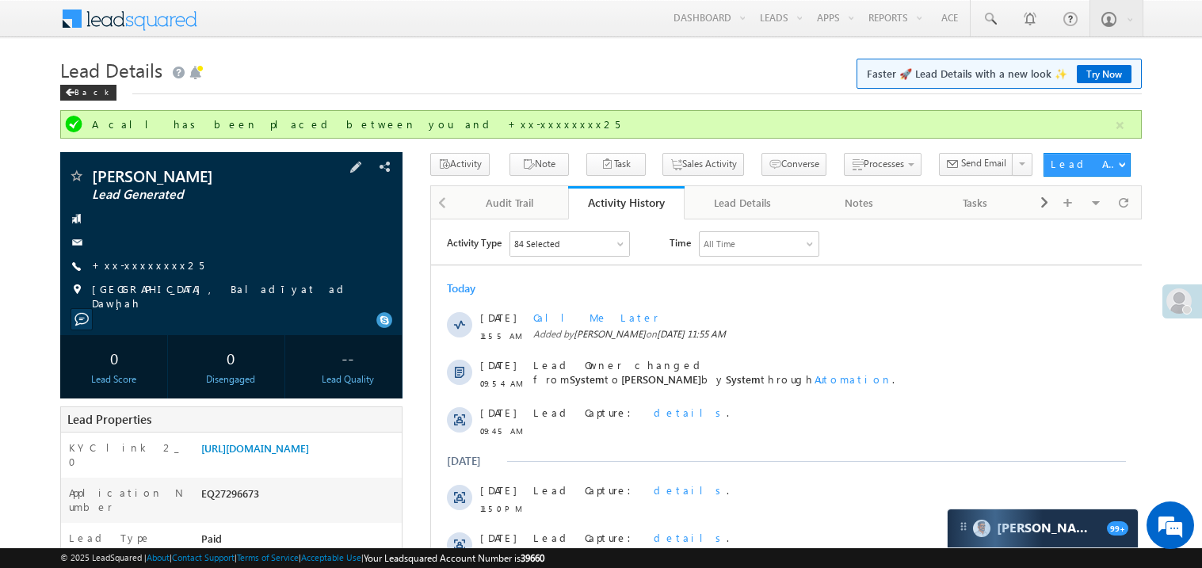
click at [394, 236] on div "UMAR ALI Lead Generated" at bounding box center [231, 243] width 342 height 183
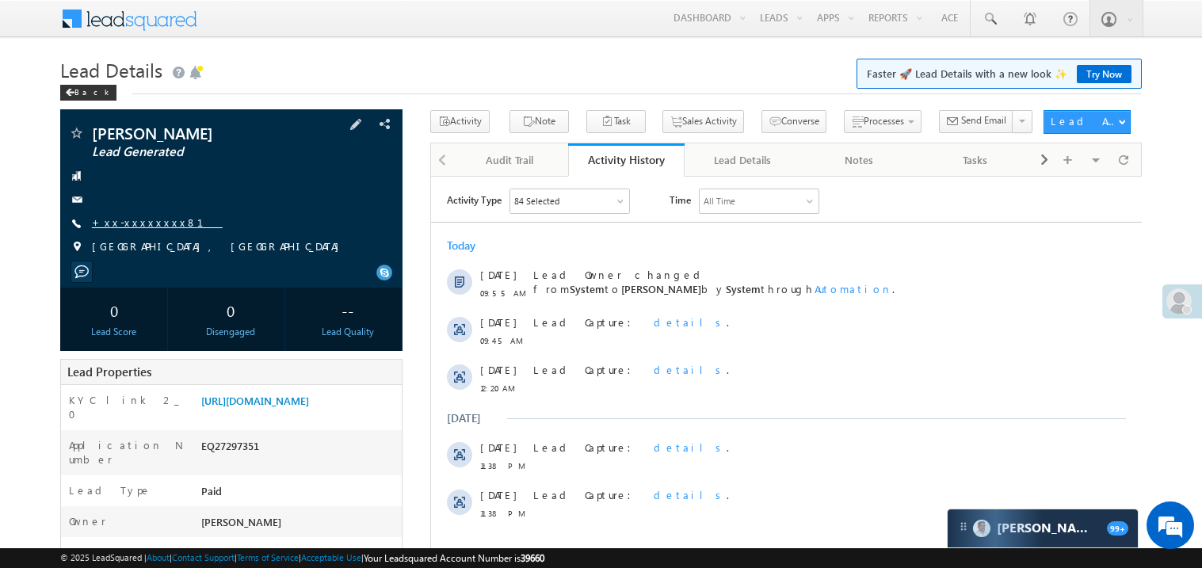
click at [147, 222] on link "+xx-xxxxxxxx81" at bounding box center [157, 221] width 131 height 13
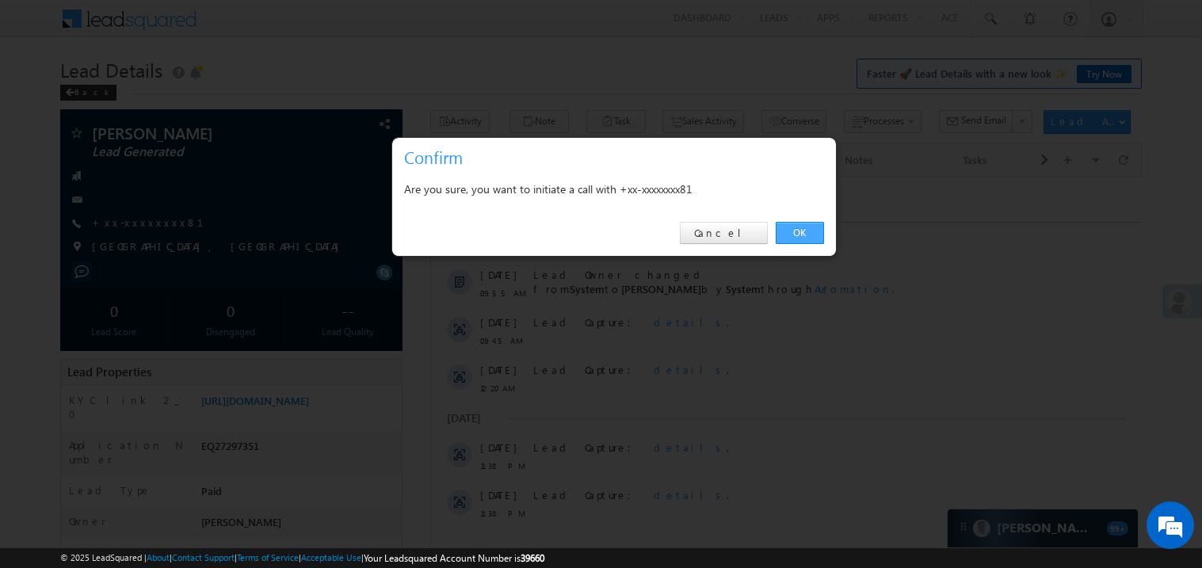
click at [799, 224] on link "OK" at bounding box center [800, 233] width 48 height 22
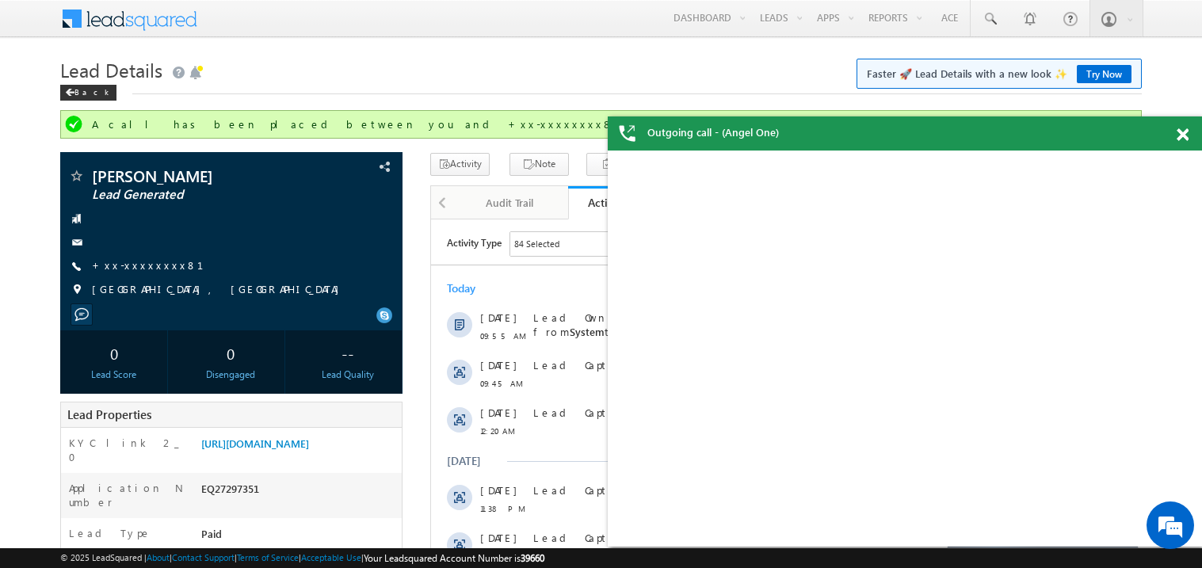
click at [1181, 140] on span at bounding box center [1183, 134] width 12 height 13
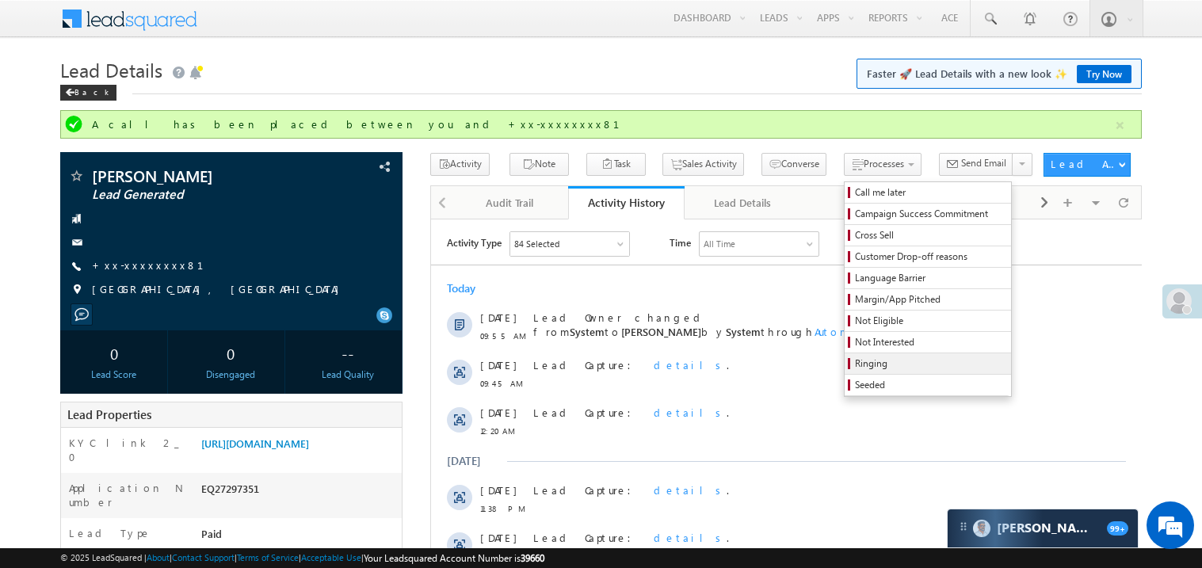
click at [855, 360] on span "Ringing" at bounding box center [930, 364] width 151 height 14
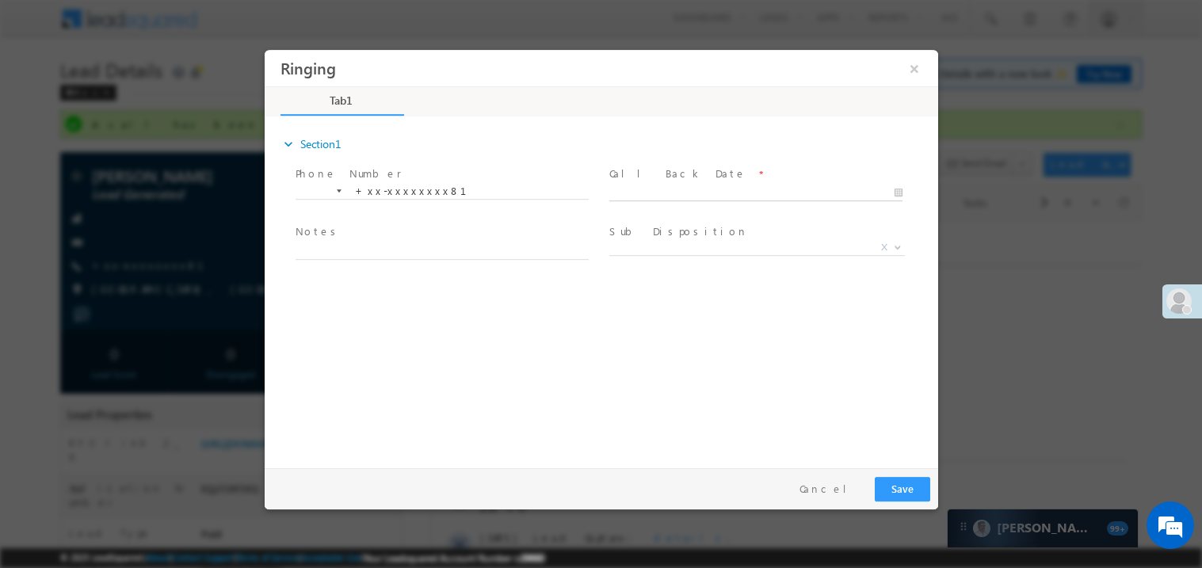
click at [648, 189] on body "Ringing ×" at bounding box center [600, 254] width 673 height 411
type input "08/17/25 11:56 AM"
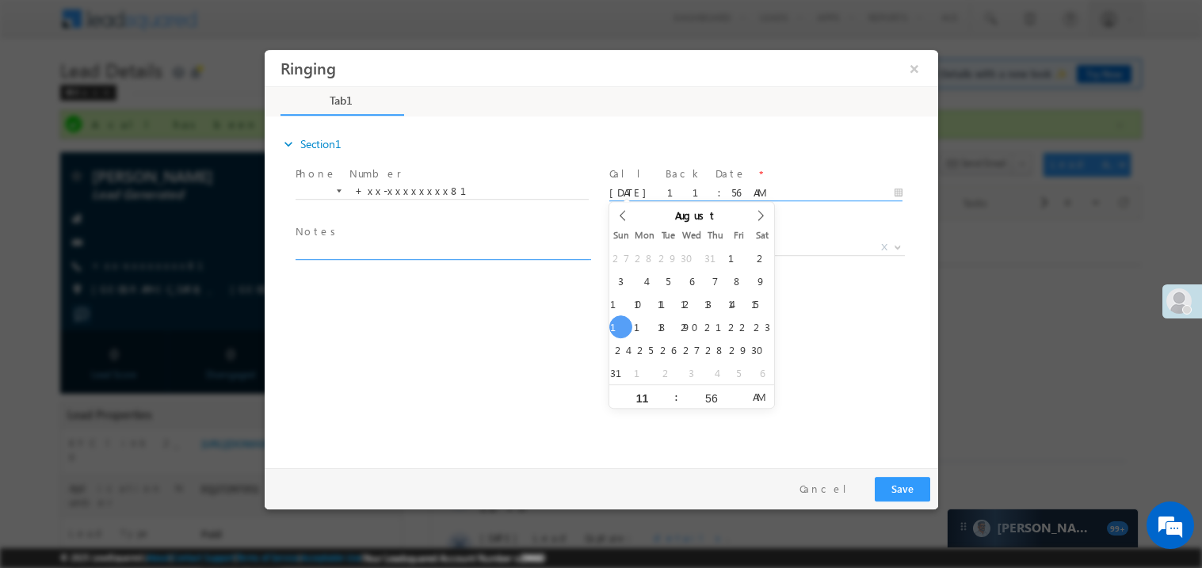
click at [315, 248] on textarea at bounding box center [441, 250] width 293 height 18
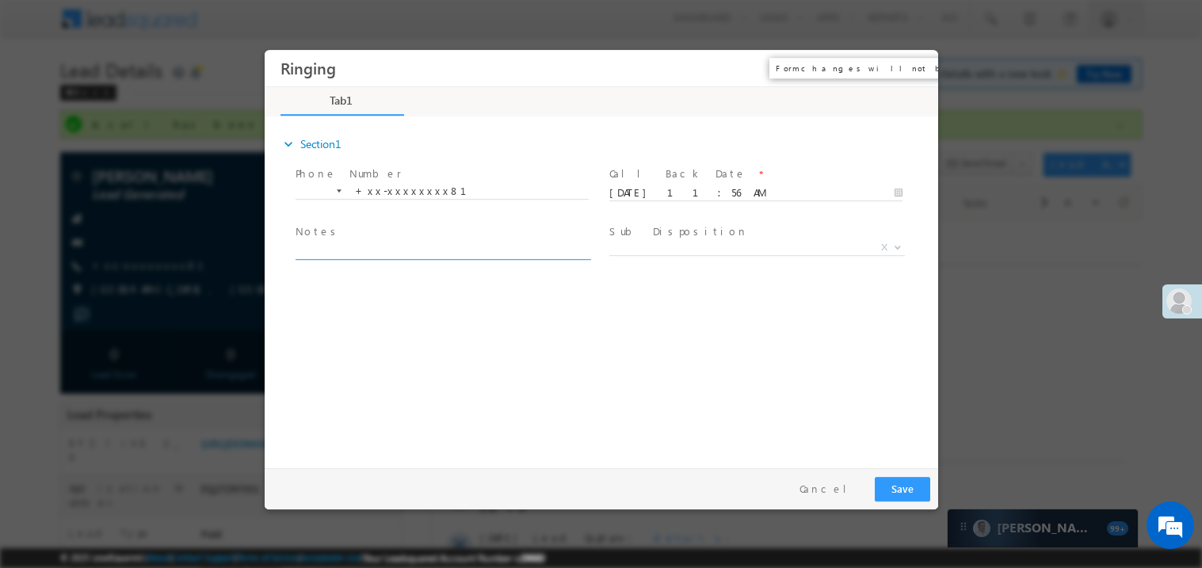
click at [913, 67] on button "×" at bounding box center [913, 67] width 27 height 29
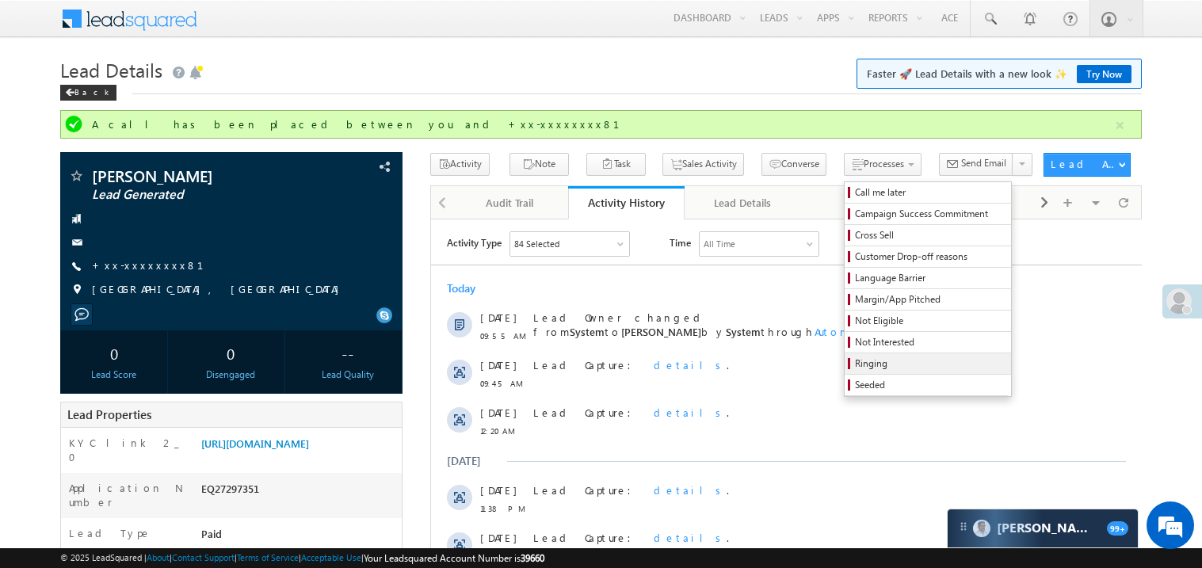
click at [855, 360] on span "Ringing" at bounding box center [930, 364] width 151 height 14
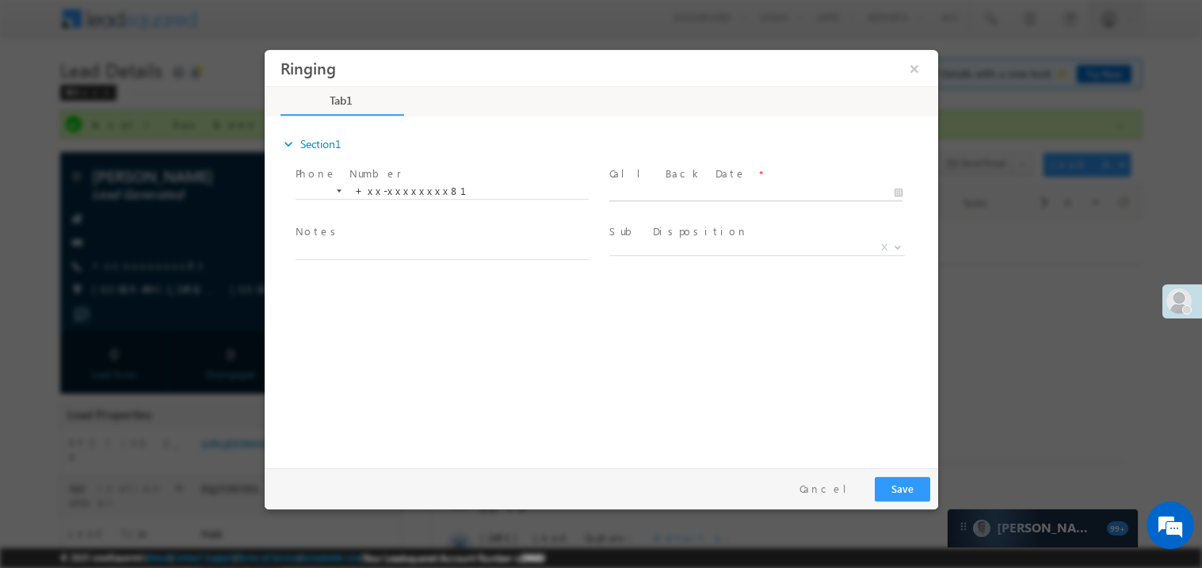
click at [650, 193] on body "Ringing ×" at bounding box center [600, 254] width 673 height 411
type input "08/17/25 11:56 AM"
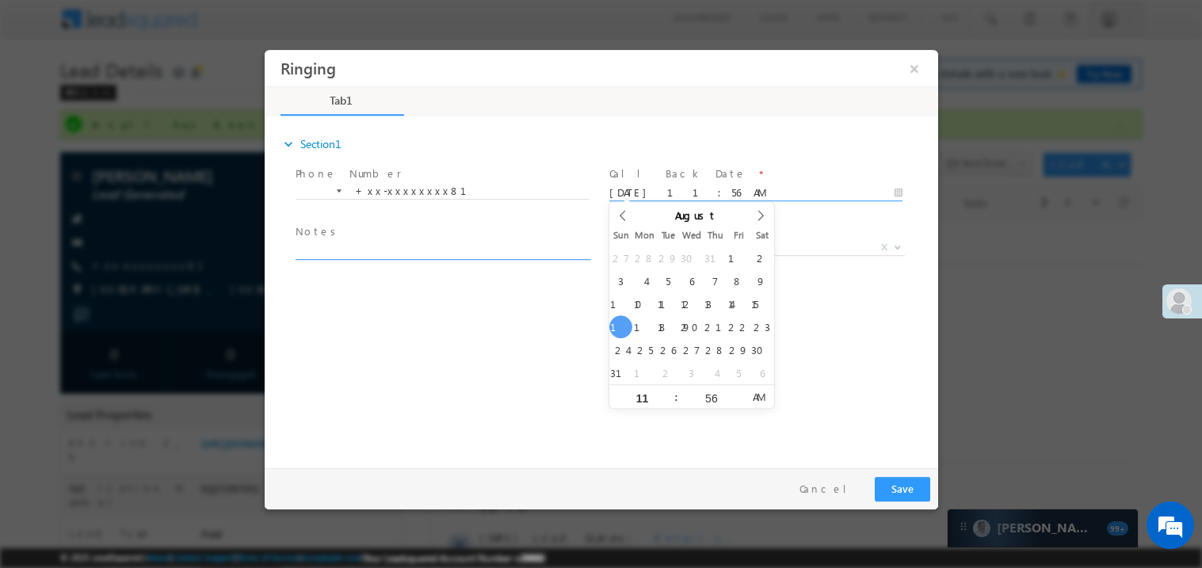
click at [355, 247] on textarea at bounding box center [441, 250] width 293 height 18
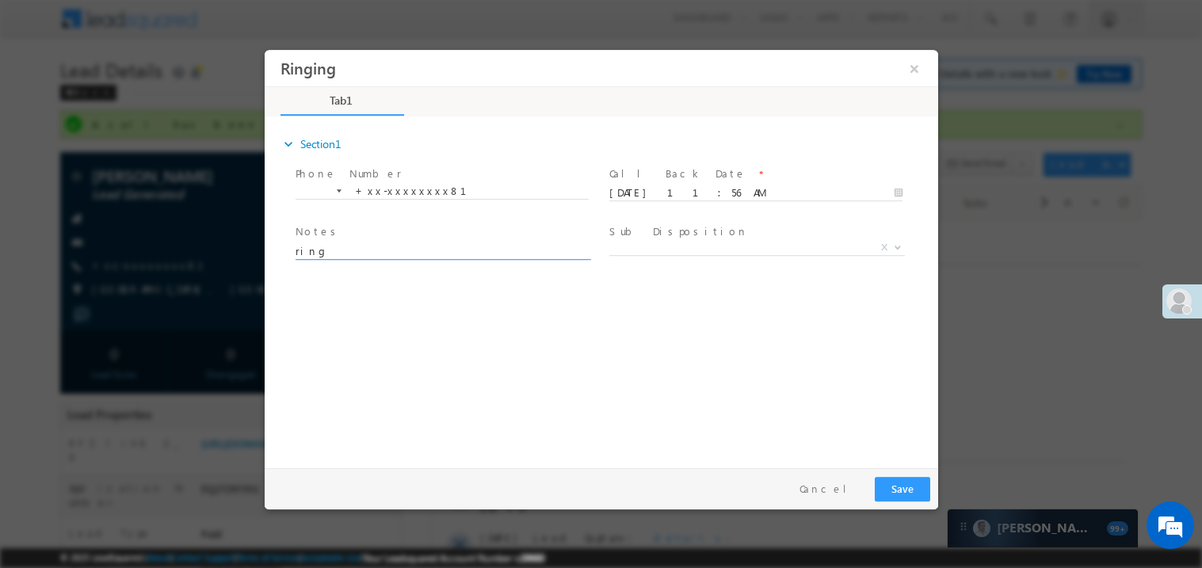
type textarea "ring"
click at [872, 481] on div "Pay & Save Save Cancel" at bounding box center [604, 487] width 681 height 41
click at [917, 490] on button "Save" at bounding box center [901, 488] width 55 height 25
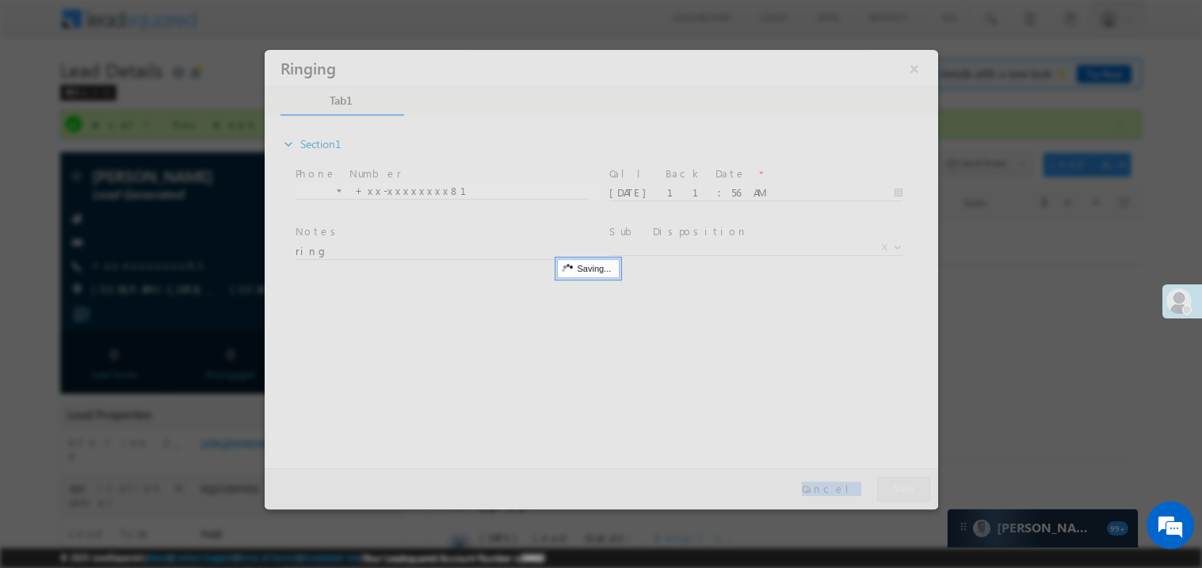
click at [917, 490] on div at bounding box center [600, 279] width 673 height 460
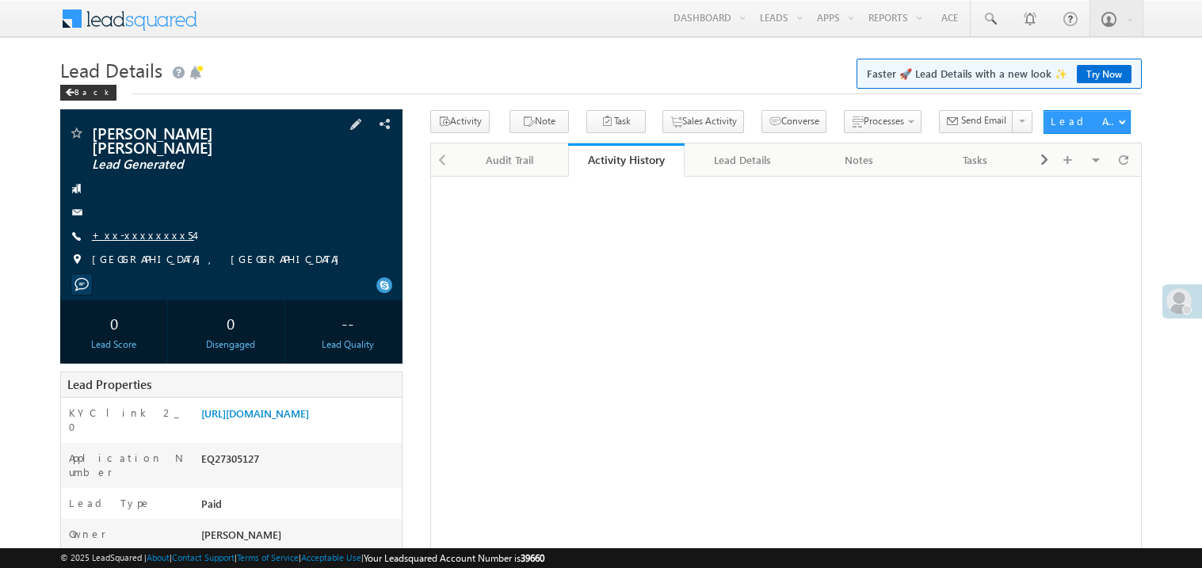
click at [147, 228] on link "+xx-xxxxxxxx54" at bounding box center [143, 234] width 102 height 13
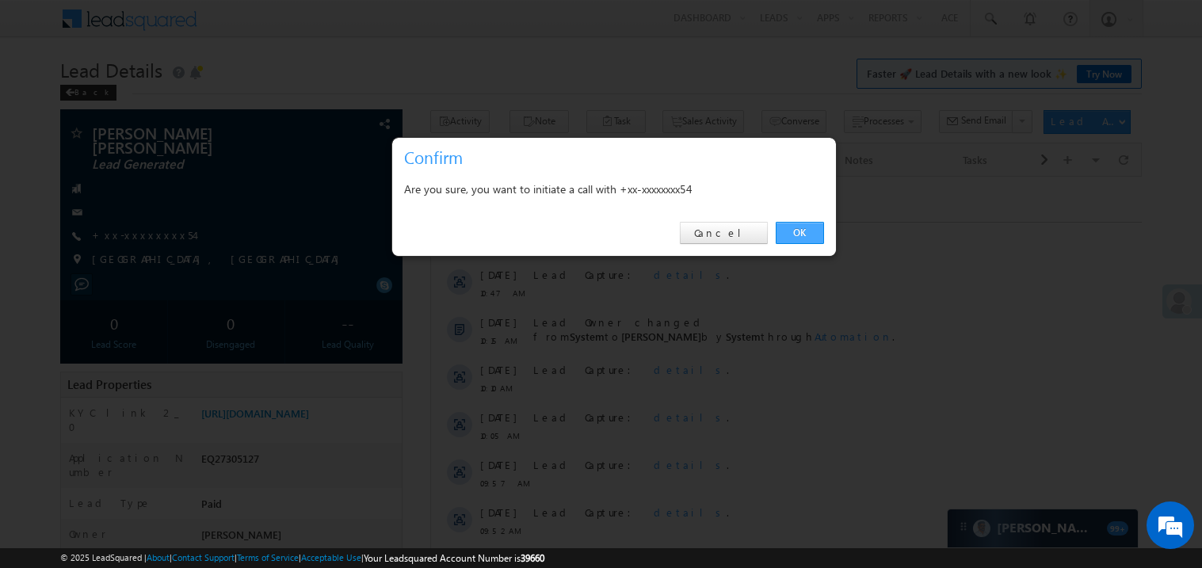
click at [795, 231] on link "OK" at bounding box center [800, 233] width 48 height 22
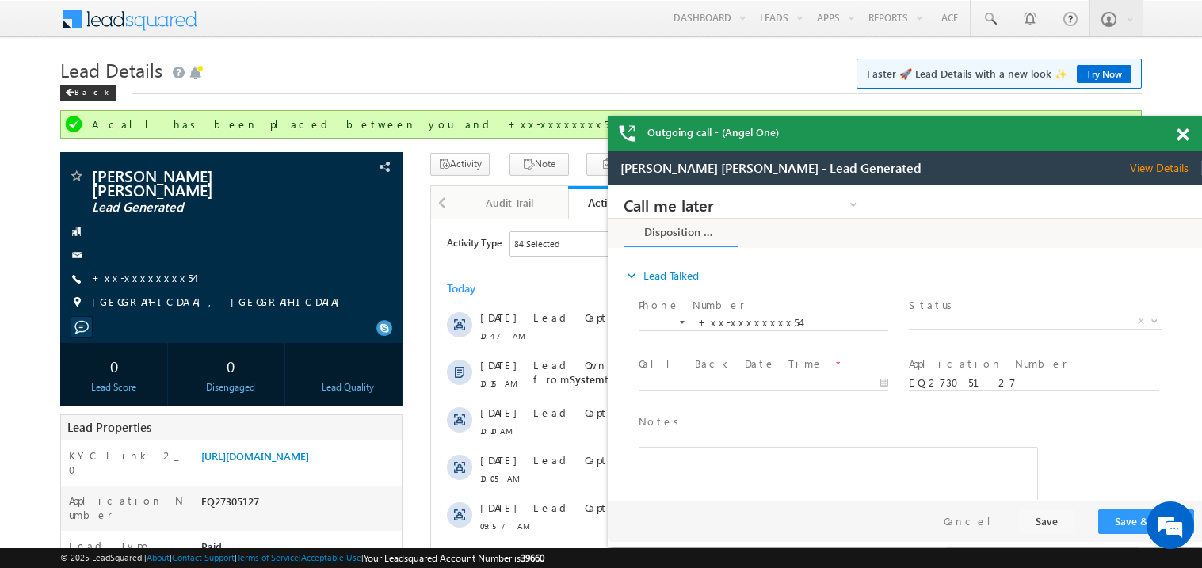
click at [1185, 135] on span at bounding box center [1183, 134] width 12 height 13
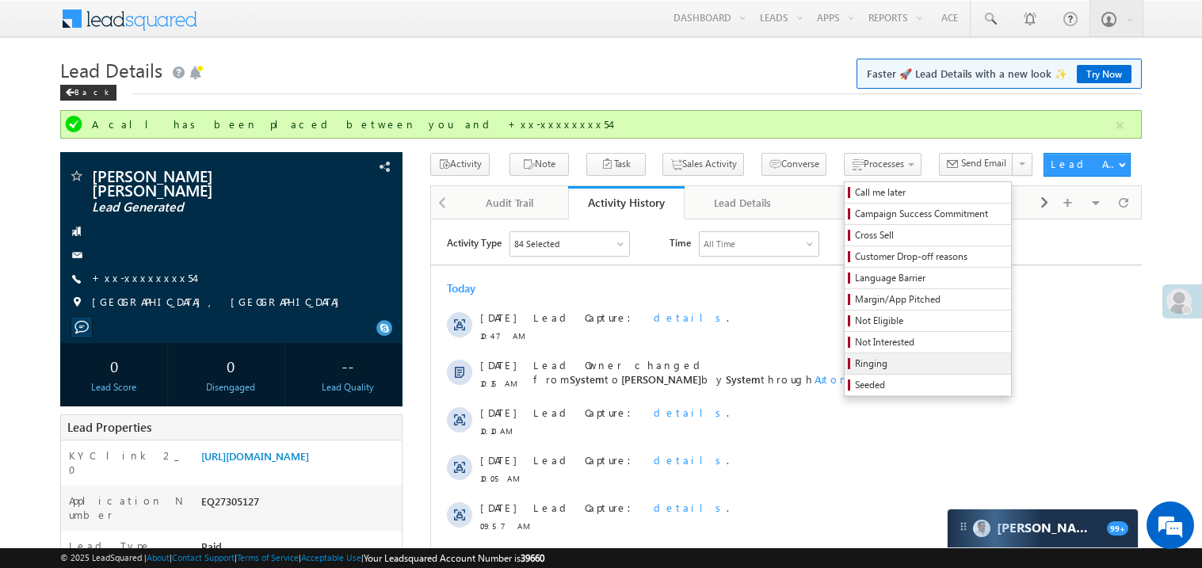
click at [878, 361] on span "Ringing" at bounding box center [930, 364] width 151 height 14
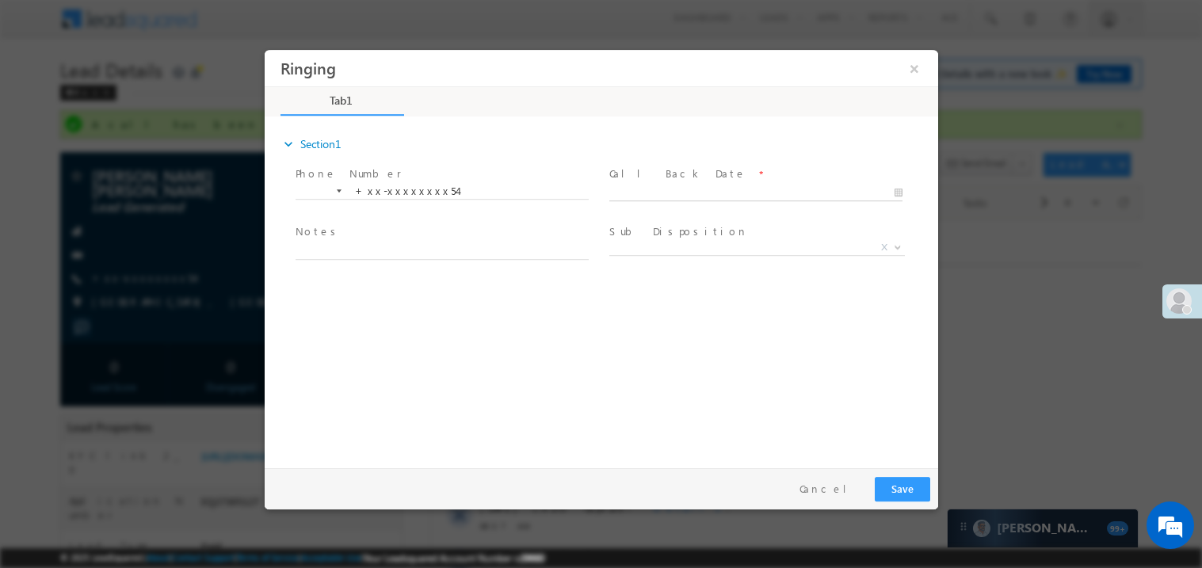
click at [655, 185] on input "text" at bounding box center [754, 193] width 293 height 16
type input "[DATE] 11:57 AM"
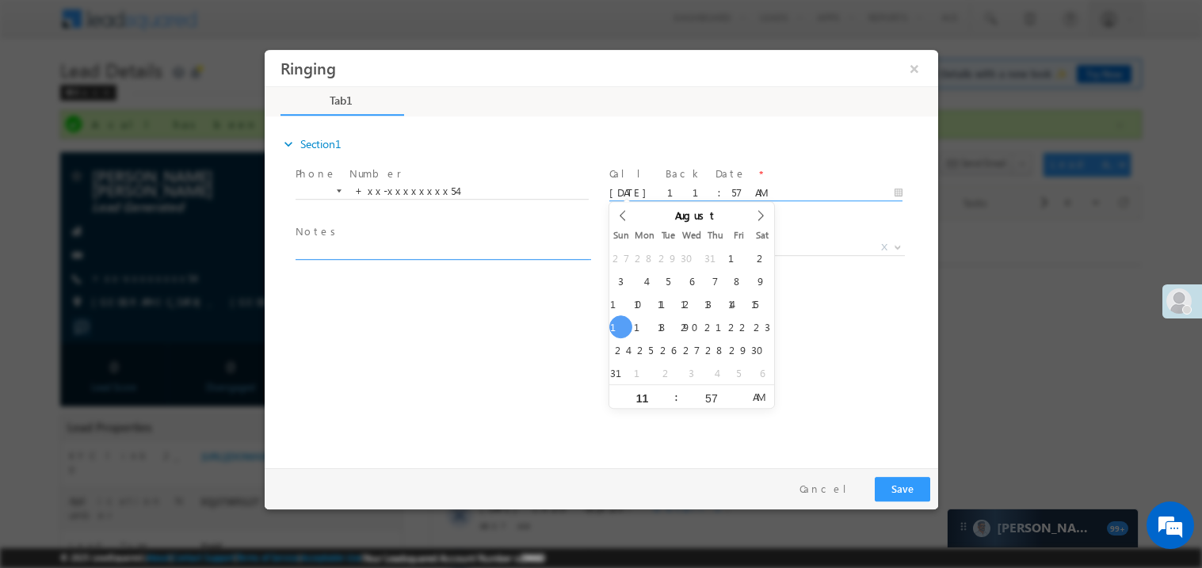
click at [379, 241] on textarea at bounding box center [441, 250] width 293 height 18
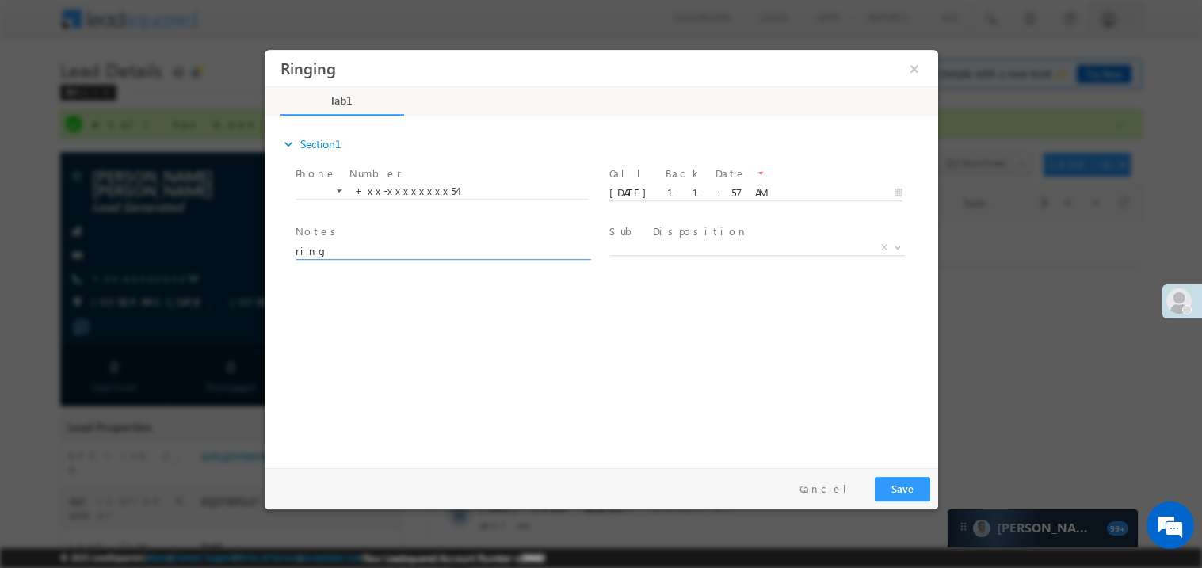
type textarea "ring"
click at [931, 489] on div "Pay & Save Save Cancel" at bounding box center [604, 487] width 681 height 41
click at [904, 490] on button "Save" at bounding box center [901, 488] width 55 height 25
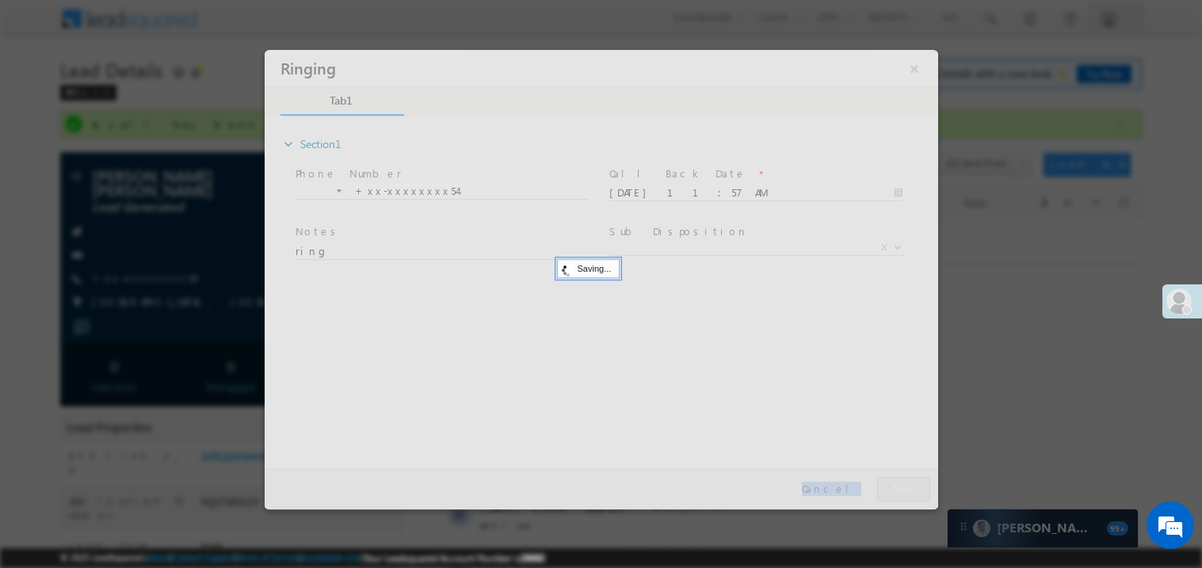
click at [904, 490] on div at bounding box center [600, 279] width 673 height 460
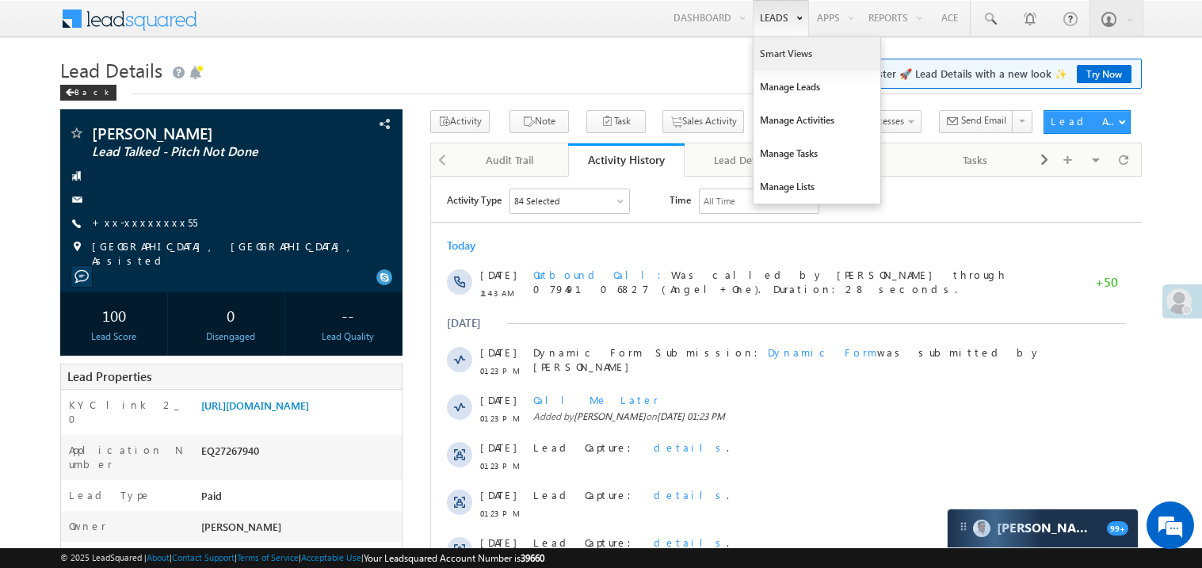
click at [766, 56] on link "Smart Views" at bounding box center [816, 53] width 127 height 33
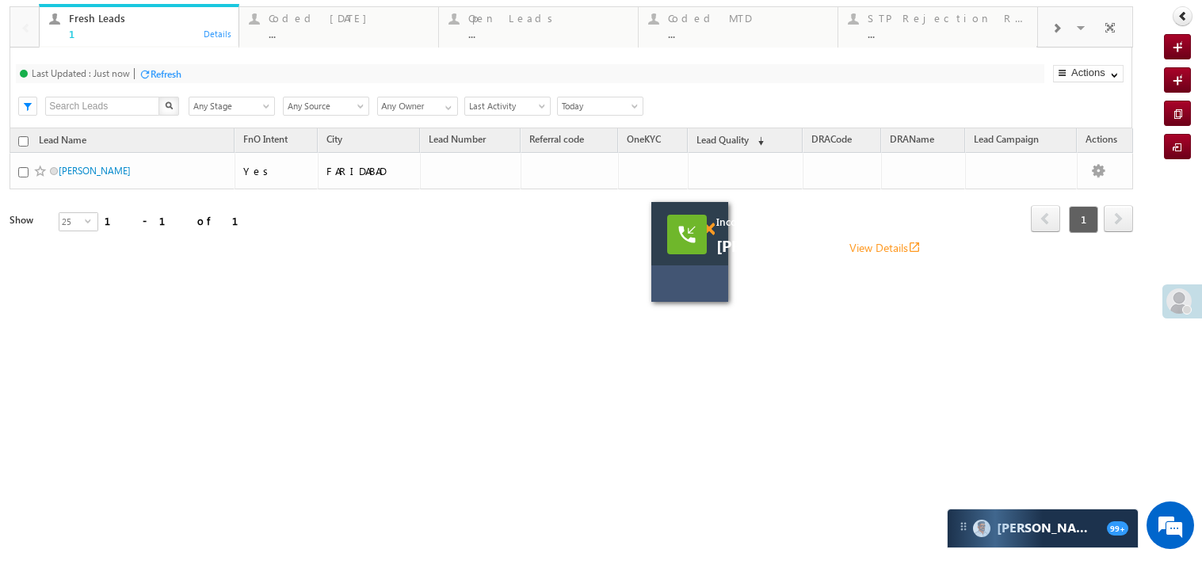
click at [713, 231] on span at bounding box center [709, 229] width 12 height 13
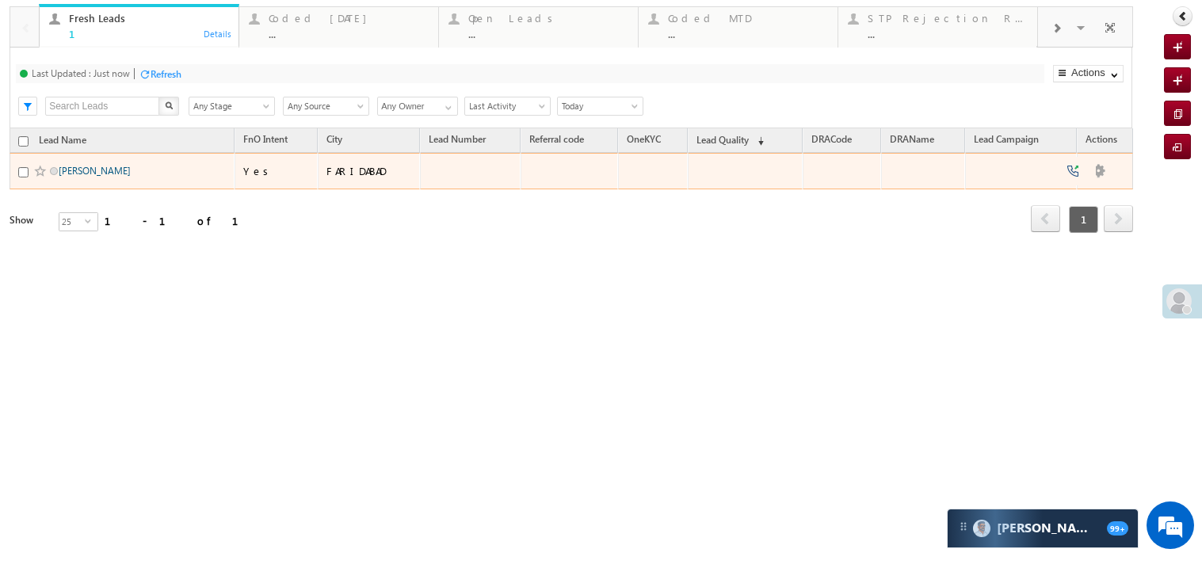
click at [78, 177] on link "[PERSON_NAME]" at bounding box center [95, 171] width 72 height 12
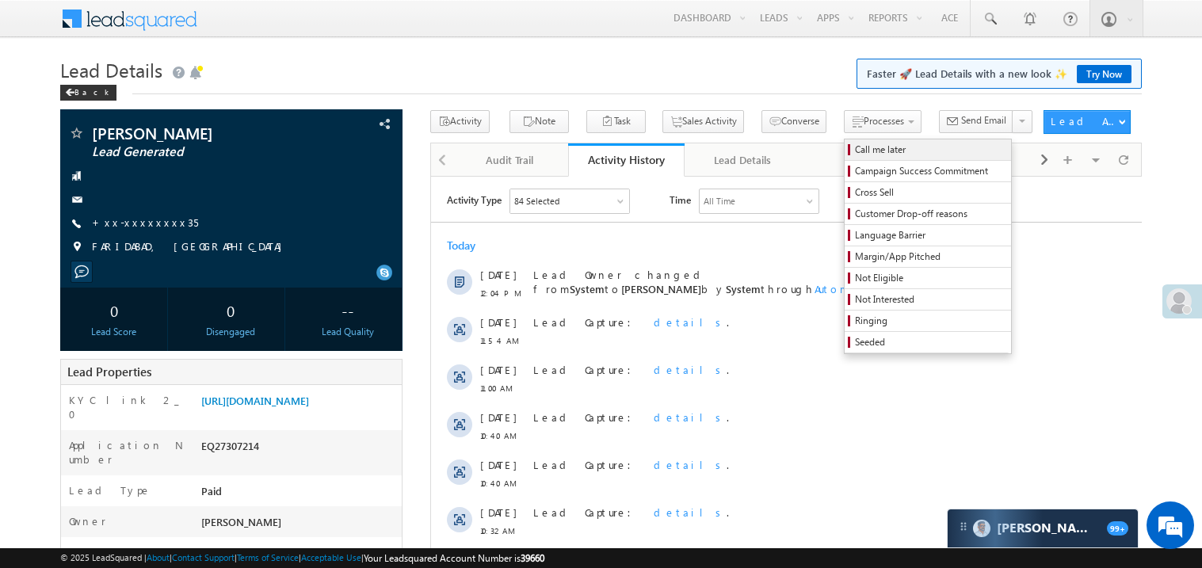
click at [855, 145] on span "Call me later" at bounding box center [930, 150] width 151 height 14
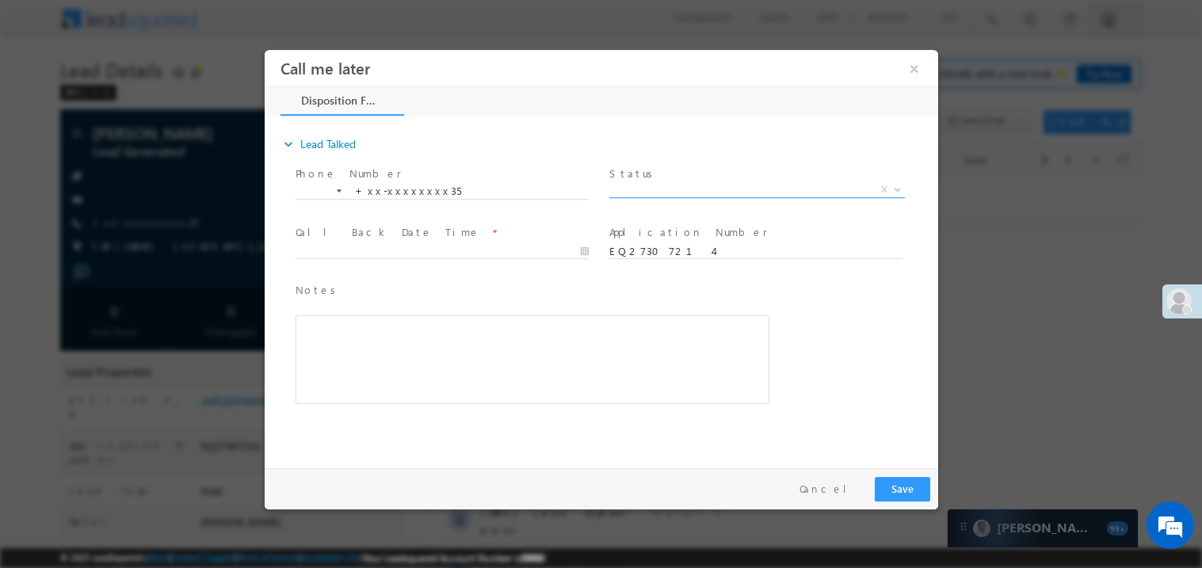
click at [631, 185] on span "X" at bounding box center [756, 189] width 296 height 16
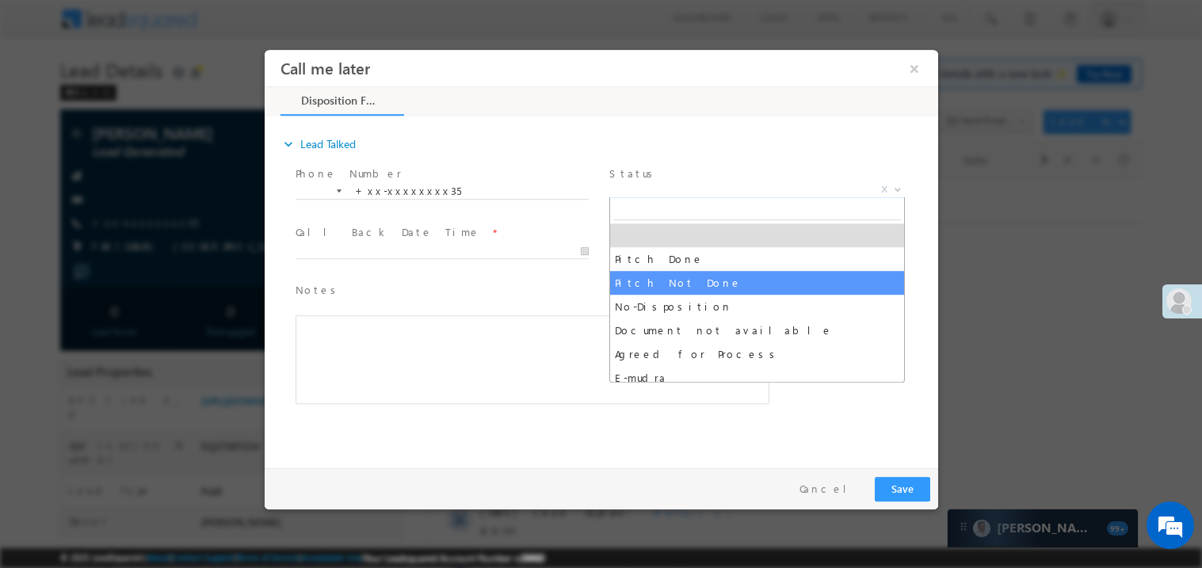
select select "Pitch Not Done"
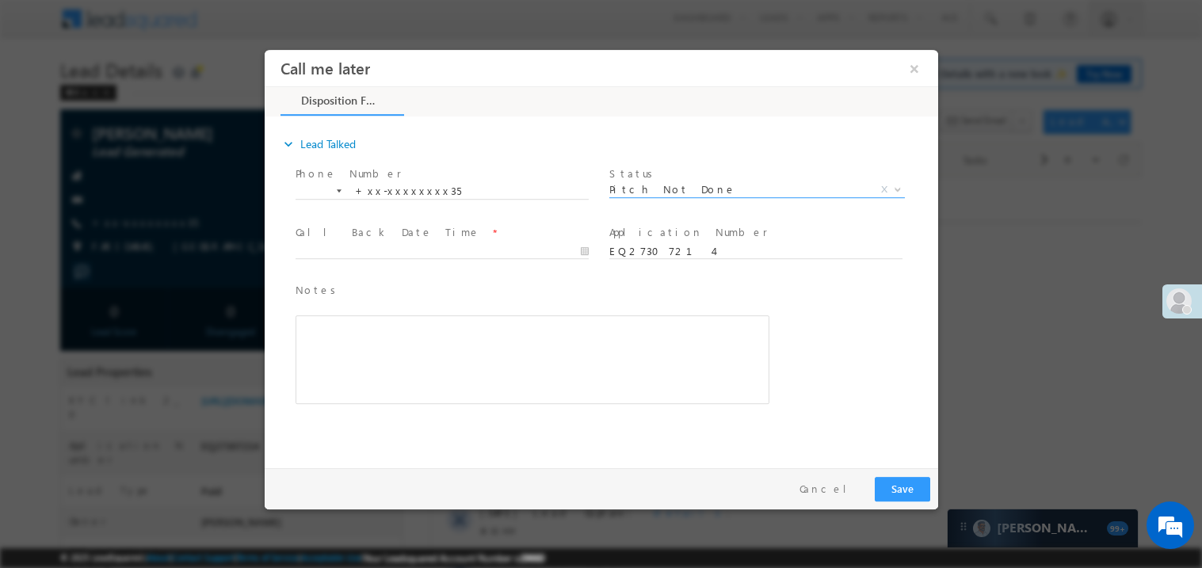
click at [357, 258] on span at bounding box center [441, 265] width 292 height 17
click at [348, 251] on body "Call me later ×" at bounding box center [600, 254] width 673 height 411
type input "[DATE] 12:12 PM"
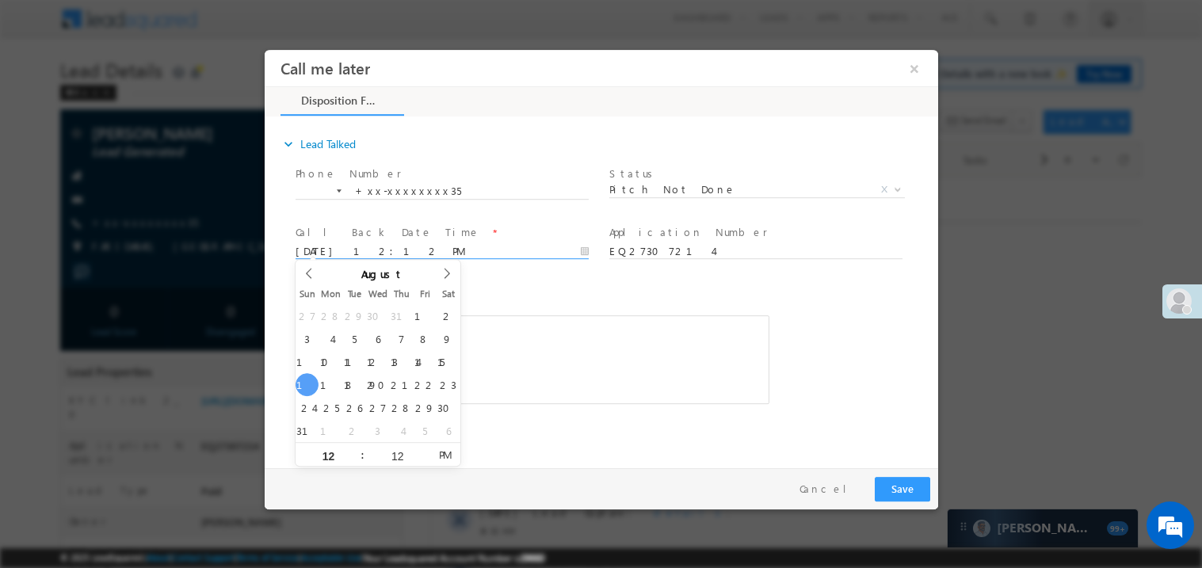
click at [544, 322] on div "Rich Text Editor, 40788eee-0fb2-11ec-a811-0adc8a9d82c2__tab1__section1__Notes__…" at bounding box center [532, 359] width 474 height 89
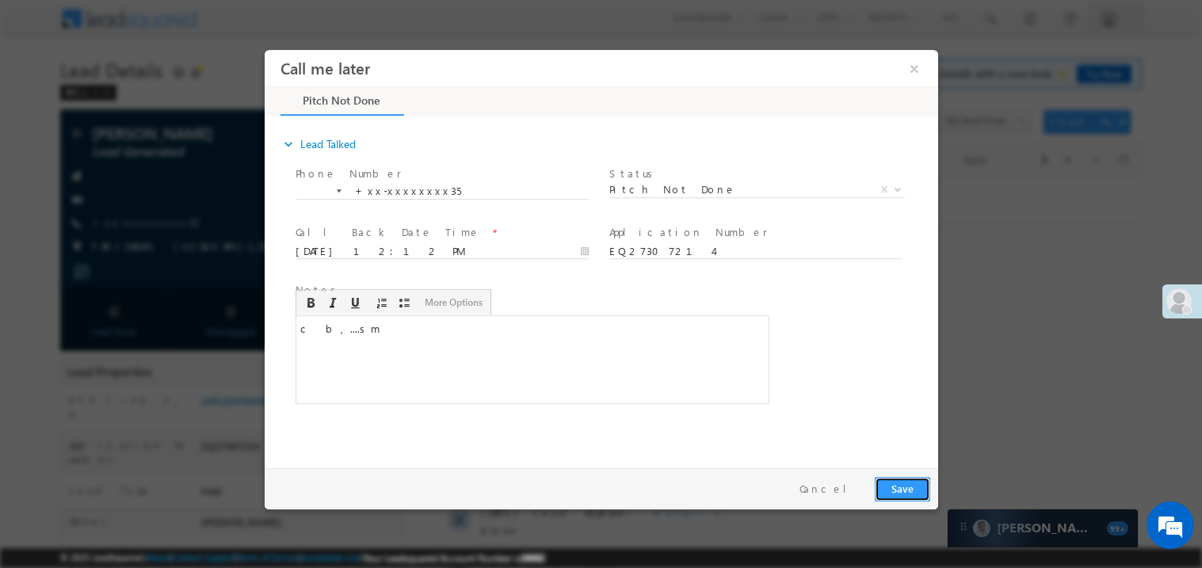
click at [897, 478] on button "Save" at bounding box center [901, 488] width 55 height 25
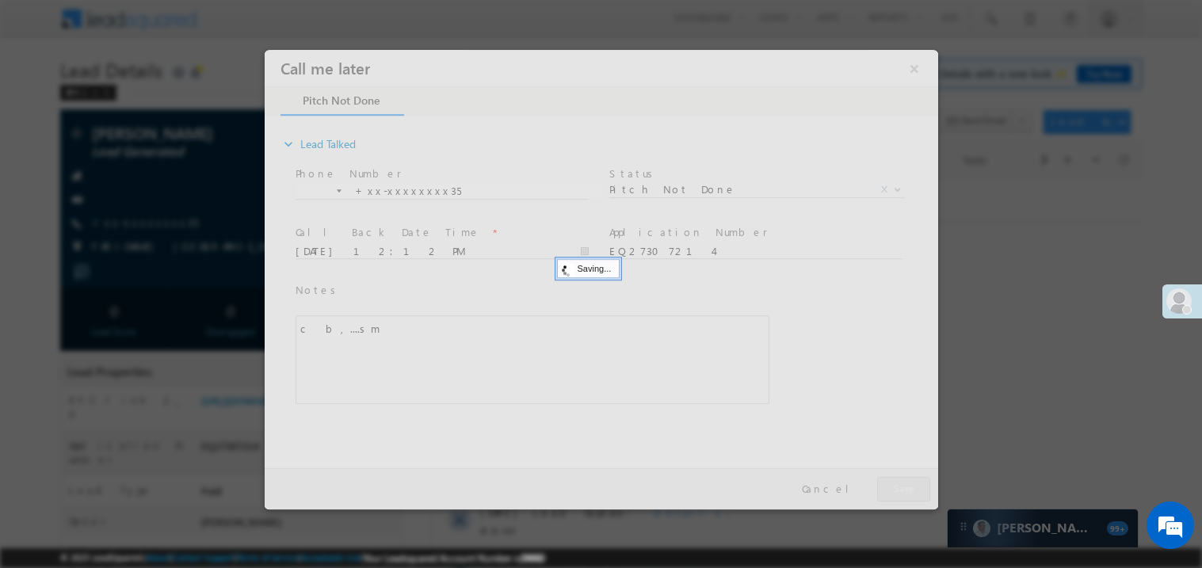
click at [897, 478] on div at bounding box center [600, 279] width 673 height 460
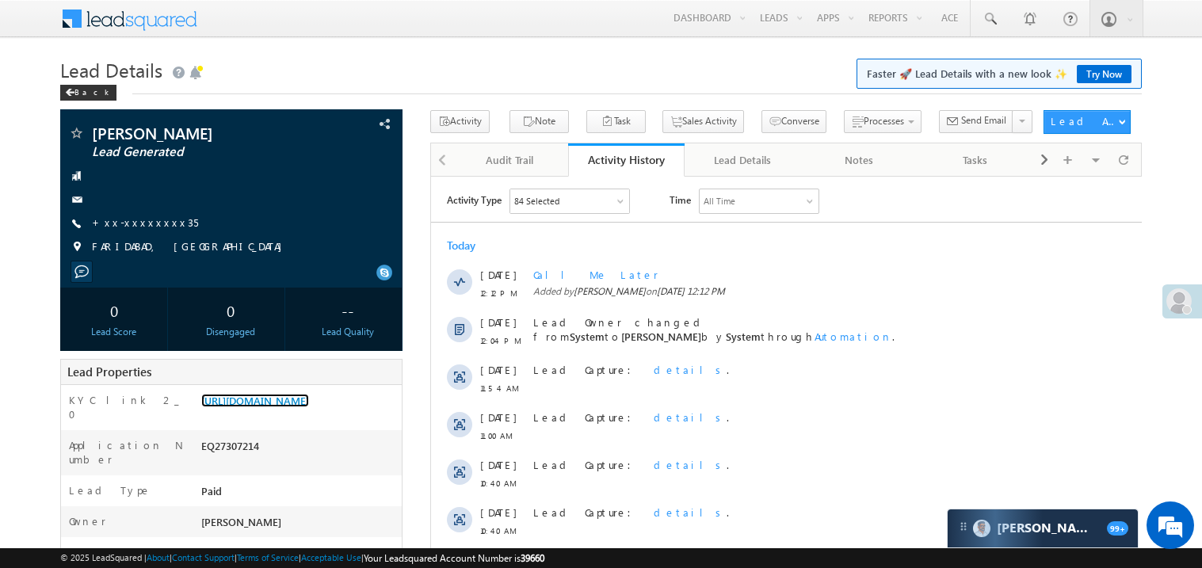
click at [275, 407] on link "[URL][DOMAIN_NAME]" at bounding box center [255, 400] width 108 height 13
click at [142, 212] on div "[PERSON_NAME] Lead Generated +xx-xxxxxxxx35" at bounding box center [231, 194] width 326 height 138
click at [142, 220] on link "+xx-xxxxxxxx35" at bounding box center [145, 221] width 106 height 13
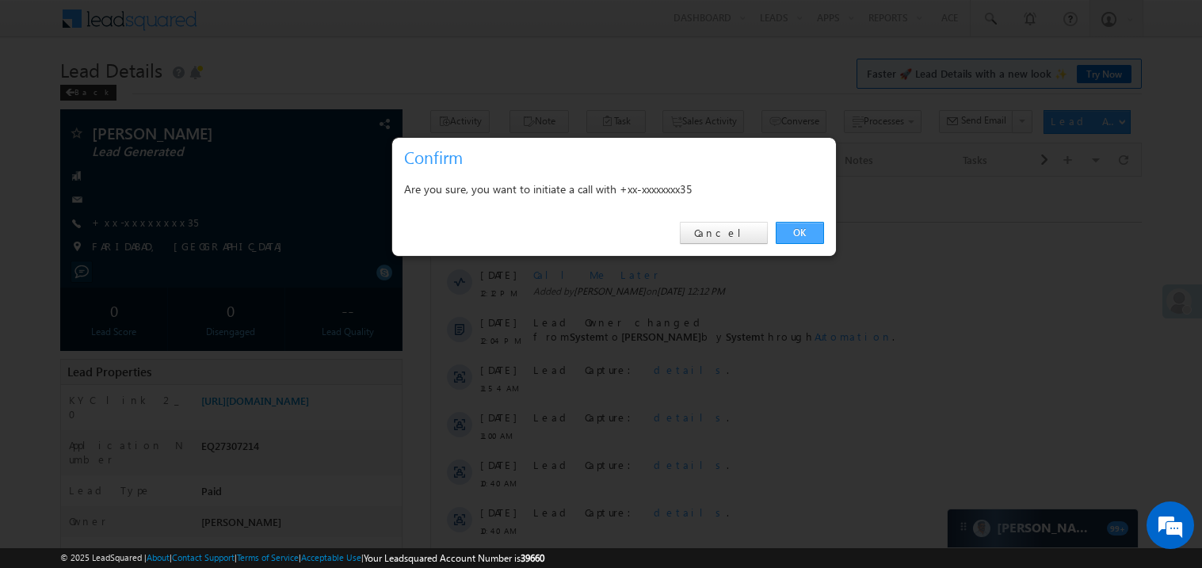
click at [788, 225] on link "OK" at bounding box center [800, 233] width 48 height 22
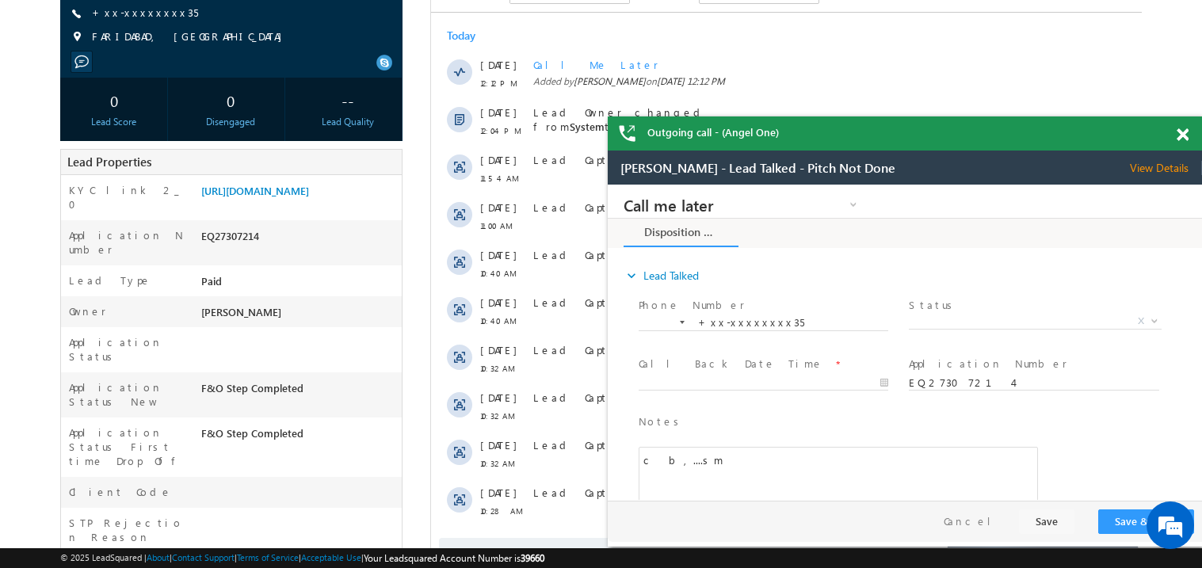
click at [1177, 132] on span at bounding box center [1183, 134] width 12 height 13
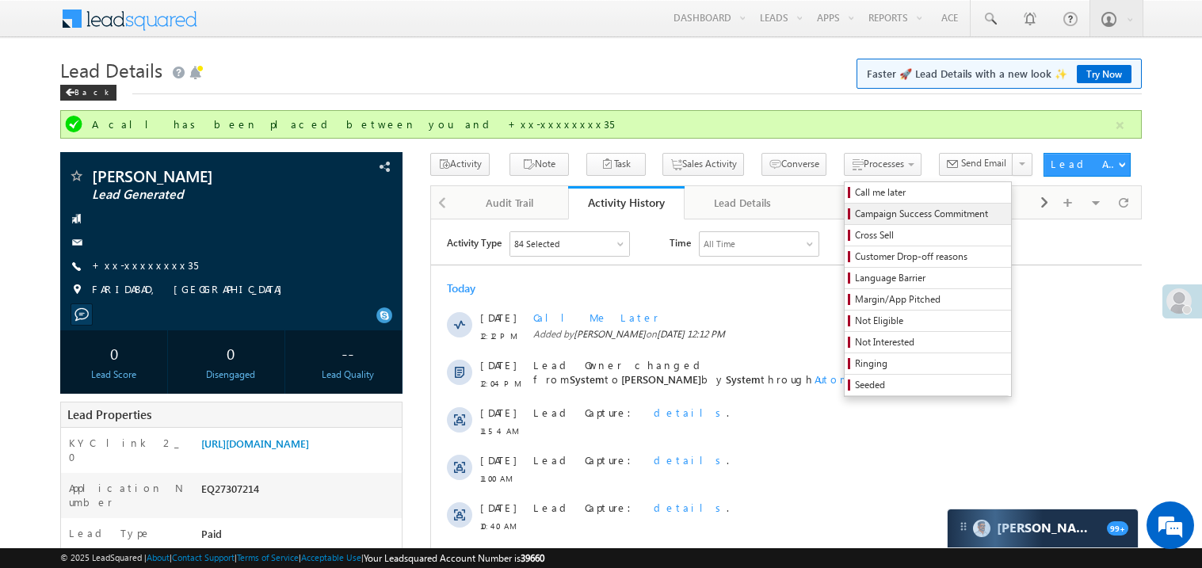
click at [845, 204] on link "Campaign Success Commitment" at bounding box center [928, 214] width 166 height 21
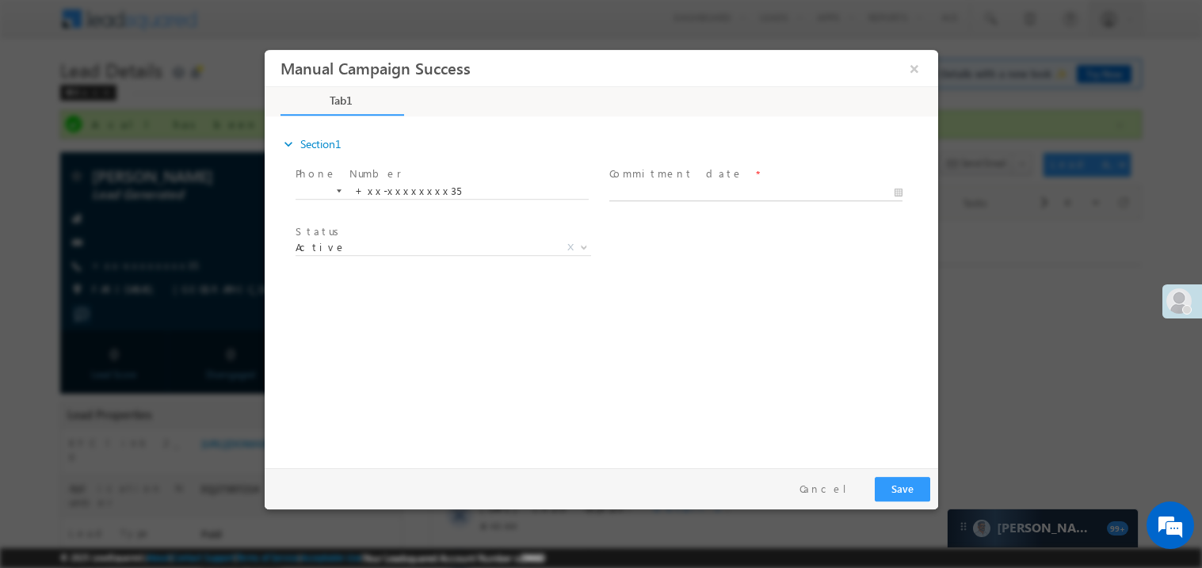
click at [679, 185] on input "text" at bounding box center [754, 193] width 293 height 16
type input "[DATE] 12:13 PM"
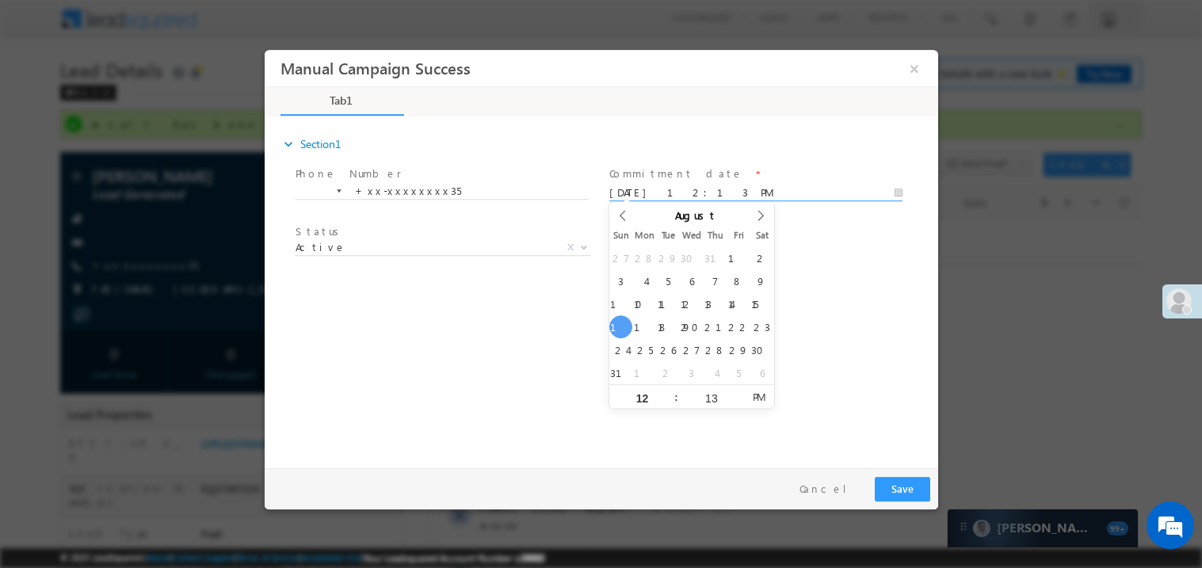
click at [444, 403] on div "expand_more Section1 Phone Number *" at bounding box center [605, 289] width 666 height 342
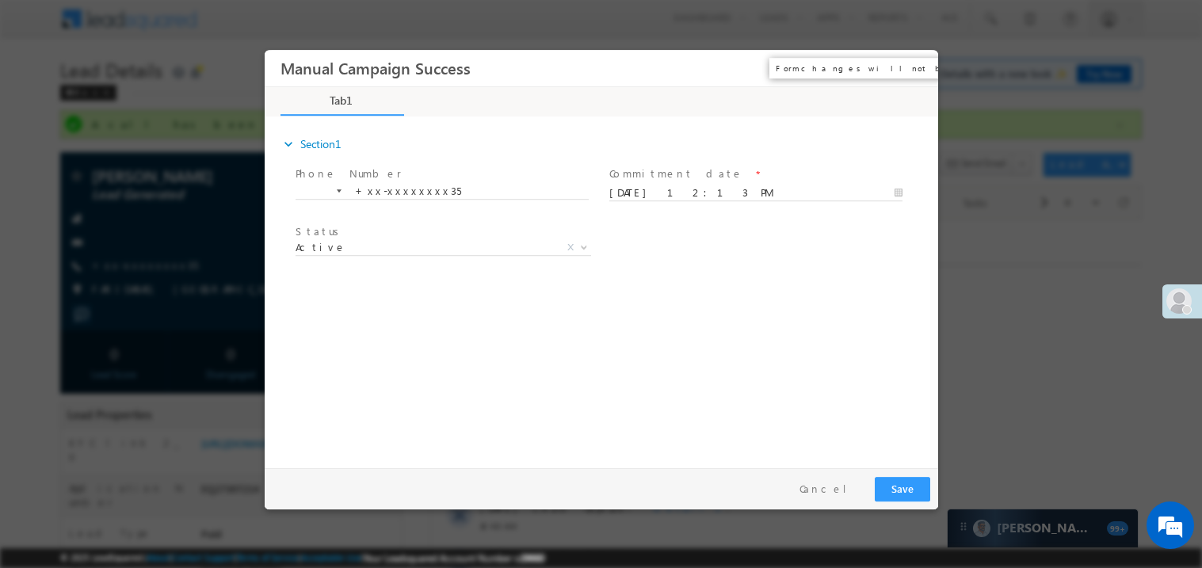
click at [910, 67] on button "×" at bounding box center [913, 67] width 27 height 29
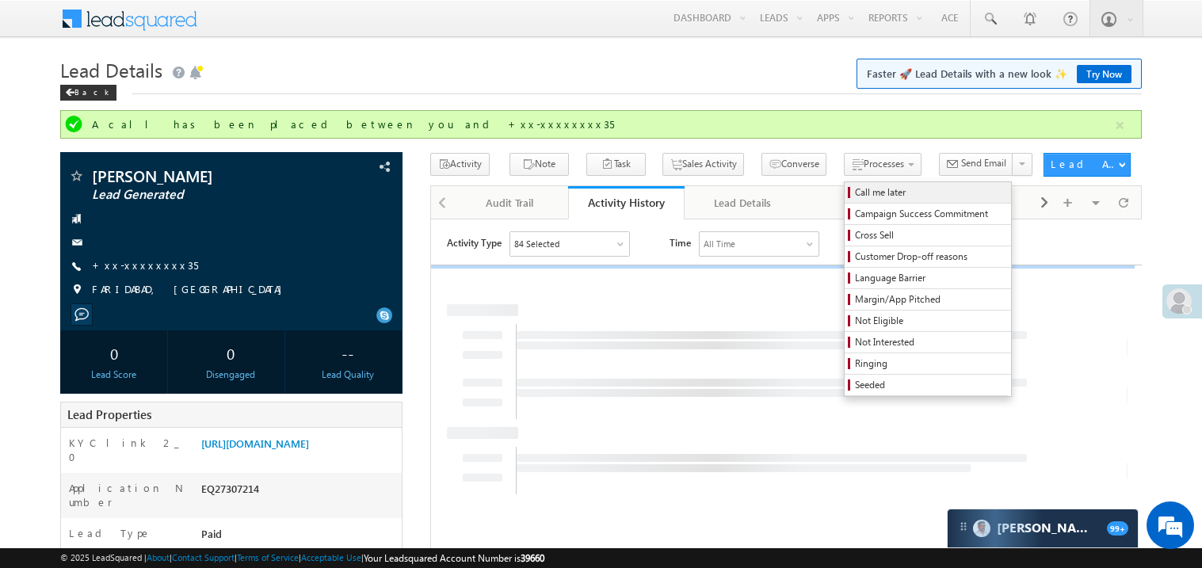
click at [855, 192] on span "Call me later" at bounding box center [930, 192] width 151 height 14
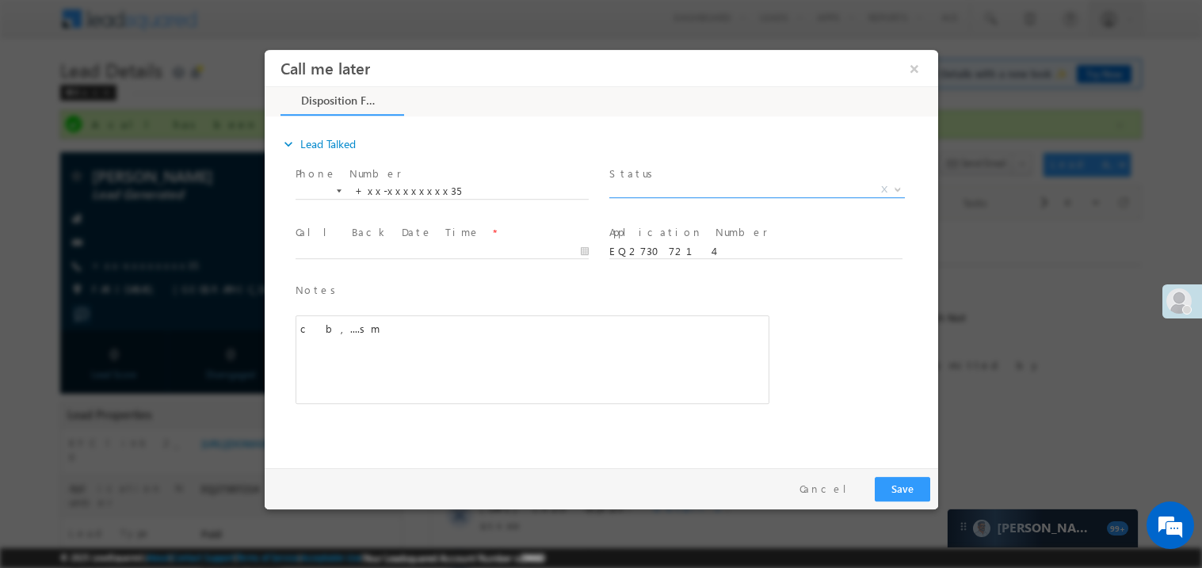
click at [687, 181] on span "X" at bounding box center [756, 189] width 296 height 16
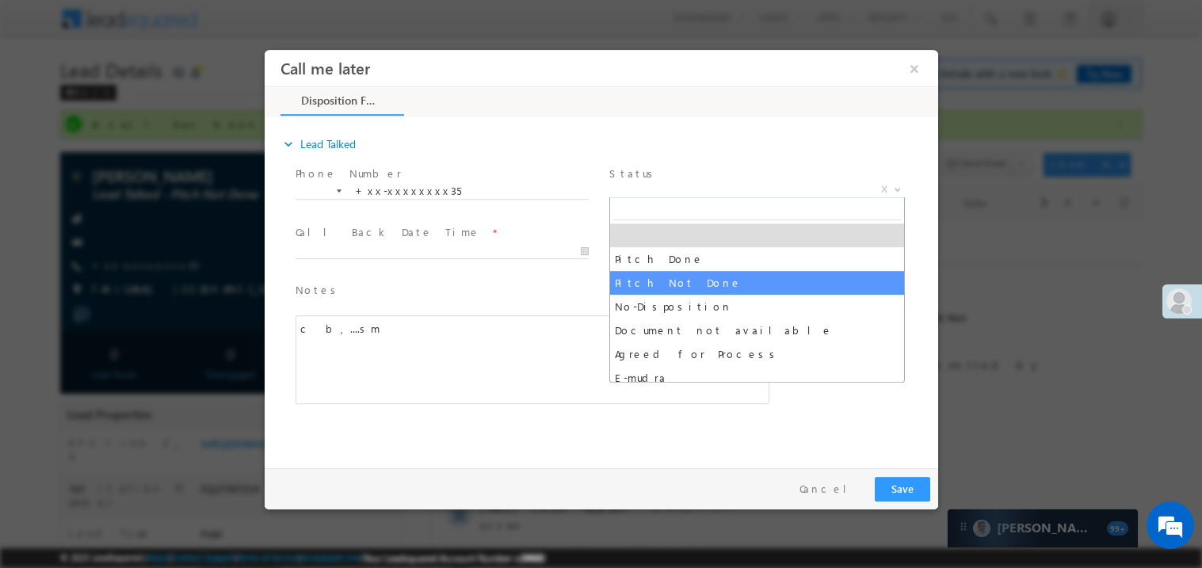
select select "Pitch Not Done"
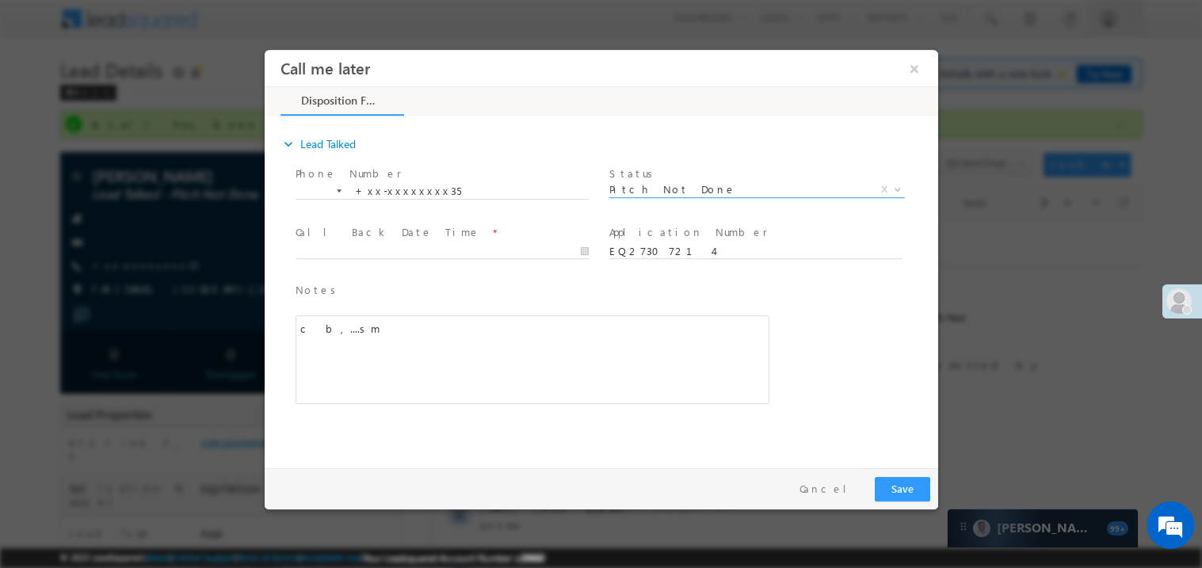
click at [364, 238] on span "Call Back Date Time *" at bounding box center [441, 231] width 292 height 17
click at [363, 250] on body "Call me later ×" at bounding box center [600, 254] width 673 height 411
type input "[DATE] 12:13 PM"
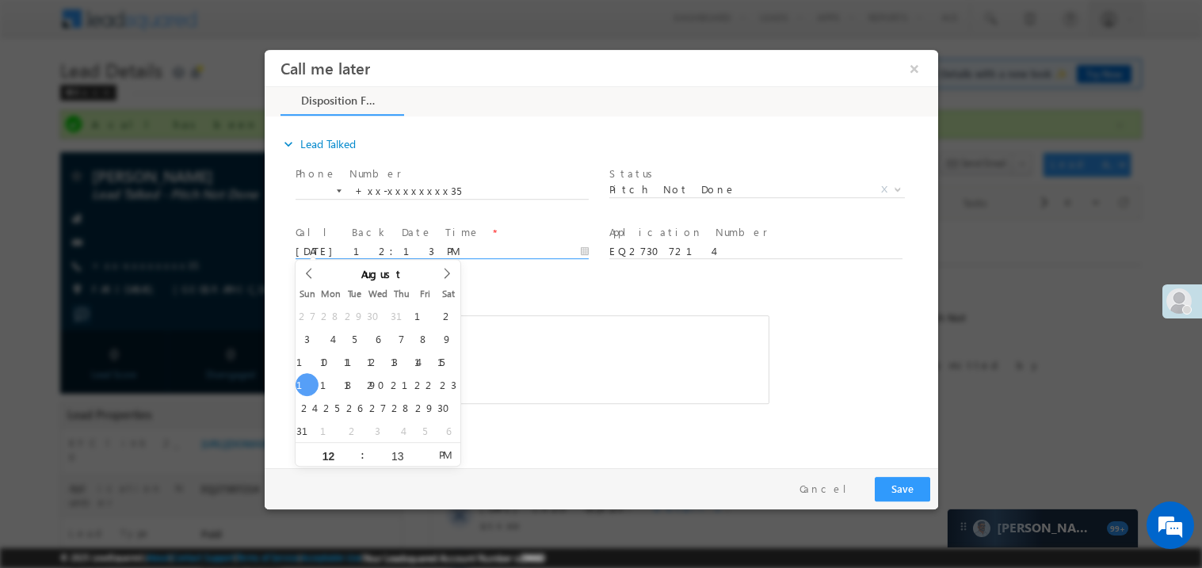
click at [627, 415] on span at bounding box center [520, 410] width 450 height 17
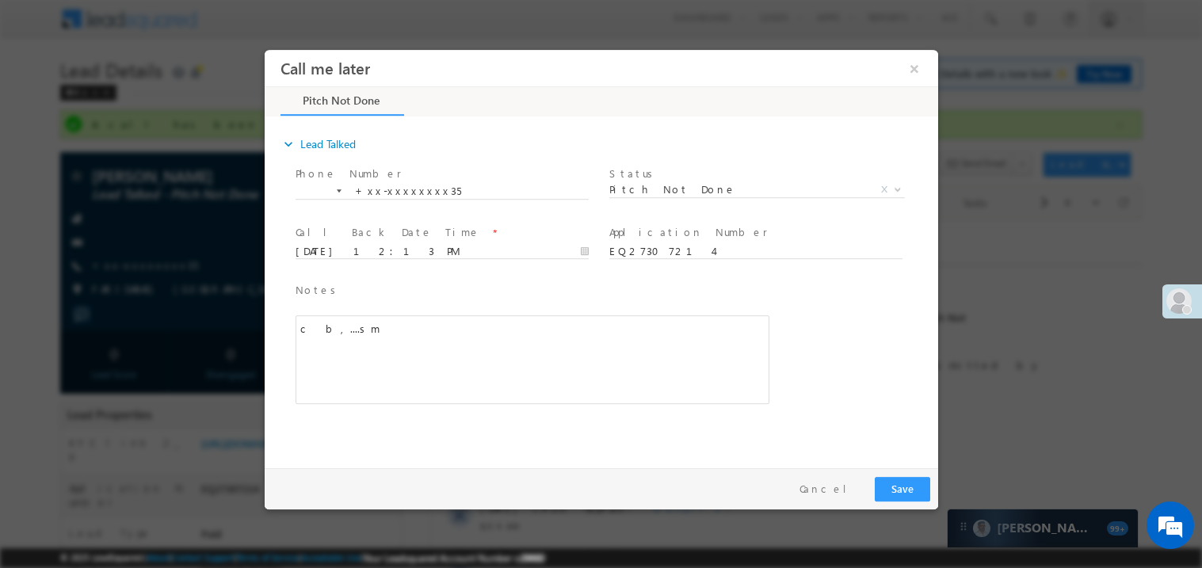
click at [612, 408] on span at bounding box center [520, 410] width 450 height 17
click at [495, 320] on div "c b,....sm" at bounding box center [532, 359] width 474 height 89
click at [897, 481] on button "Save" at bounding box center [901, 488] width 55 height 25
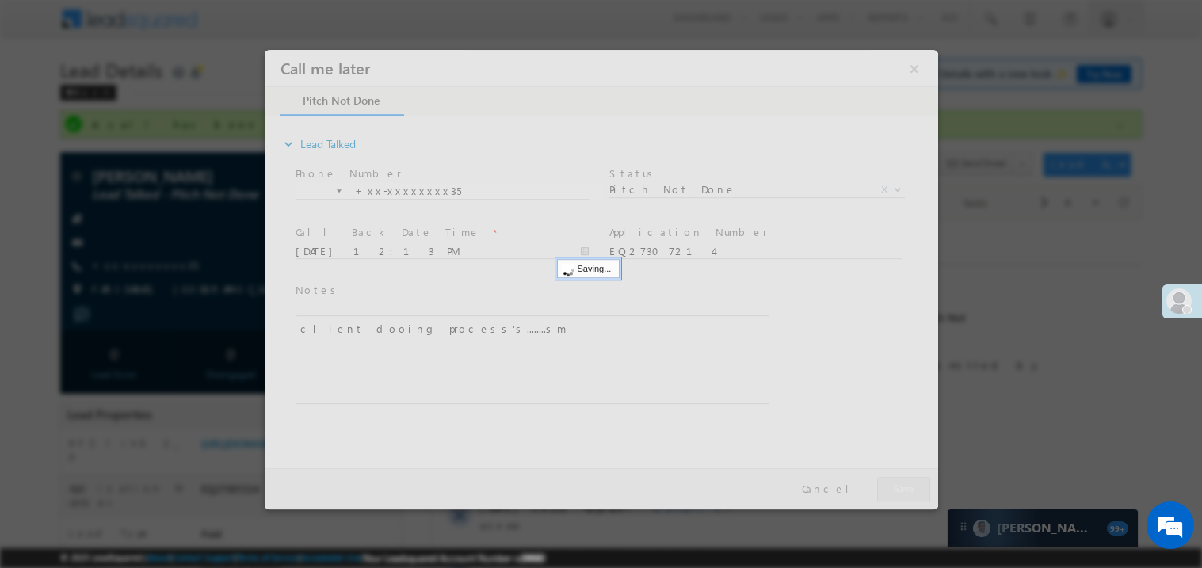
click at [897, 481] on div at bounding box center [600, 279] width 673 height 460
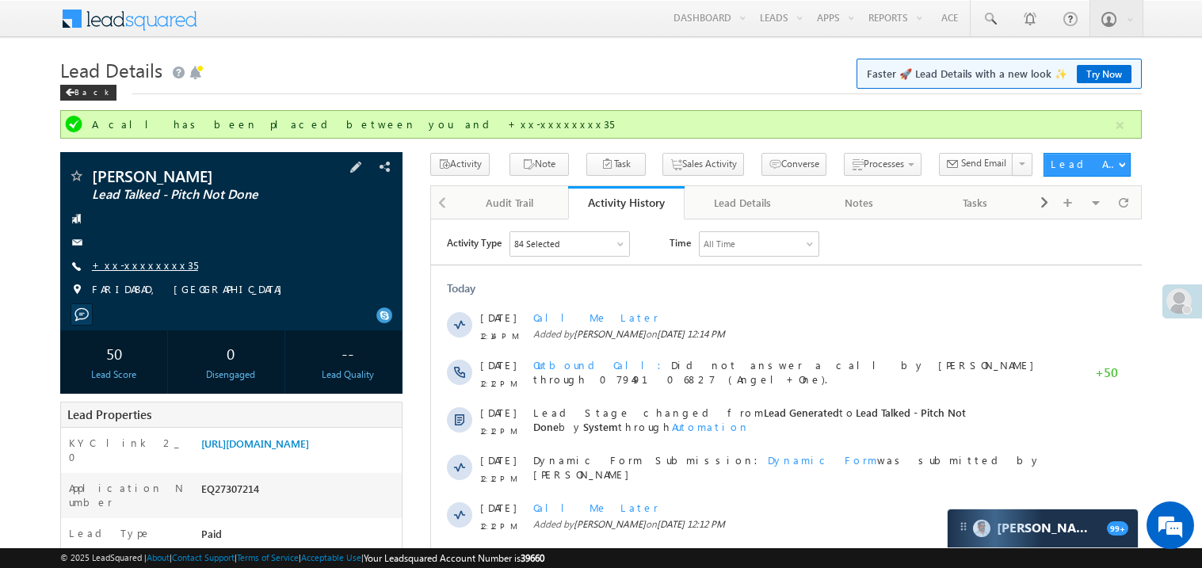
click at [142, 261] on link "+xx-xxxxxxxx35" at bounding box center [145, 264] width 106 height 13
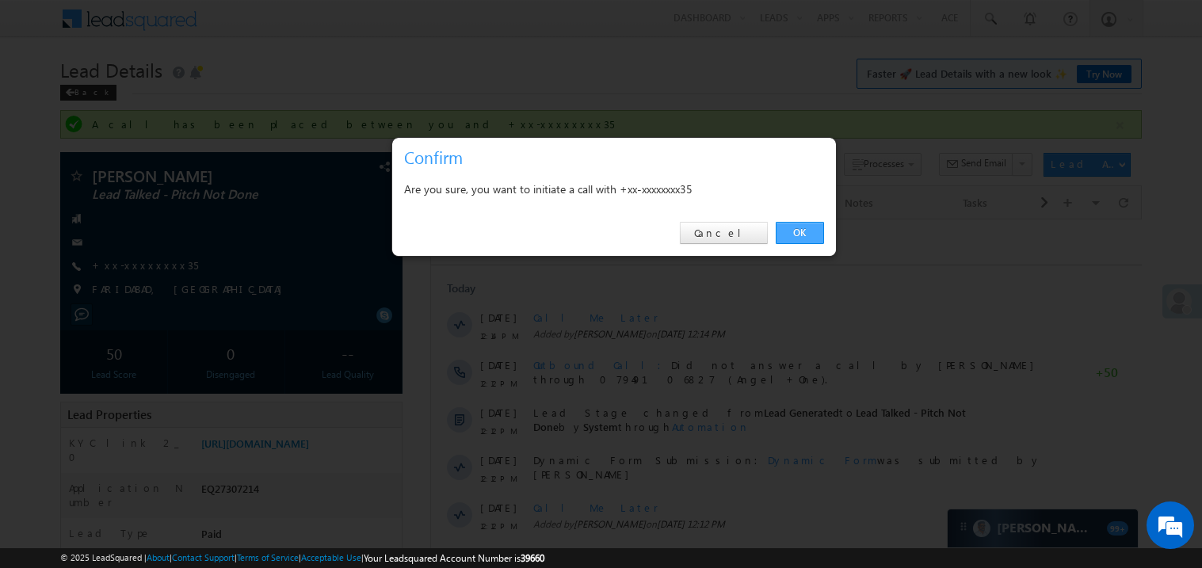
click at [784, 235] on link "OK" at bounding box center [800, 233] width 48 height 22
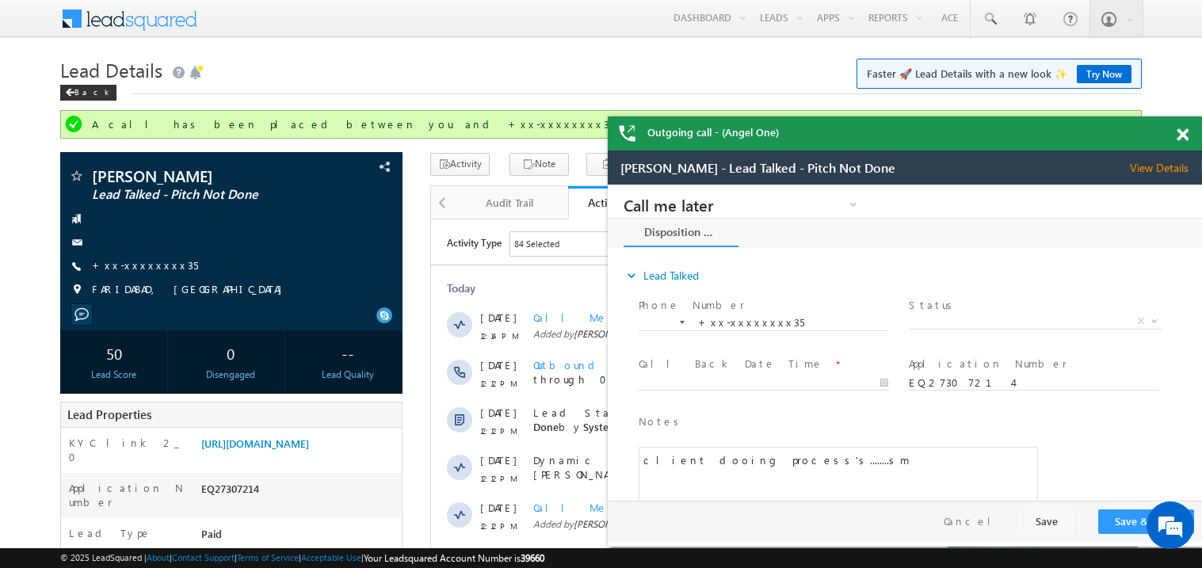
click at [1180, 134] on span at bounding box center [1183, 134] width 12 height 13
